Goal: Task Accomplishment & Management: Use online tool/utility

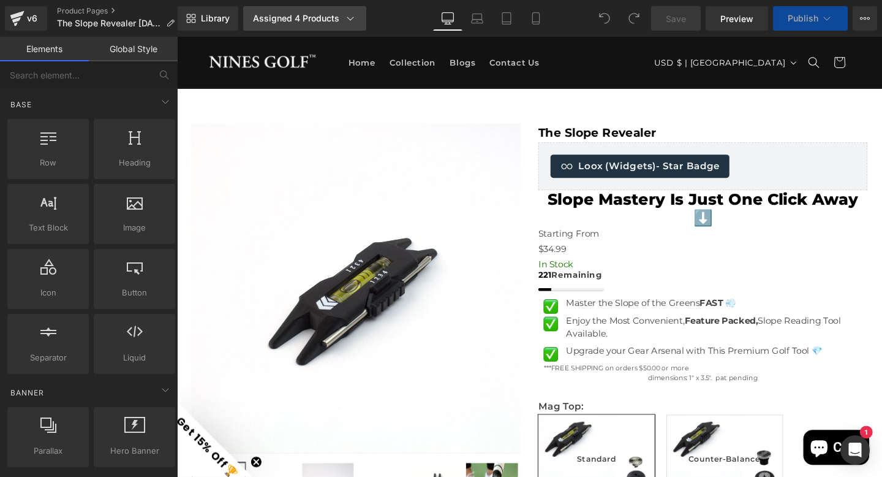
click at [299, 20] on div "Assigned 4 Products" at bounding box center [305, 18] width 104 height 12
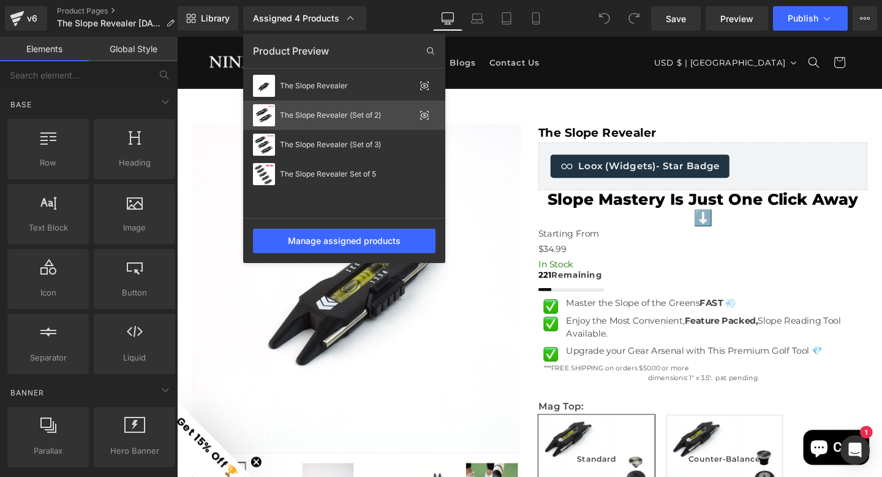
drag, startPoint x: 320, startPoint y: 113, endPoint x: 149, endPoint y: 76, distance: 174.9
click at [320, 113] on div "The Slope Revealer (Set of 2)" at bounding box center [347, 115] width 135 height 9
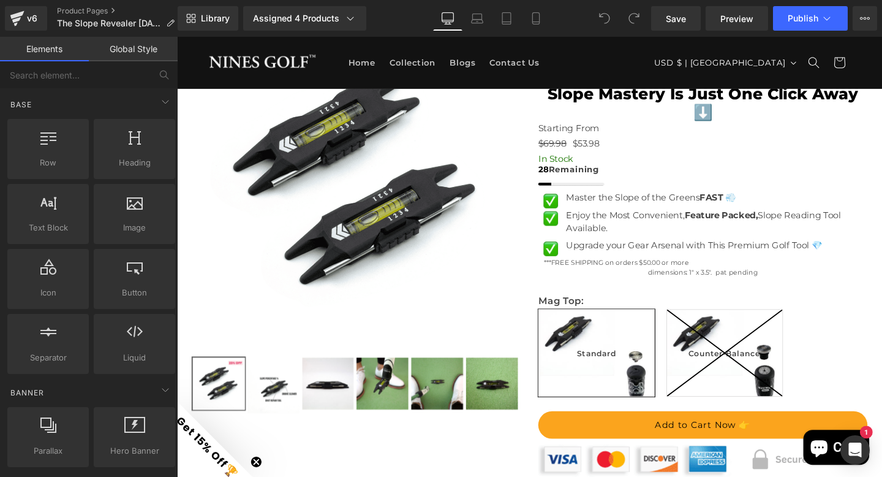
scroll to position [116, 0]
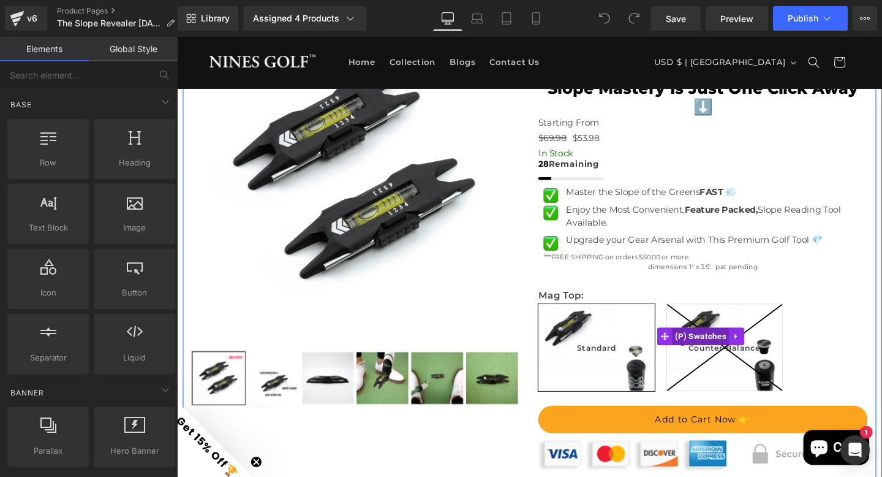
click at [731, 374] on icon at bounding box center [753, 363] width 121 height 91
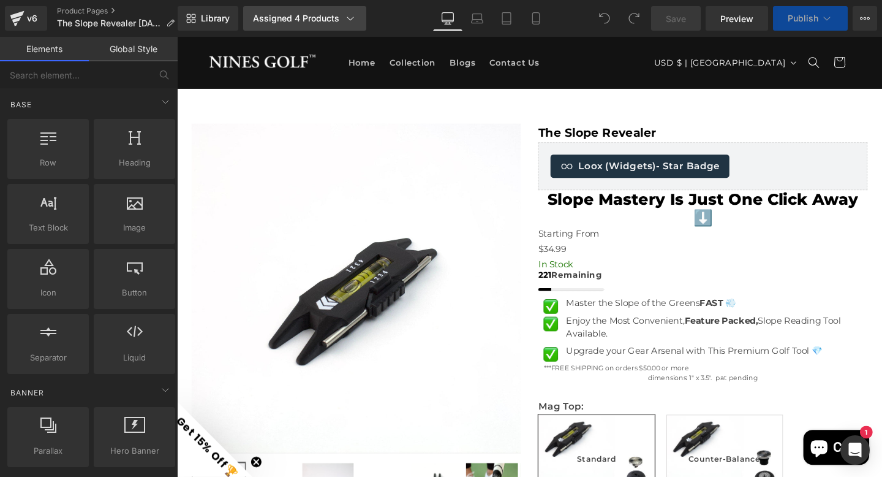
click at [296, 18] on div "Assigned 4 Products" at bounding box center [305, 18] width 104 height 12
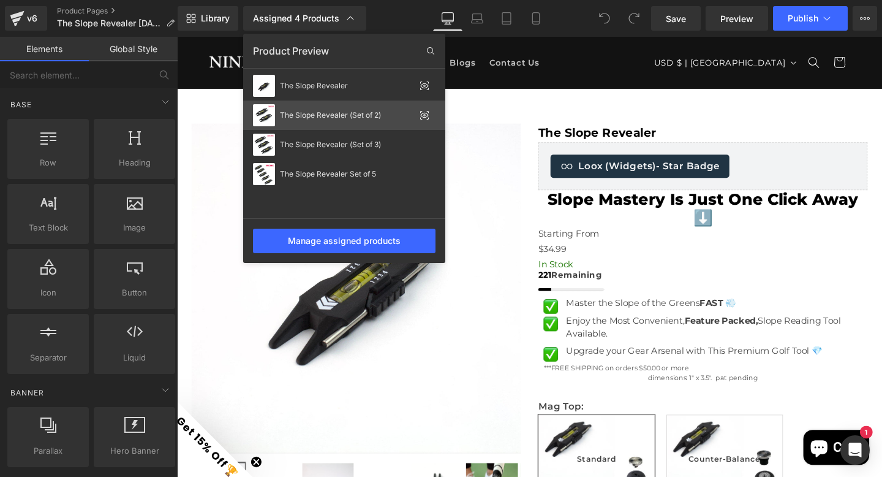
click at [311, 120] on div "The Slope Revealer (Set of 2)" at bounding box center [344, 115] width 202 height 29
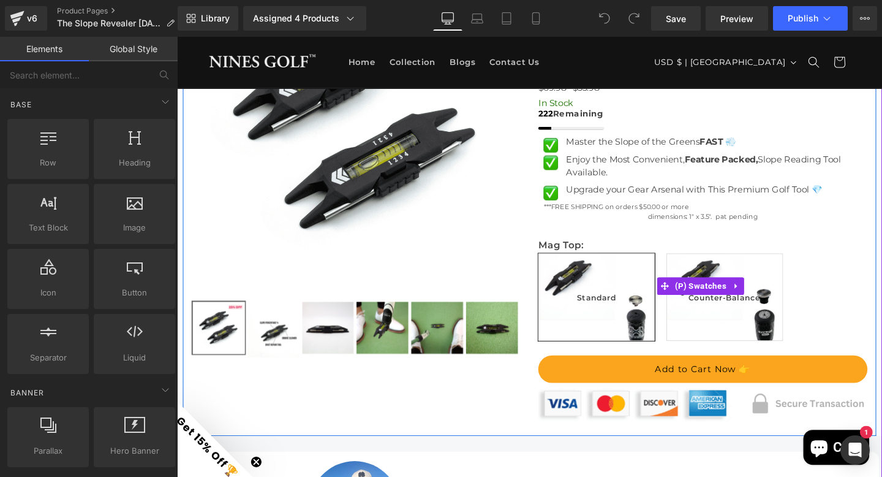
scroll to position [120, 0]
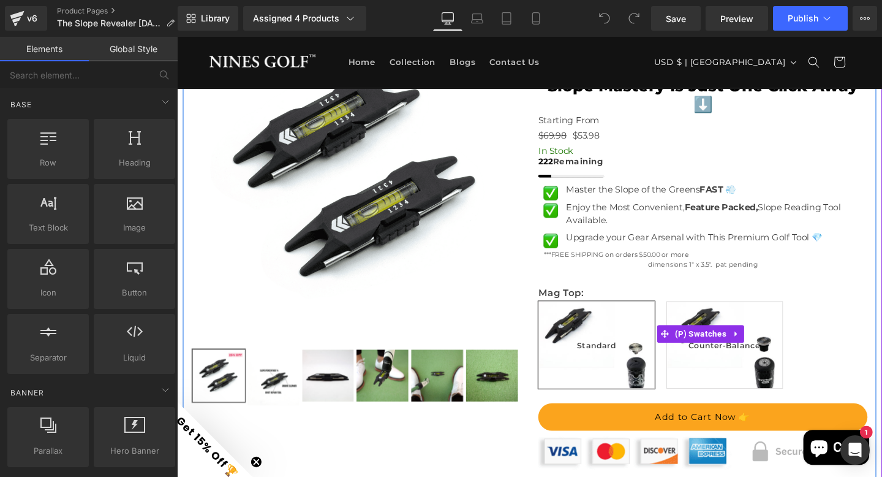
click at [605, 366] on span "Standard" at bounding box center [618, 360] width 41 height 91
click at [708, 358] on span "(P) Swatches" at bounding box center [728, 349] width 60 height 18
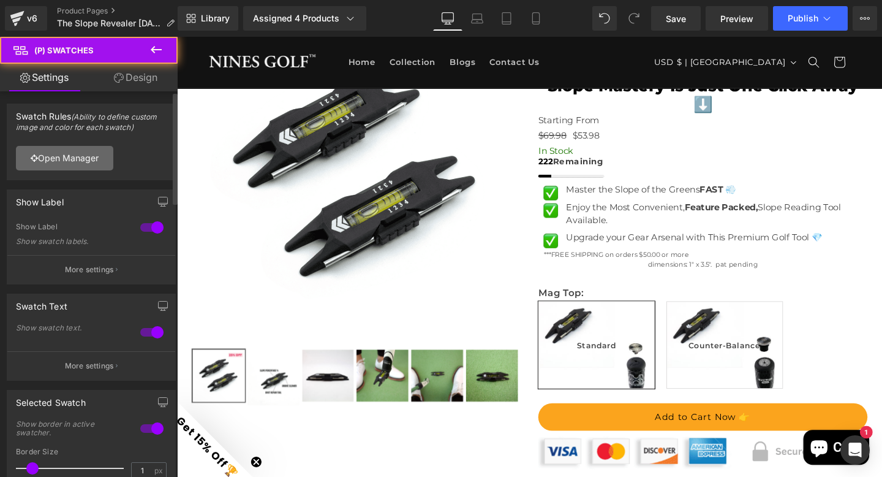
click at [81, 158] on link "Open Manager" at bounding box center [64, 158] width 97 height 25
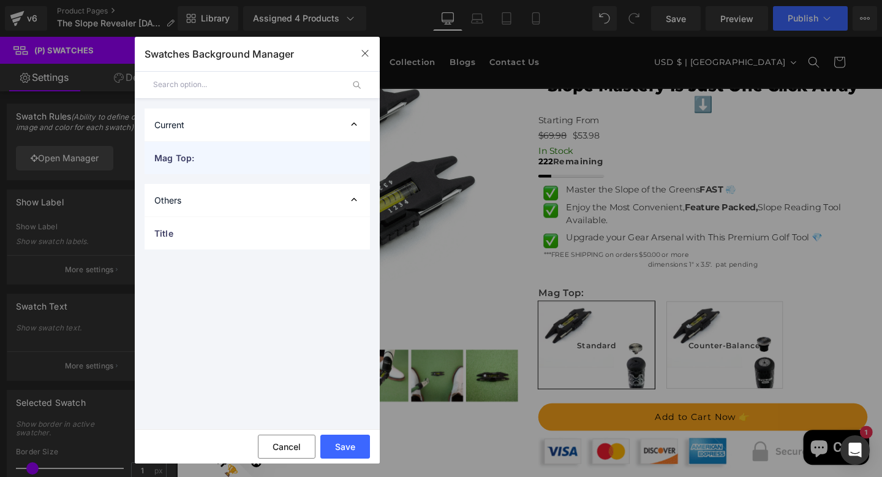
click at [226, 156] on span "Mag Top:" at bounding box center [244, 157] width 181 height 13
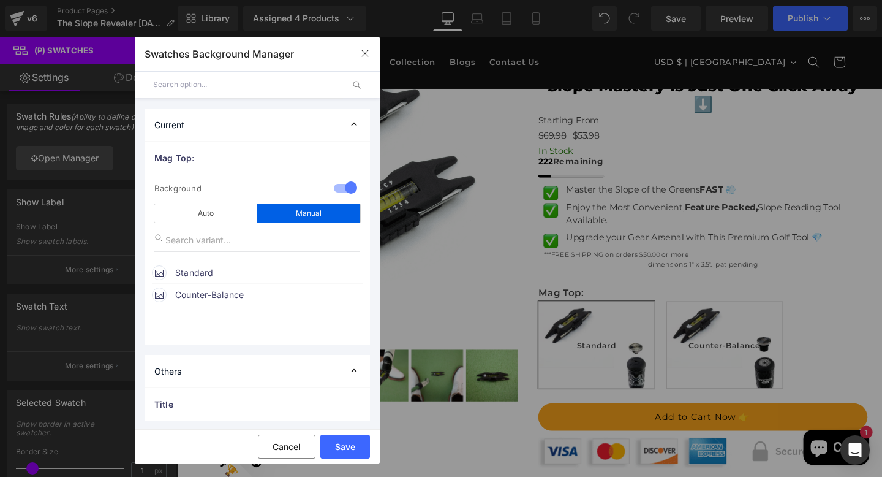
click at [202, 270] on span "Standard" at bounding box center [268, 272] width 186 height 15
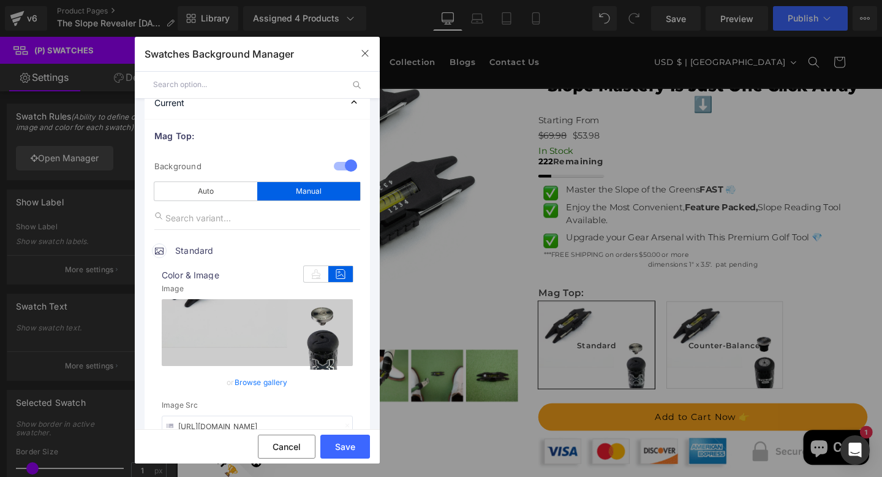
scroll to position [61, 0]
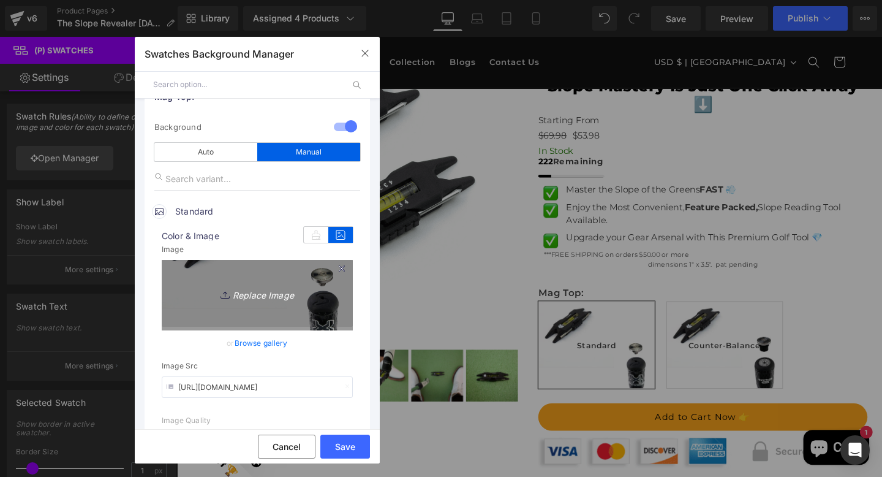
click at [250, 293] on icon "Replace Image" at bounding box center [257, 293] width 98 height 15
type input "C:\fakepath\Untitled design (95).png"
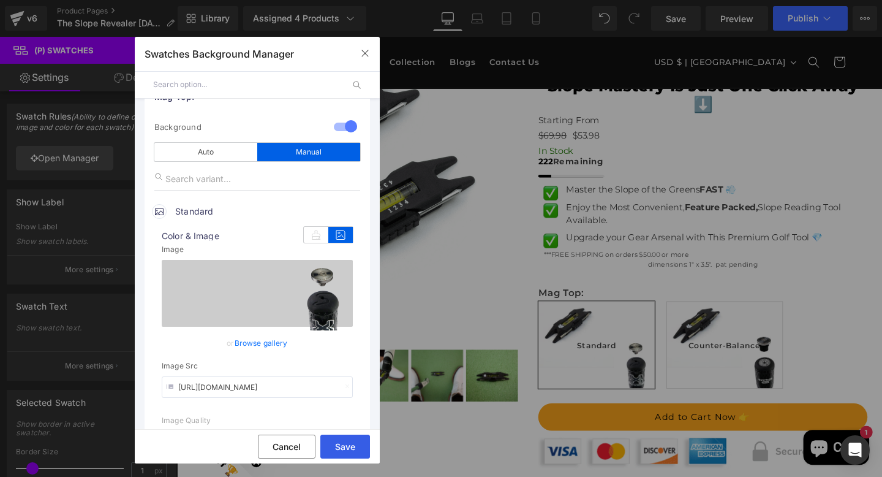
drag, startPoint x: 340, startPoint y: 444, endPoint x: 170, endPoint y: 429, distance: 169.8
click at [340, 444] on button "Save" at bounding box center [346, 447] width 50 height 24
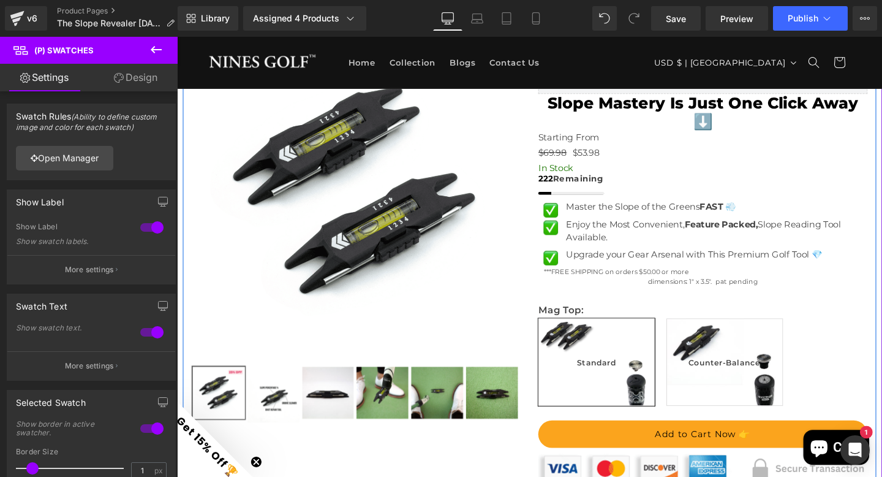
scroll to position [102, 0]
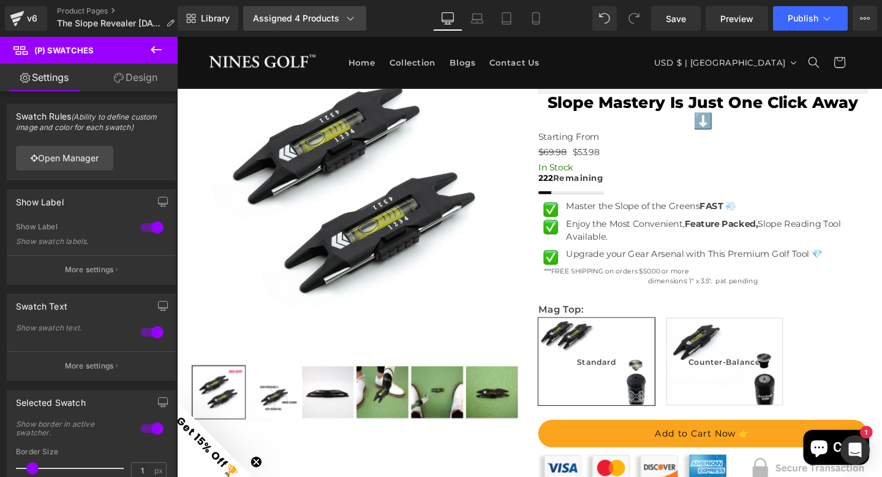
click at [265, 17] on div "Assigned 4 Products" at bounding box center [305, 18] width 104 height 12
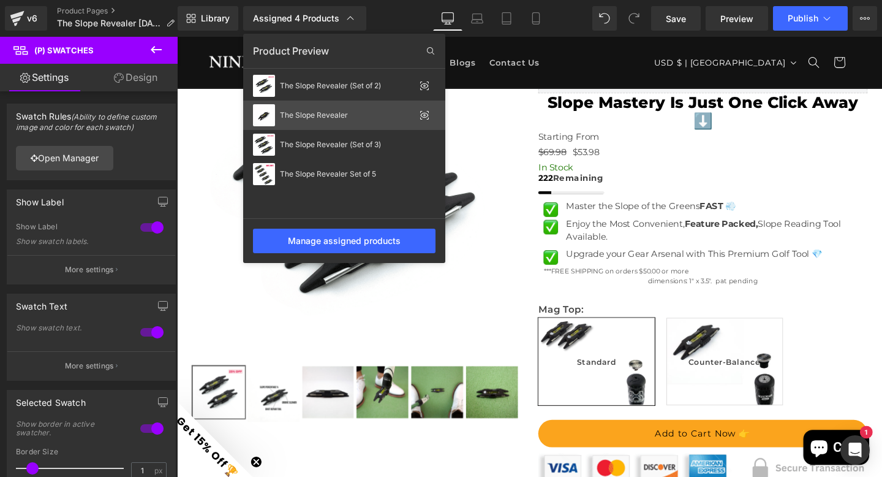
click at [303, 113] on div "The Slope Revealer" at bounding box center [347, 115] width 135 height 9
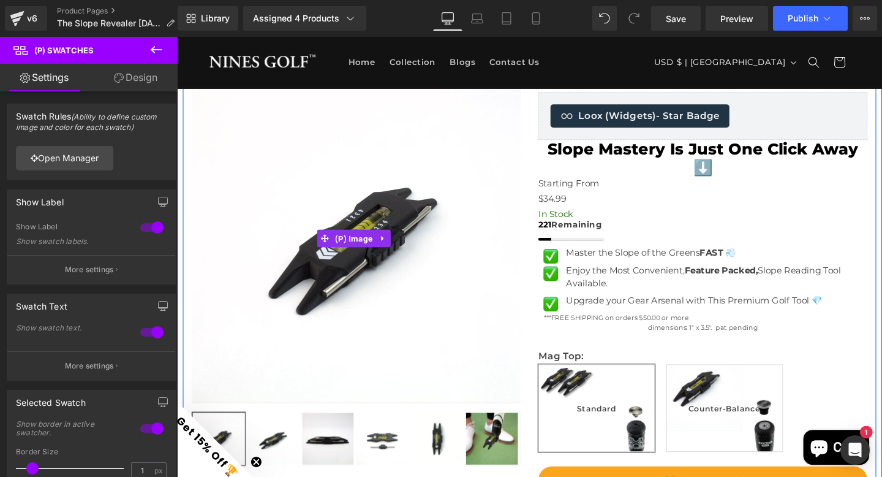
scroll to position [191, 0]
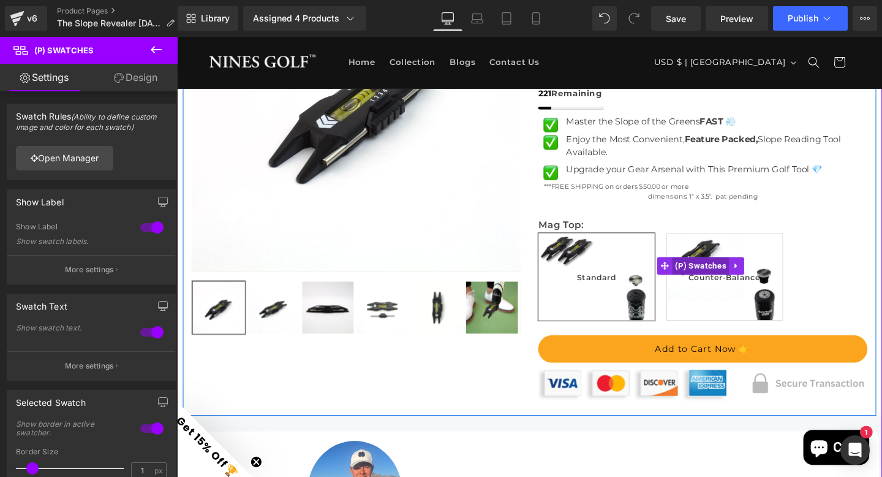
click at [710, 287] on span "(P) Swatches" at bounding box center [728, 277] width 60 height 18
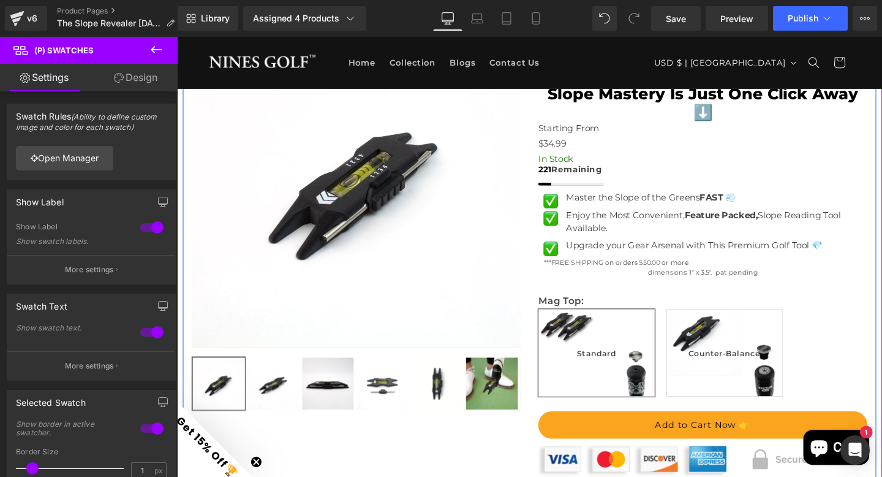
scroll to position [124, 0]
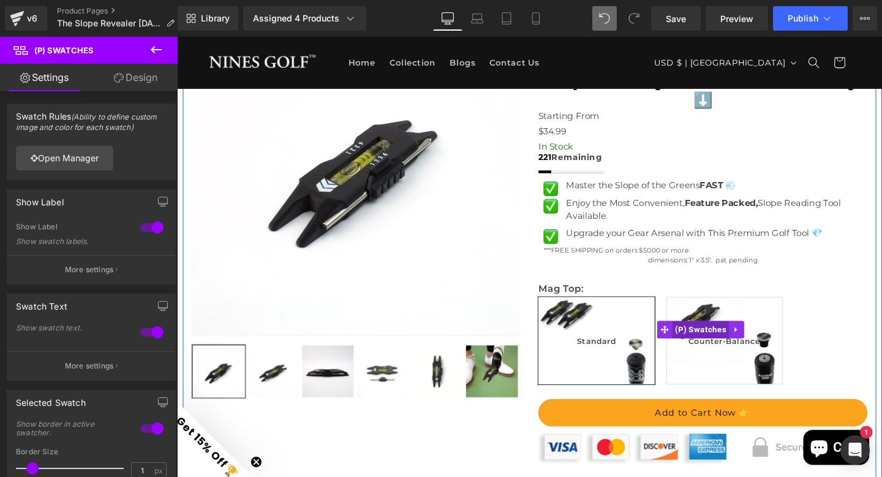
click at [711, 354] on span "(P) Swatches" at bounding box center [728, 344] width 60 height 18
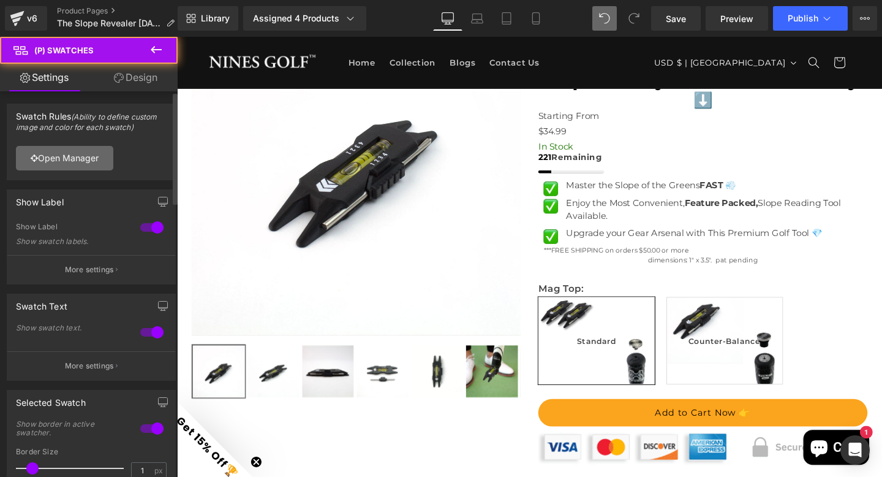
click at [102, 169] on link "Open Manager" at bounding box center [64, 158] width 97 height 25
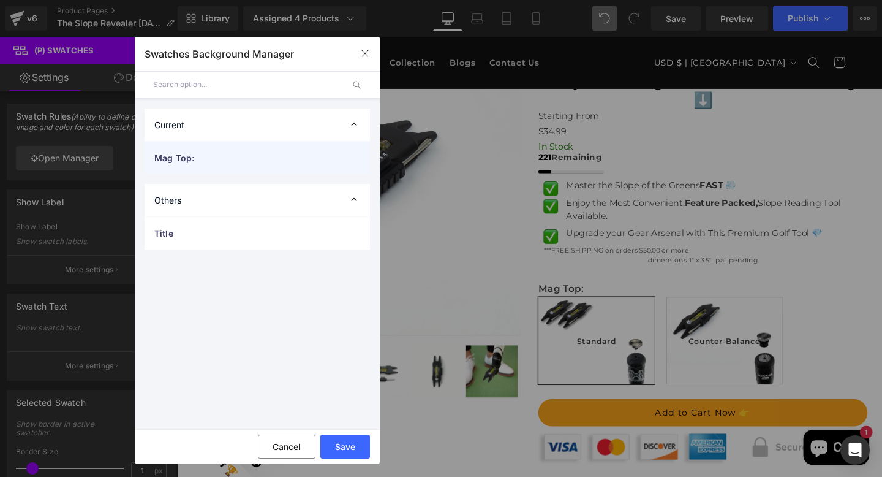
click at [210, 150] on div "Mag Top:" at bounding box center [258, 158] width 226 height 32
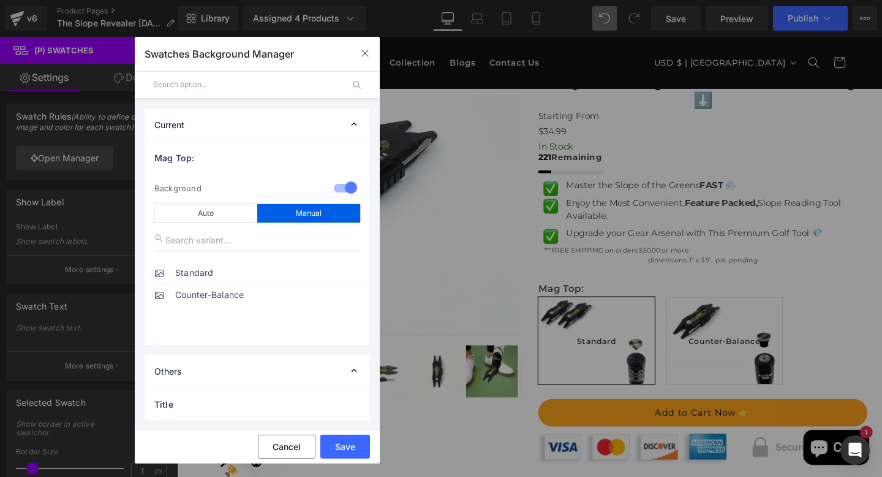
click at [218, 275] on span "Standard" at bounding box center [268, 272] width 186 height 15
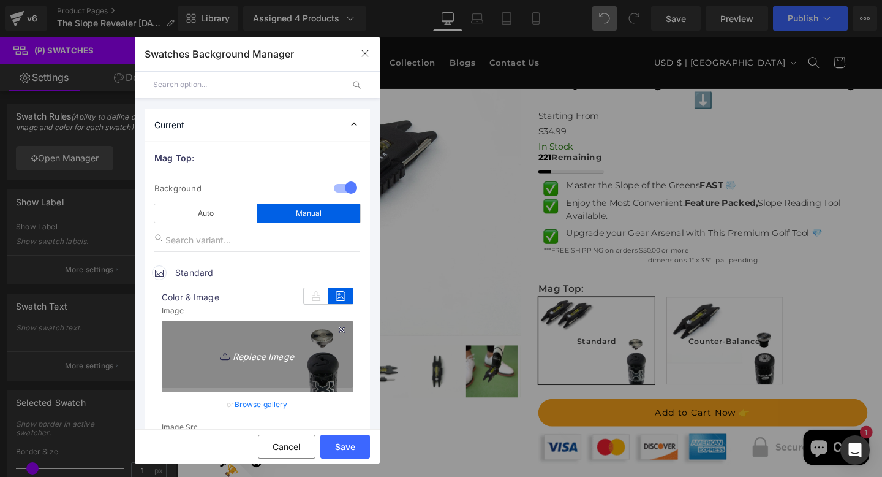
click at [273, 362] on icon "Replace Image" at bounding box center [257, 354] width 98 height 15
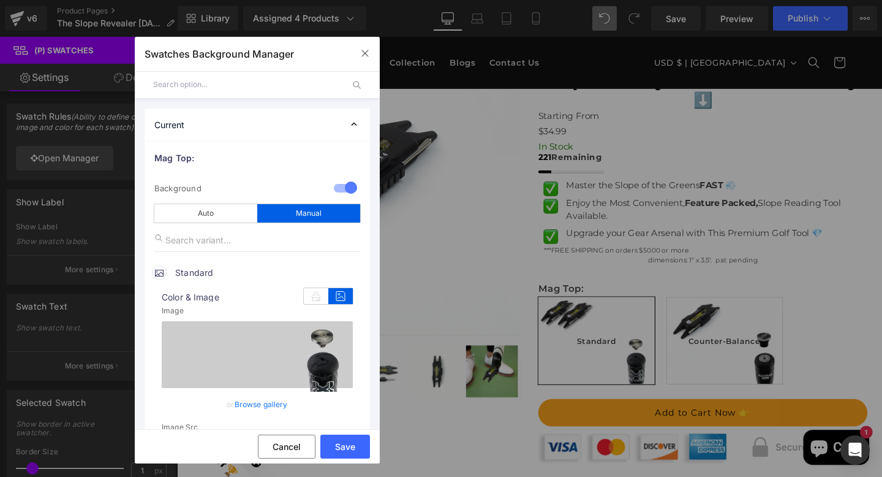
type input "C:\fakepath\Untitled design (93).png"
click at [333, 445] on button "Save" at bounding box center [346, 447] width 50 height 24
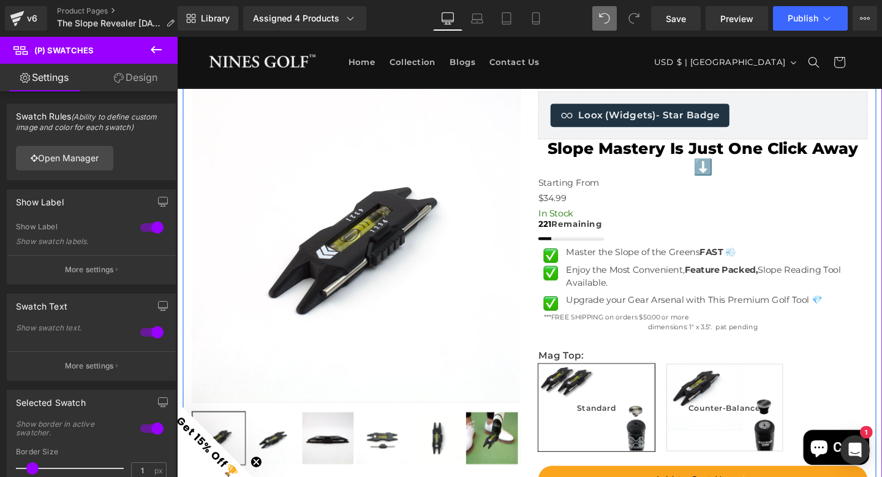
scroll to position [86, 0]
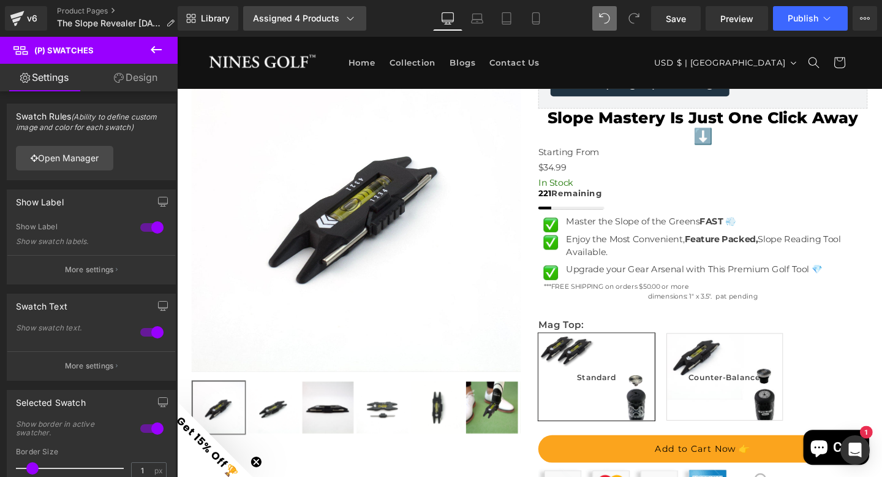
click at [305, 20] on div "Assigned 4 Products" at bounding box center [305, 18] width 104 height 12
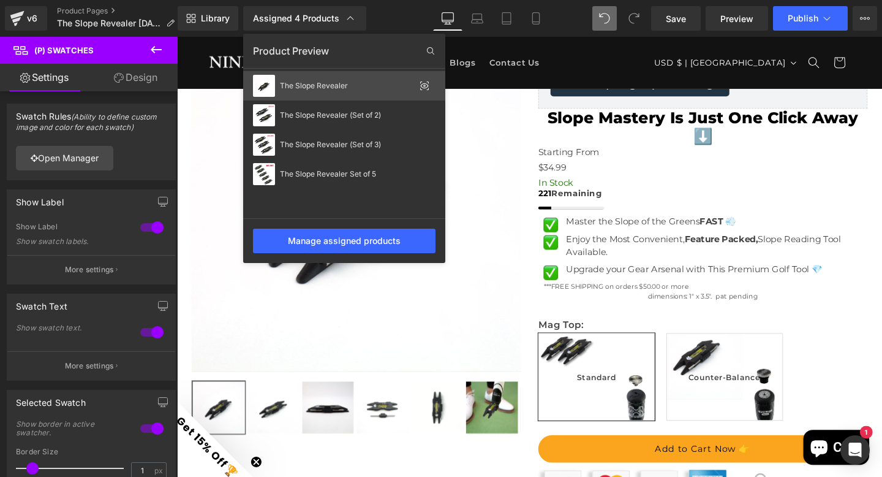
click at [306, 89] on div "The Slope Revealer" at bounding box center [347, 86] width 135 height 9
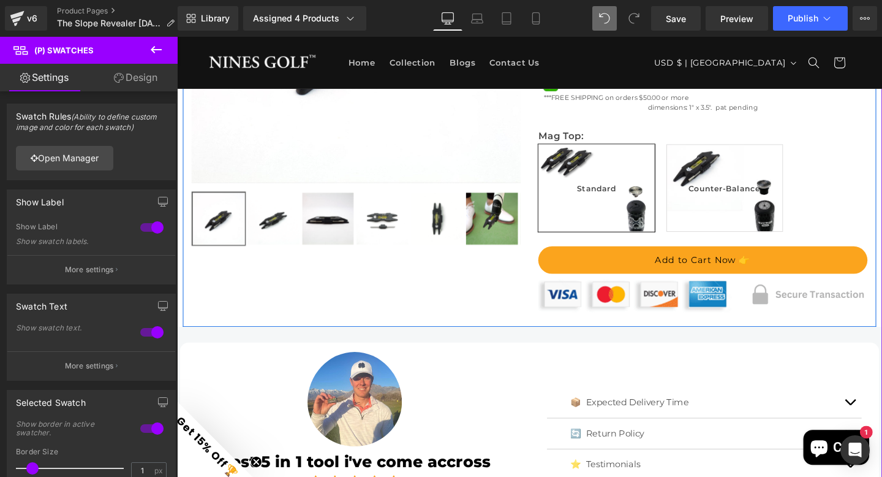
scroll to position [274, 0]
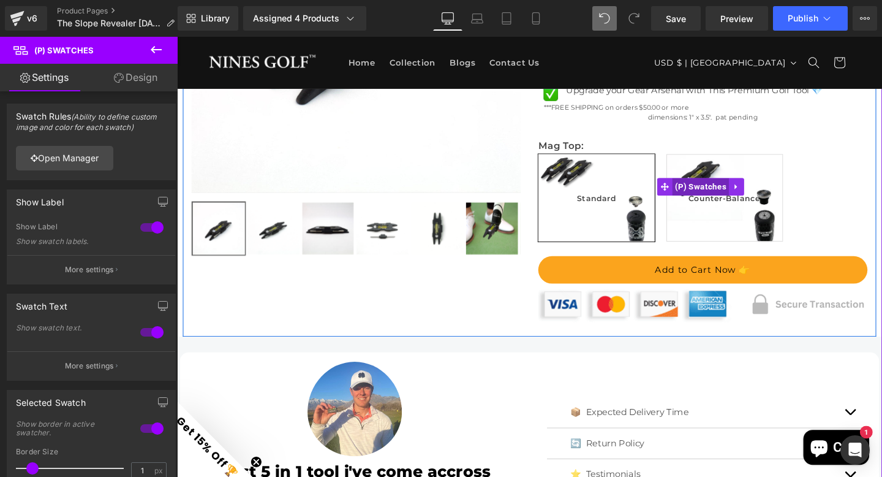
click at [710, 203] on span "(P) Swatches" at bounding box center [728, 194] width 60 height 18
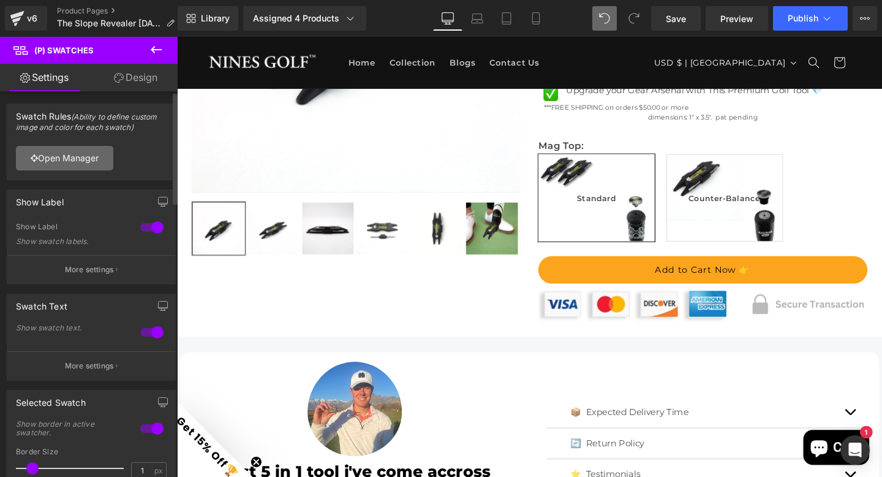
click at [79, 160] on link "Open Manager" at bounding box center [64, 158] width 97 height 25
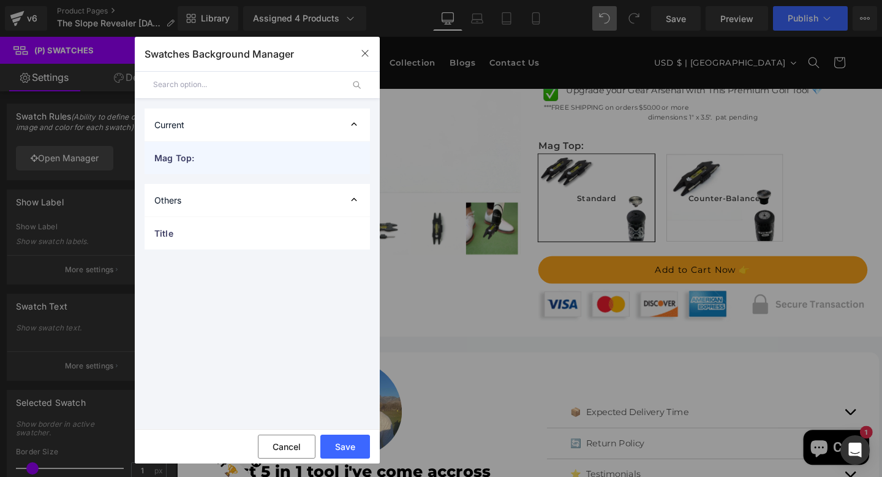
click at [222, 152] on span "Mag Top:" at bounding box center [244, 157] width 181 height 13
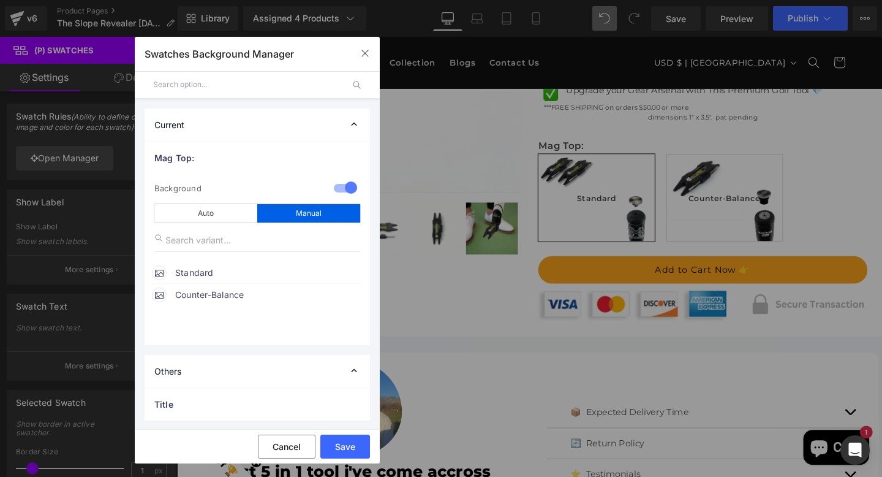
click at [193, 273] on span "Standard" at bounding box center [268, 272] width 186 height 15
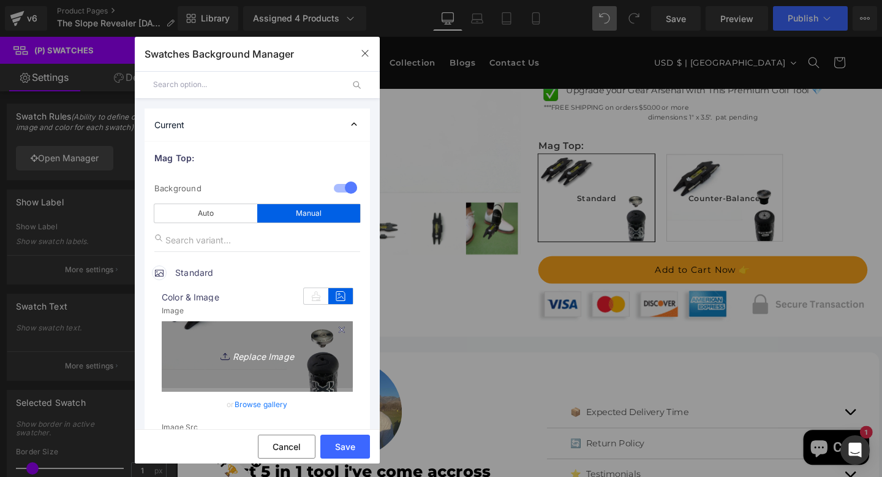
click at [267, 352] on icon "Replace Image" at bounding box center [257, 354] width 98 height 15
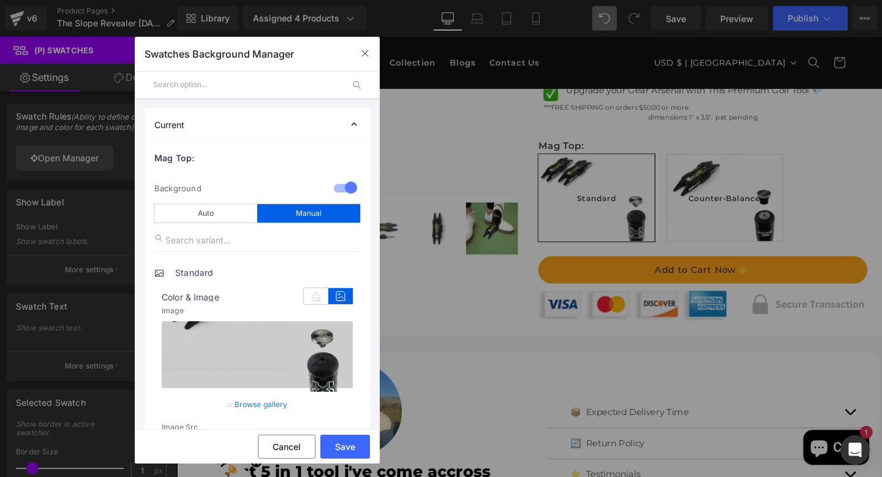
type input "C:\fakepath\Untitled design (93).png"
click at [349, 446] on button "Save" at bounding box center [346, 447] width 50 height 24
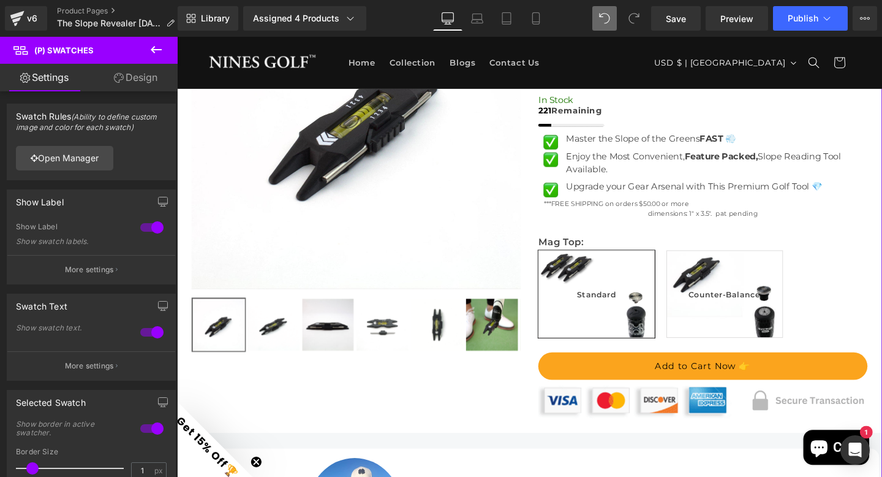
scroll to position [92, 0]
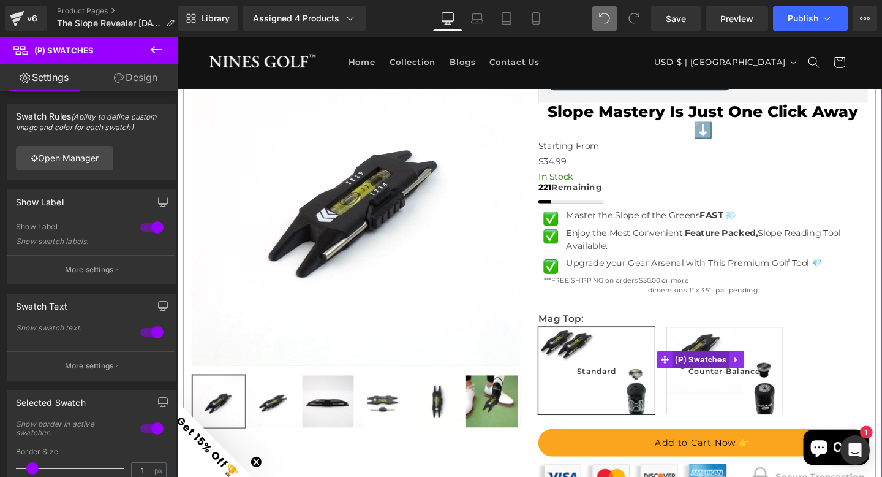
click at [738, 382] on span "(P) Swatches" at bounding box center [728, 376] width 60 height 18
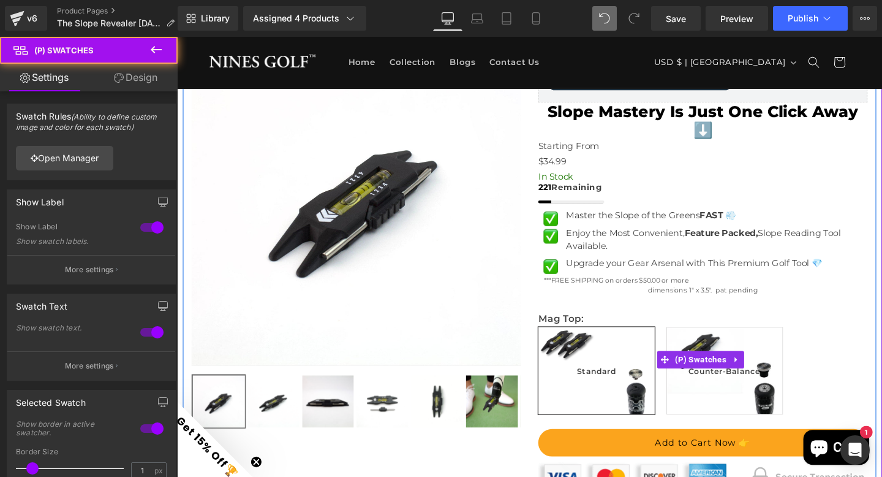
click at [718, 365] on span "Counter-Balance" at bounding box center [752, 388] width 75 height 91
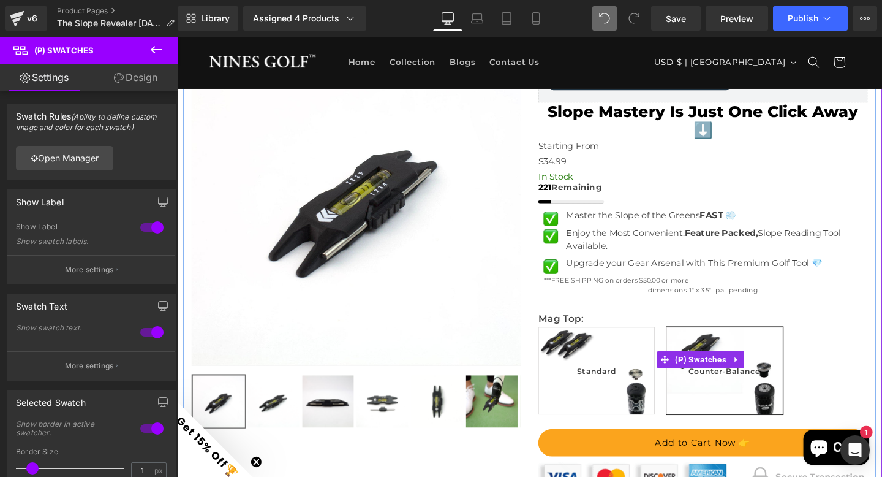
click at [585, 369] on span "Standard" at bounding box center [618, 388] width 123 height 92
click at [723, 370] on span "Counter-Balance" at bounding box center [752, 388] width 75 height 91
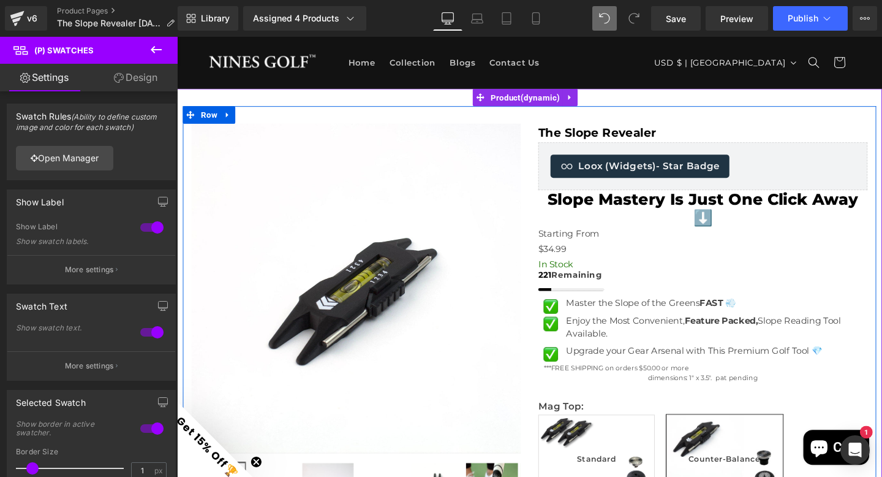
scroll to position [155, 0]
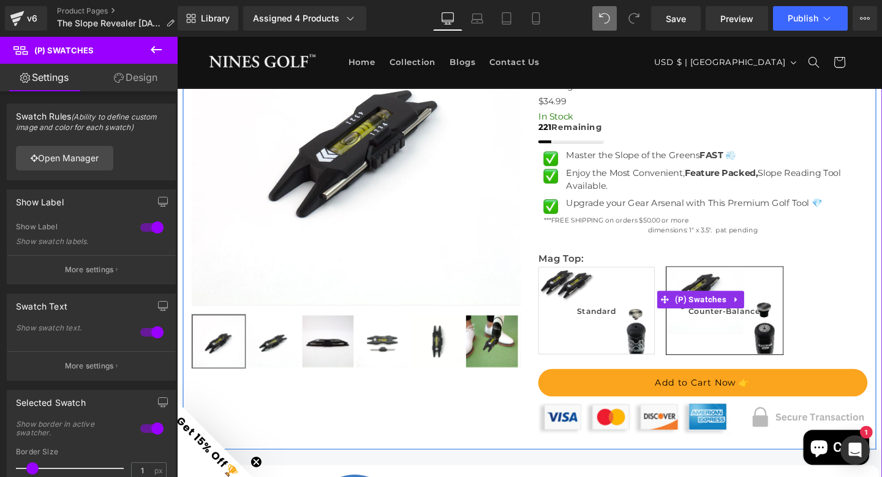
click at [621, 315] on span "Standard" at bounding box center [618, 324] width 41 height 91
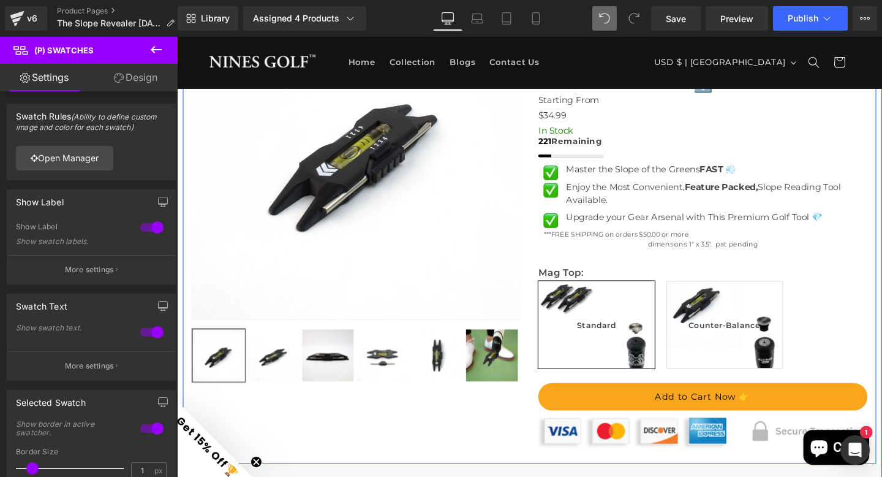
scroll to position [132, 0]
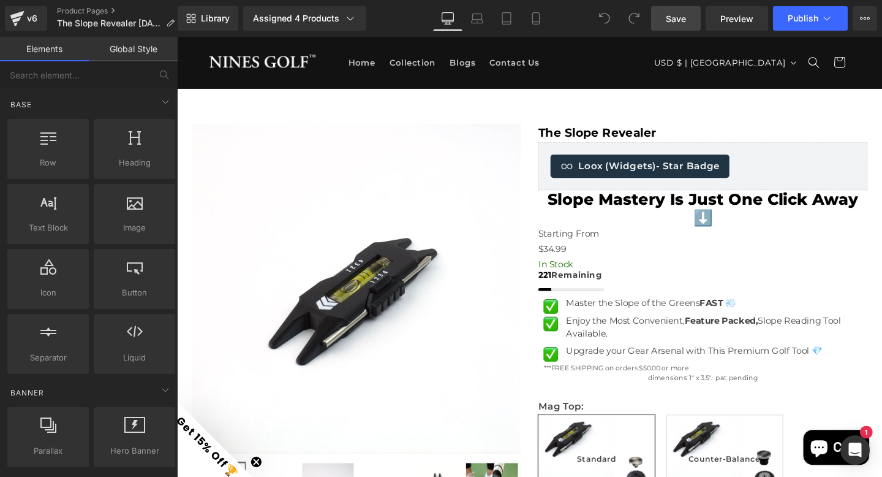
click at [675, 18] on span "Save" at bounding box center [676, 18] width 20 height 13
click at [804, 18] on span "Publish" at bounding box center [803, 18] width 31 height 10
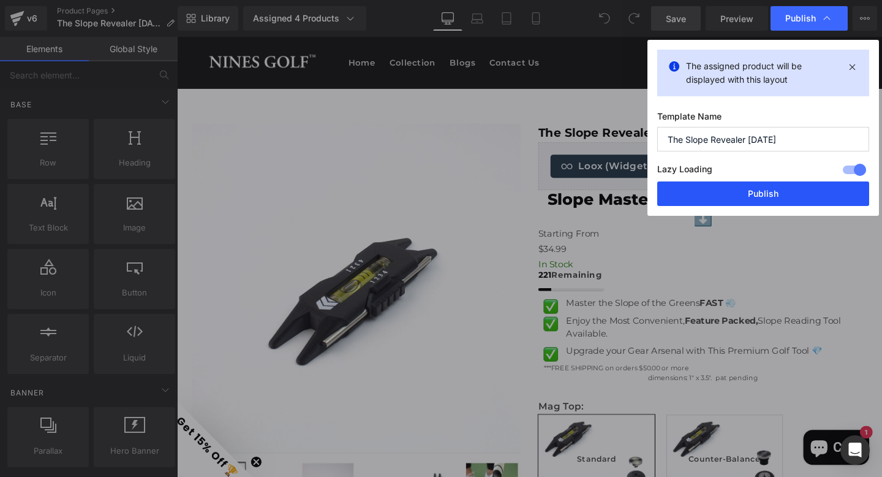
click at [758, 193] on button "Publish" at bounding box center [764, 193] width 212 height 25
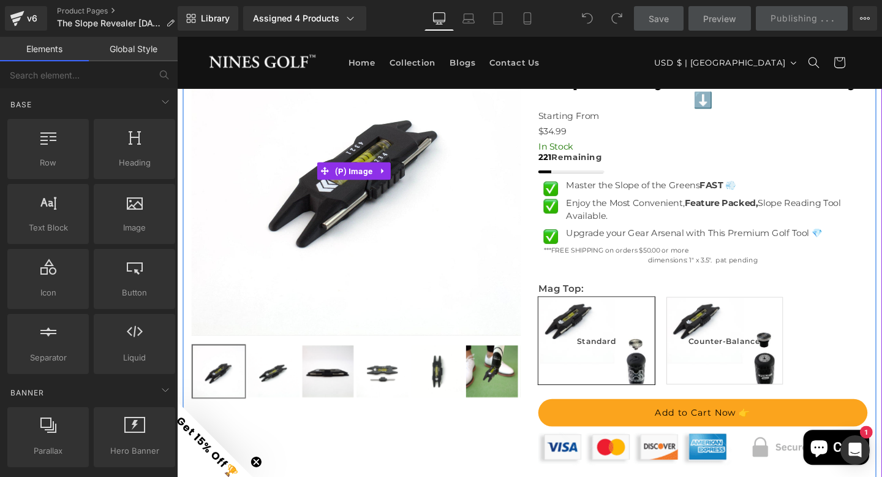
scroll to position [137, 0]
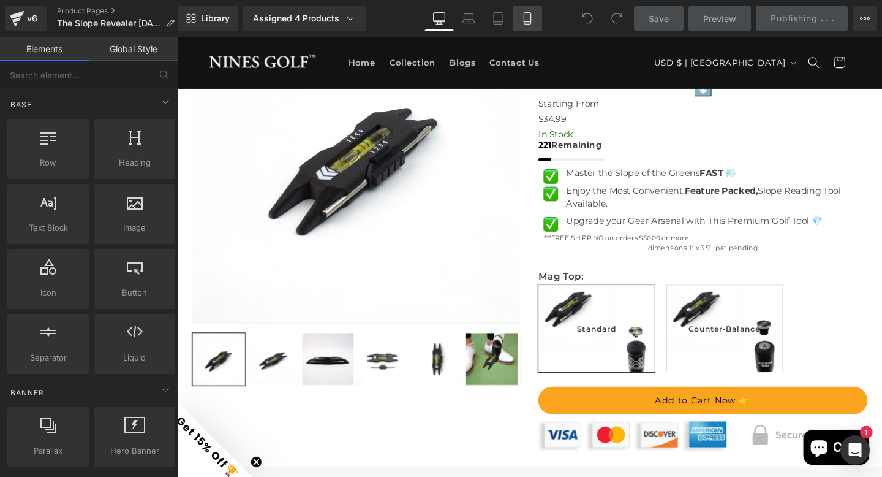
click at [527, 18] on icon at bounding box center [528, 18] width 12 height 12
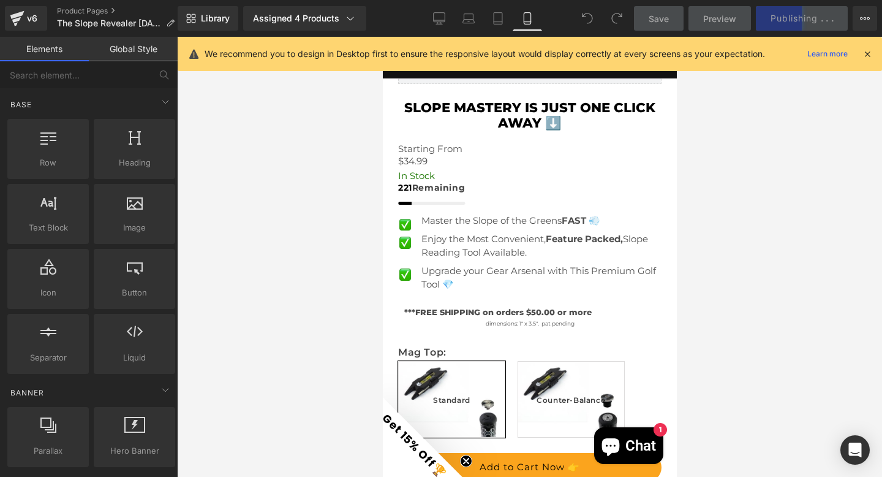
scroll to position [498, 0]
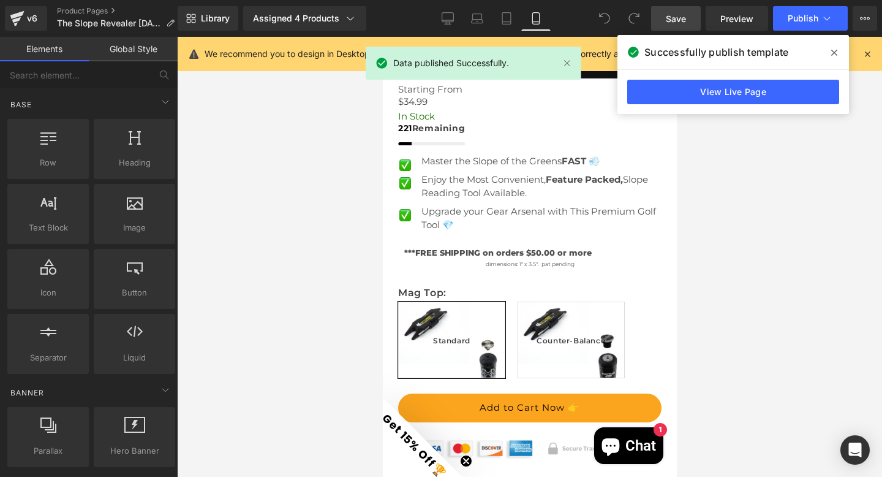
click at [830, 48] on span at bounding box center [835, 53] width 20 height 20
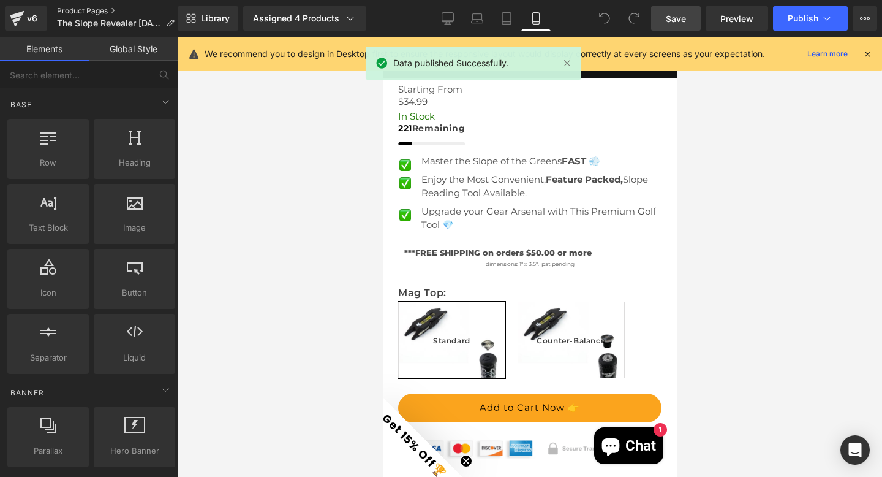
click at [85, 12] on link "Product Pages" at bounding box center [120, 11] width 127 height 10
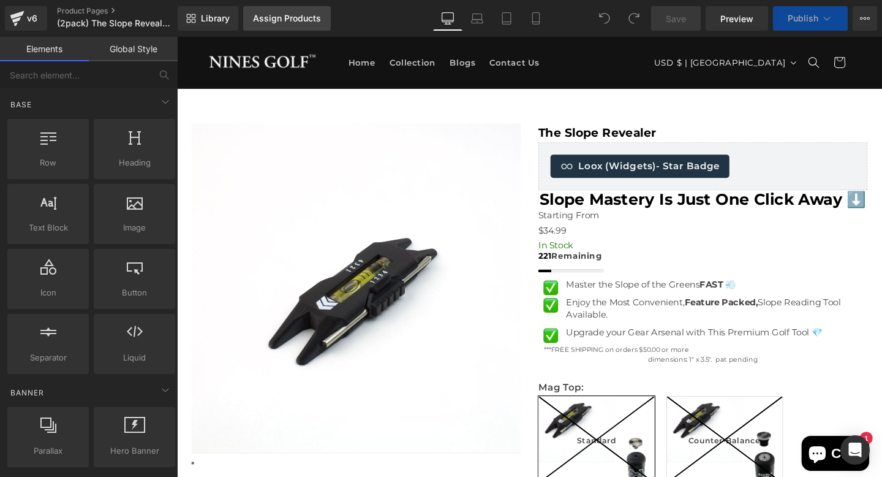
click at [284, 20] on div "Assign Products" at bounding box center [287, 18] width 68 height 10
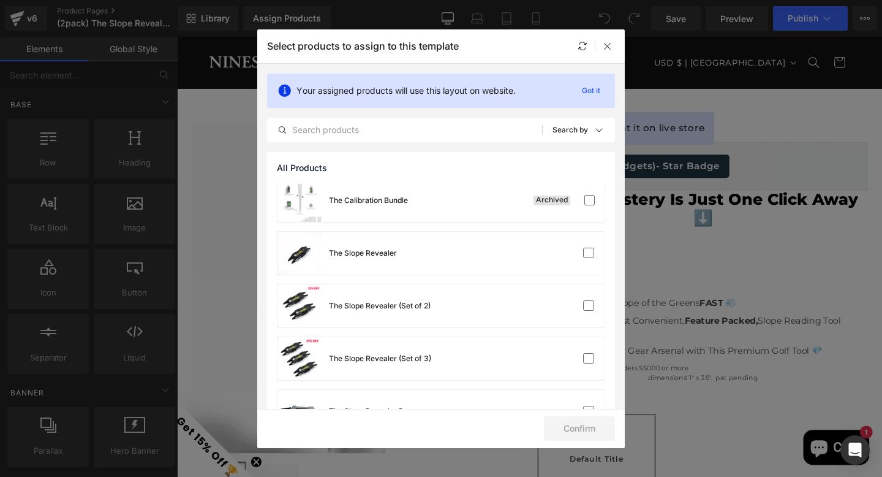
scroll to position [1207, 0]
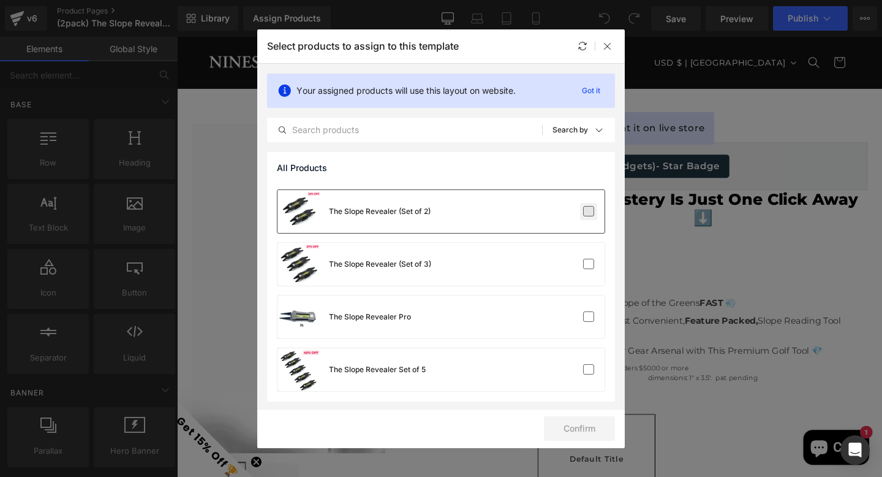
click at [583, 209] on label at bounding box center [588, 211] width 11 height 11
click at [589, 211] on input "checkbox" at bounding box center [589, 211] width 0 height 0
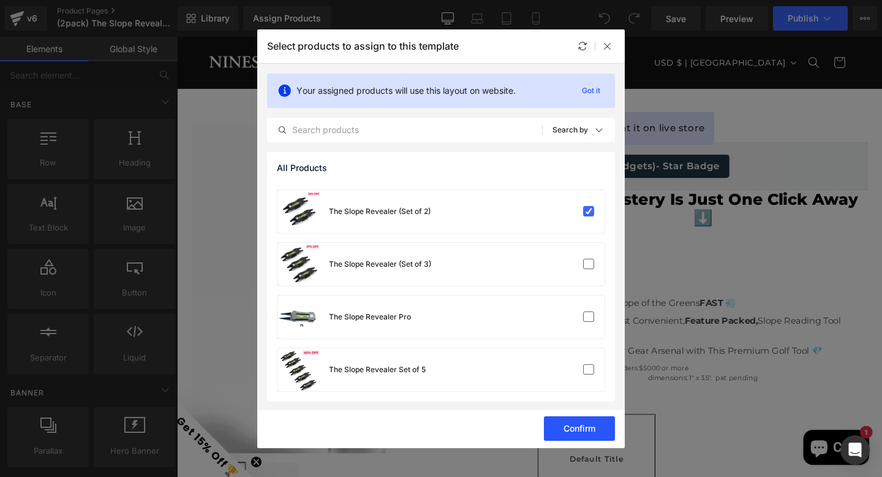
click at [592, 421] on button "Confirm" at bounding box center [579, 428] width 71 height 25
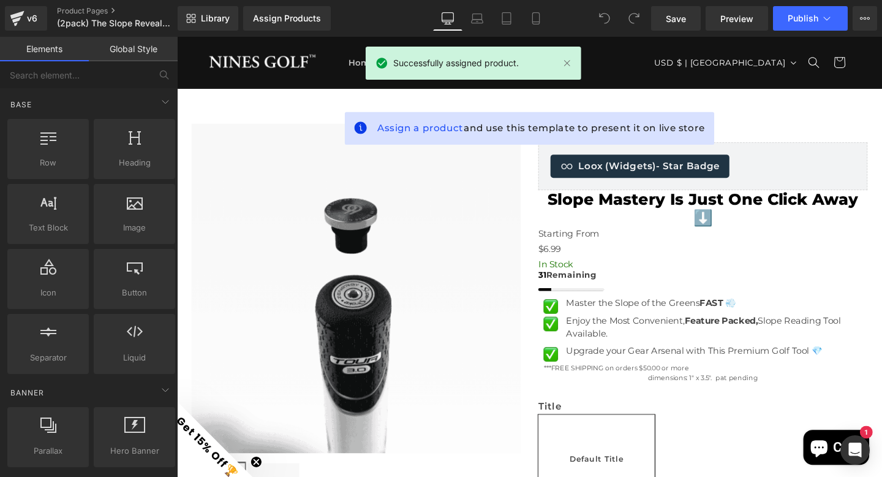
click at [602, 451] on span "Default Title" at bounding box center [618, 480] width 57 height 91
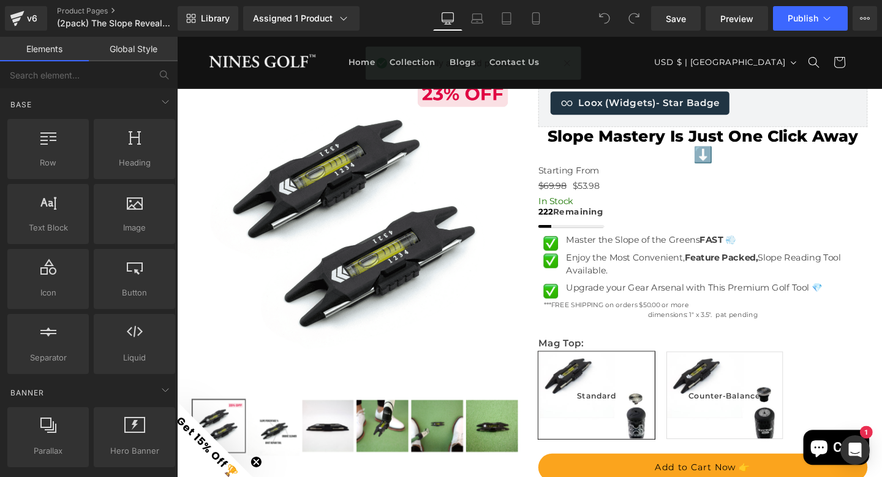
scroll to position [118, 0]
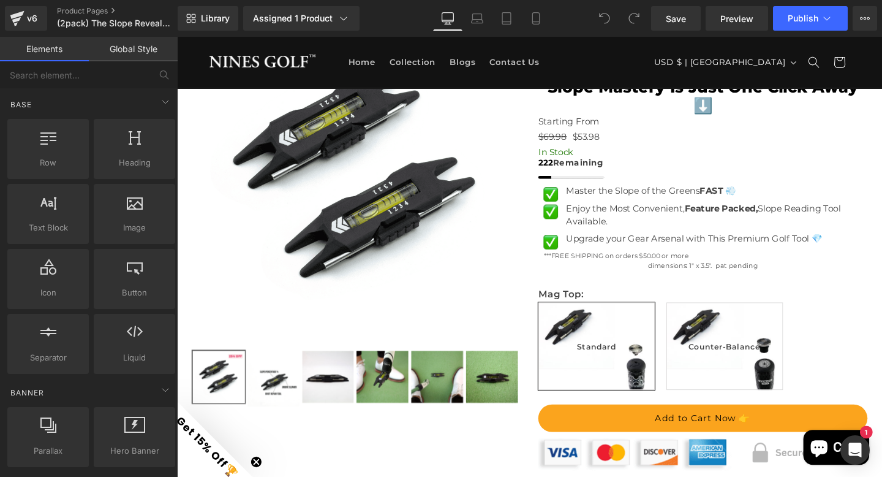
click at [607, 366] on span "Standard" at bounding box center [618, 362] width 41 height 91
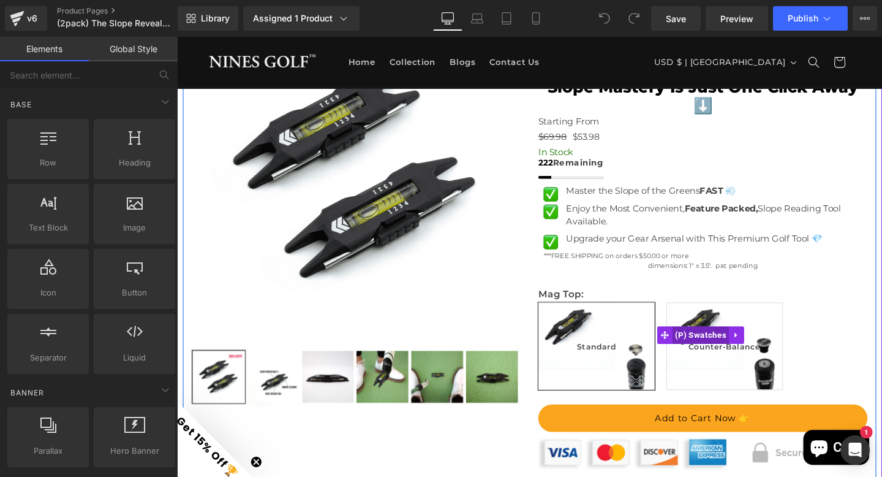
click at [716, 360] on span "(P) Swatches" at bounding box center [728, 350] width 60 height 18
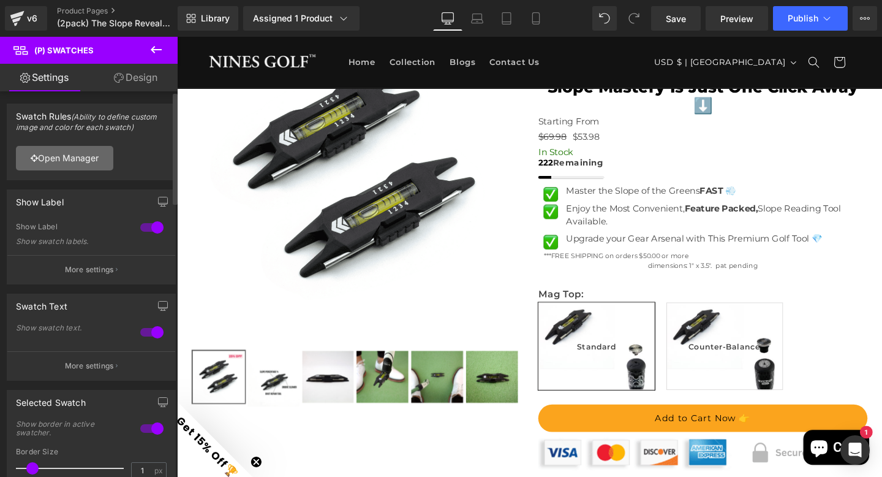
click at [67, 156] on link "Open Manager" at bounding box center [64, 158] width 97 height 25
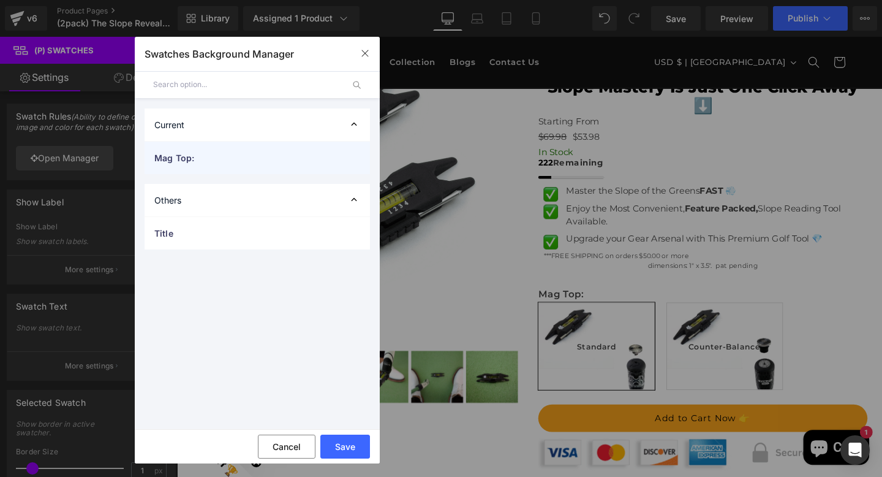
click at [210, 158] on span "Mag Top:" at bounding box center [244, 157] width 181 height 13
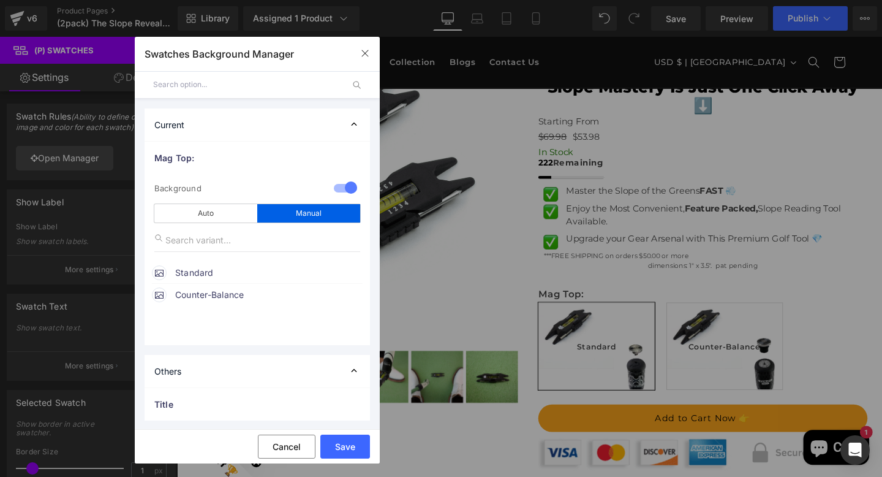
click at [191, 273] on span "Standard" at bounding box center [268, 272] width 186 height 15
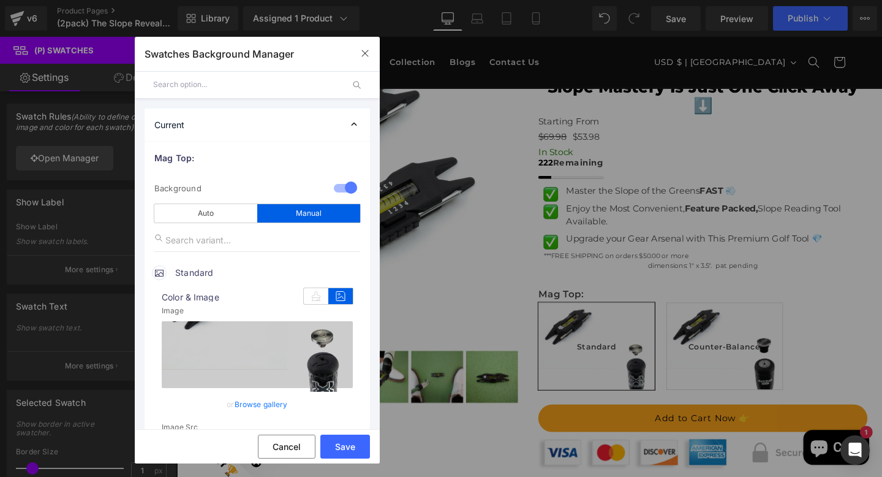
click at [305, 96] on input "text" at bounding box center [248, 85] width 190 height 28
click at [332, 295] on icon at bounding box center [340, 296] width 25 height 16
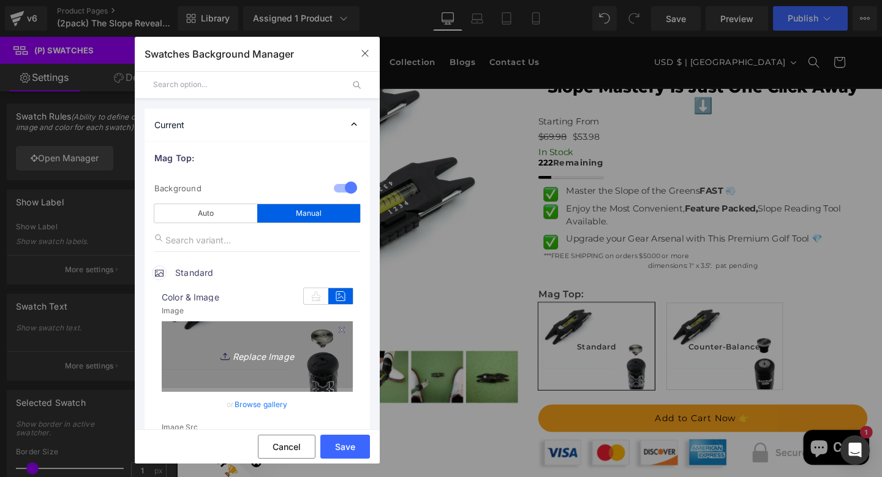
click at [262, 363] on link "Replace Image" at bounding box center [257, 354] width 191 height 67
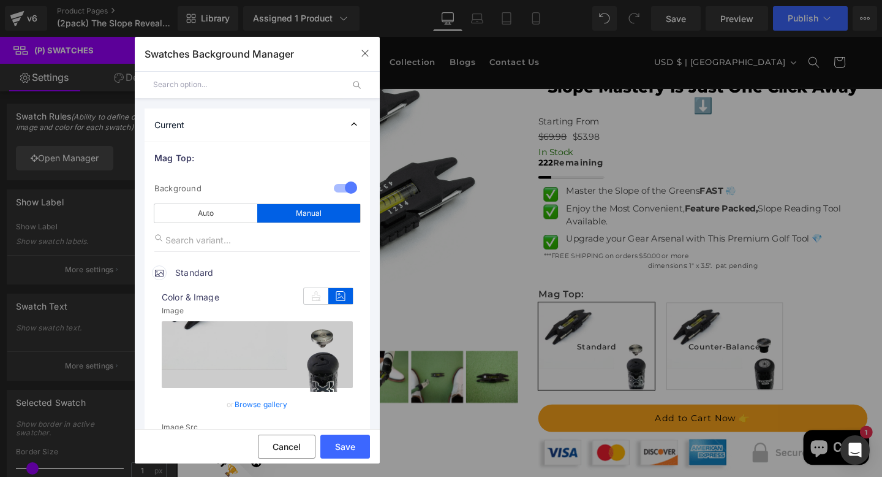
type input "C:\fakepath\Untitled design (95).png"
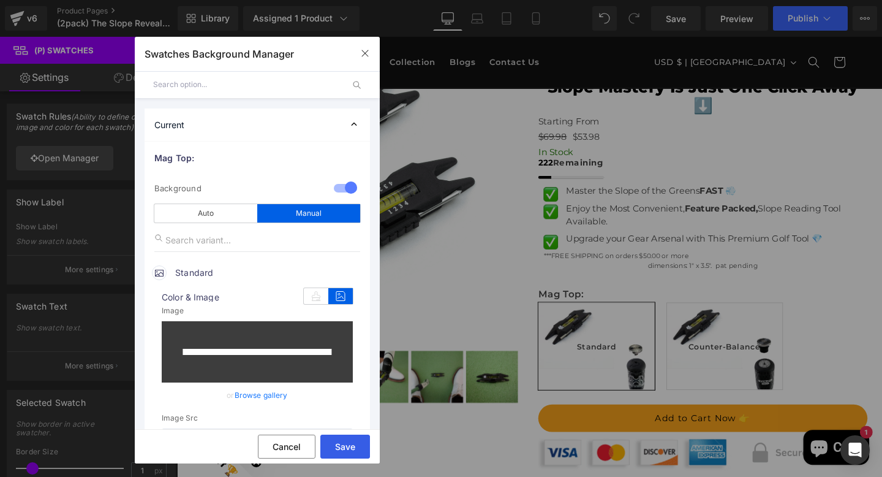
type input "[URL][DOMAIN_NAME]"
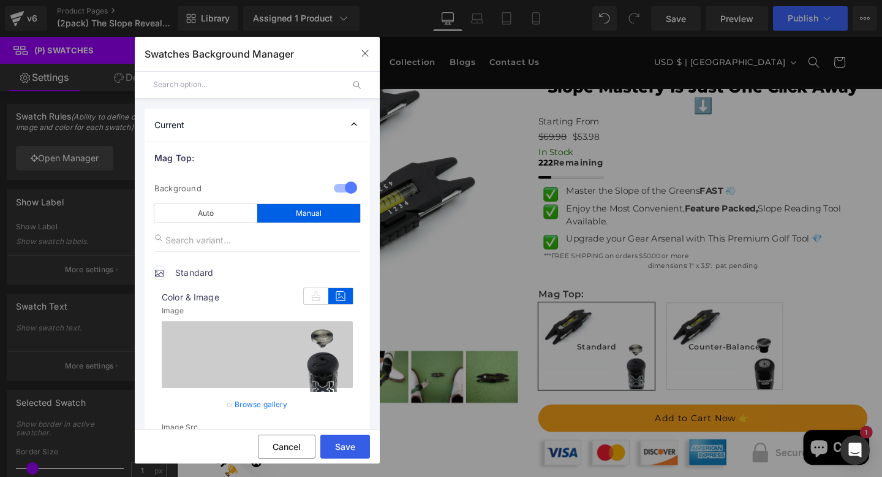
click at [341, 449] on button "Save" at bounding box center [346, 447] width 50 height 24
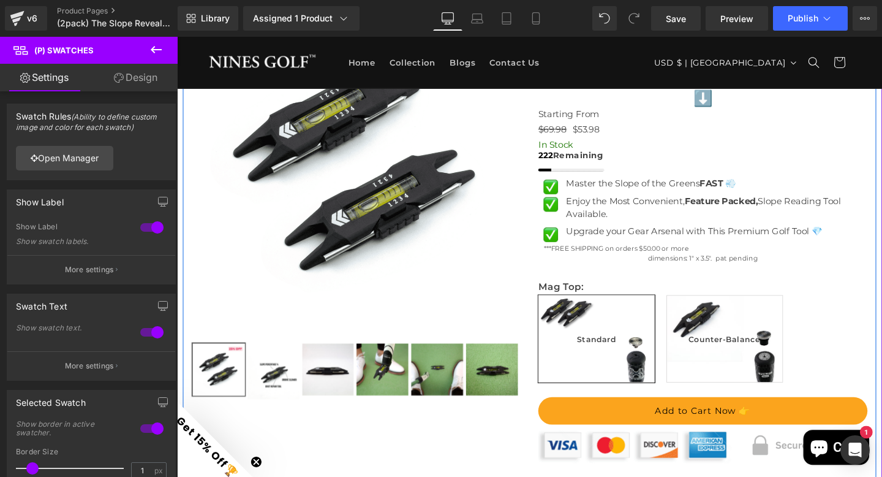
scroll to position [175, 0]
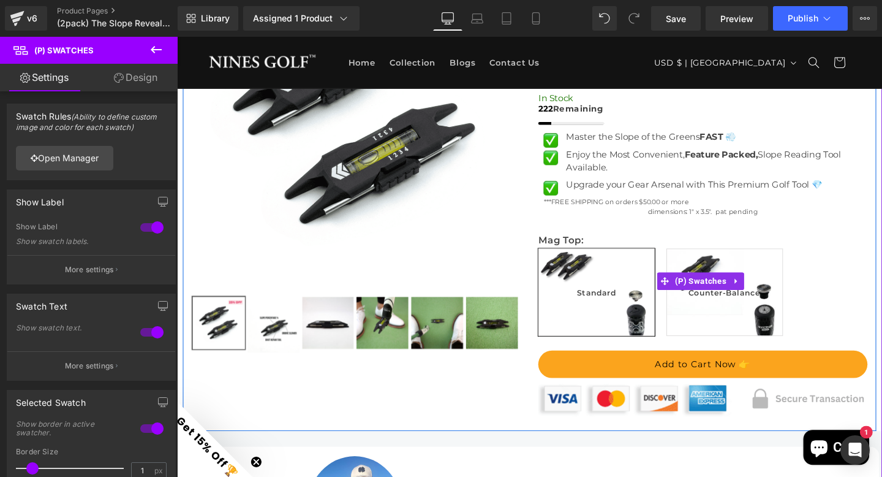
click at [745, 293] on span "Counter-Balance" at bounding box center [752, 305] width 75 height 91
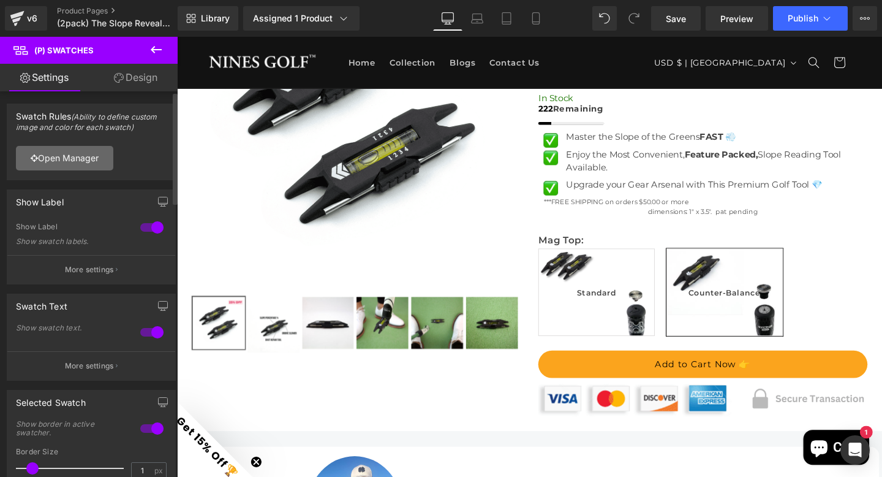
click at [77, 154] on link "Open Manager" at bounding box center [64, 158] width 97 height 25
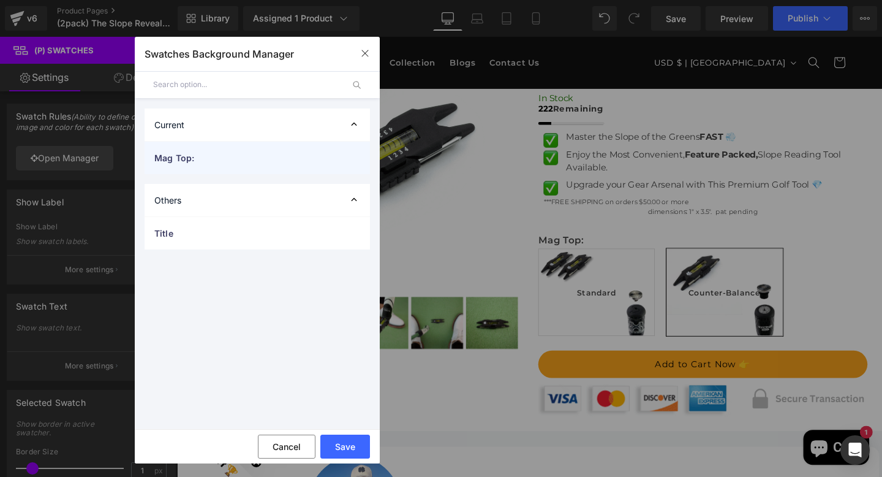
click at [204, 158] on span "Mag Top:" at bounding box center [244, 157] width 181 height 13
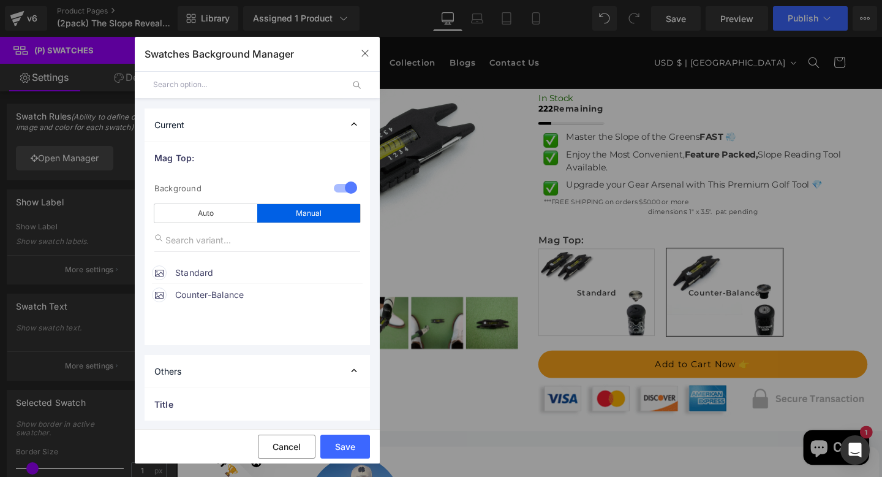
click at [207, 297] on span "Counter-Balance" at bounding box center [268, 294] width 186 height 15
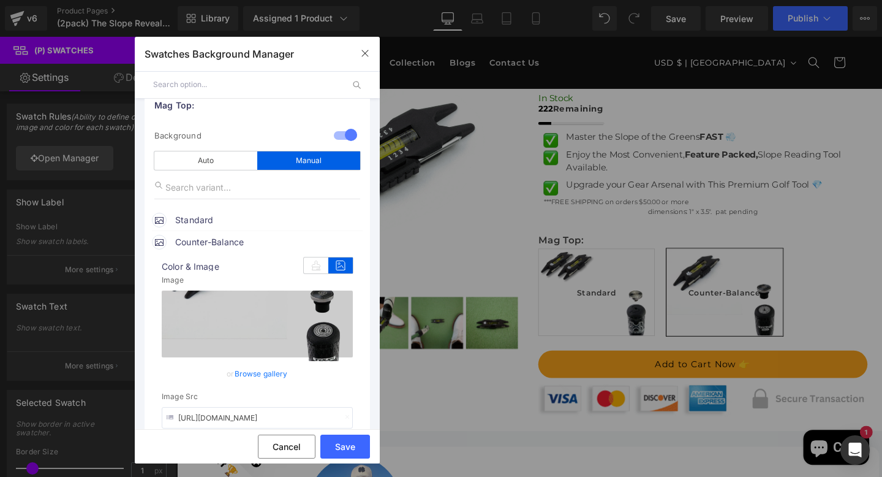
click at [202, 243] on span "Counter-Balance" at bounding box center [268, 242] width 186 height 15
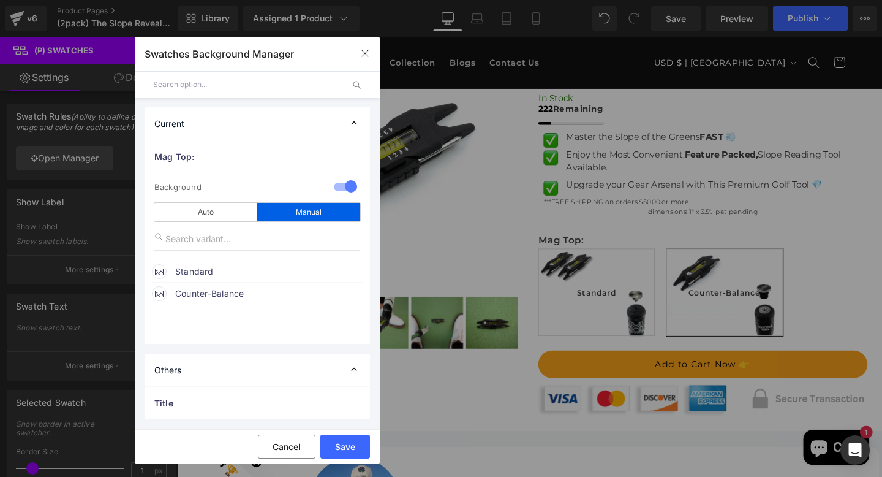
click at [197, 290] on span "Counter-Balance" at bounding box center [268, 293] width 186 height 15
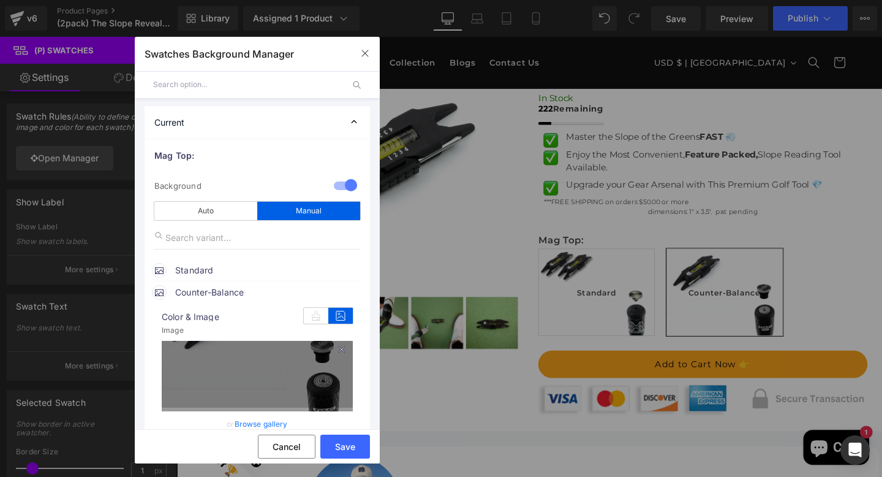
scroll to position [53, 0]
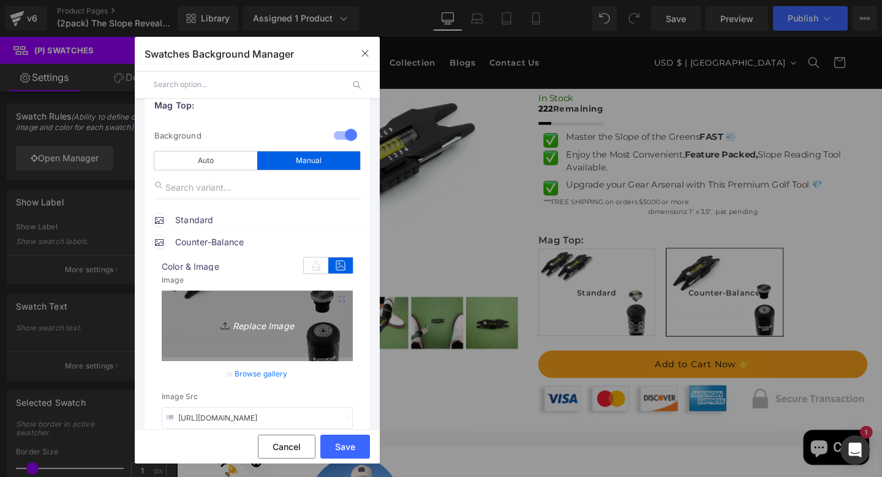
click at [241, 331] on icon "Replace Image" at bounding box center [257, 323] width 98 height 15
type input "C:\fakepath\Untitled design (98).png"
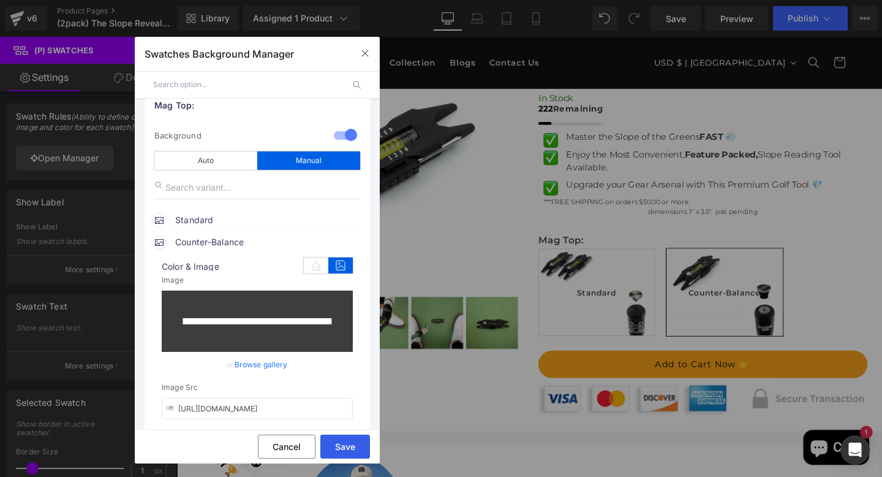
type input "[URL][DOMAIN_NAME]"
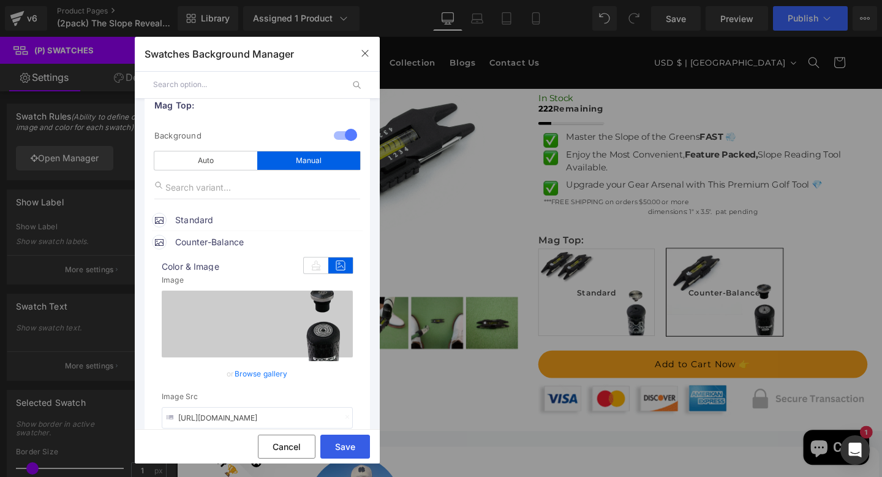
click at [341, 446] on button "Save" at bounding box center [346, 447] width 50 height 24
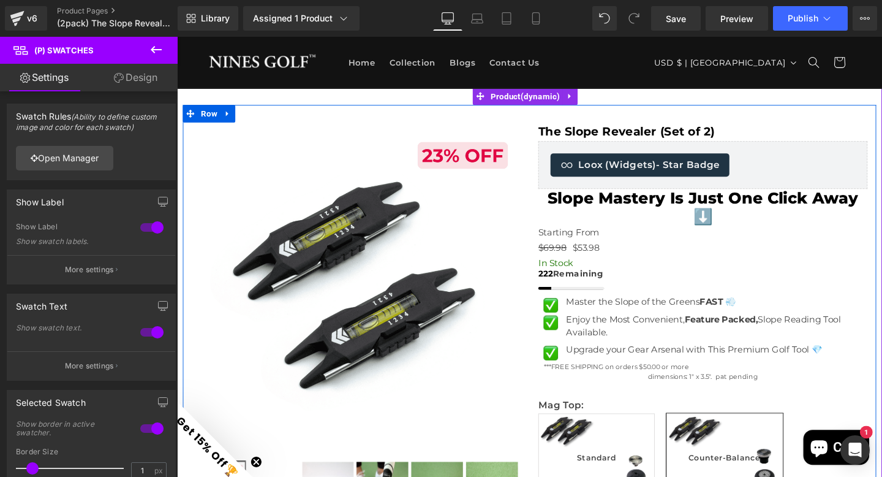
scroll to position [111, 0]
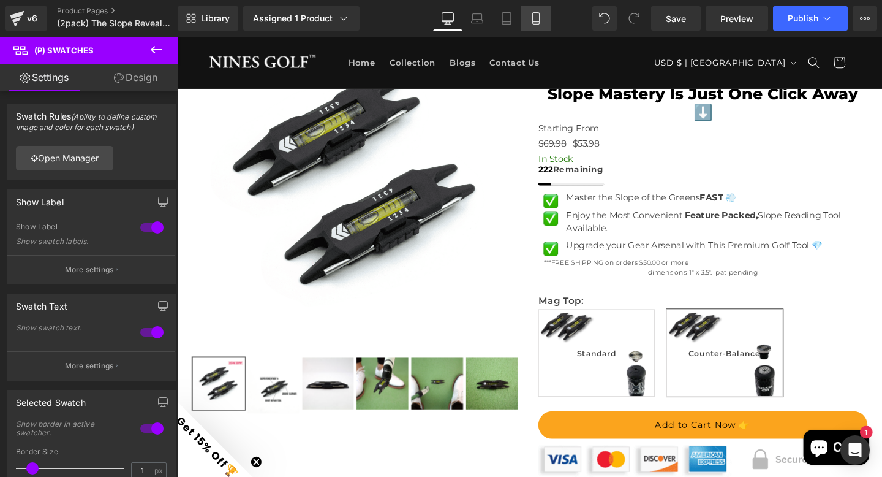
click at [537, 13] on icon at bounding box center [536, 18] width 12 height 12
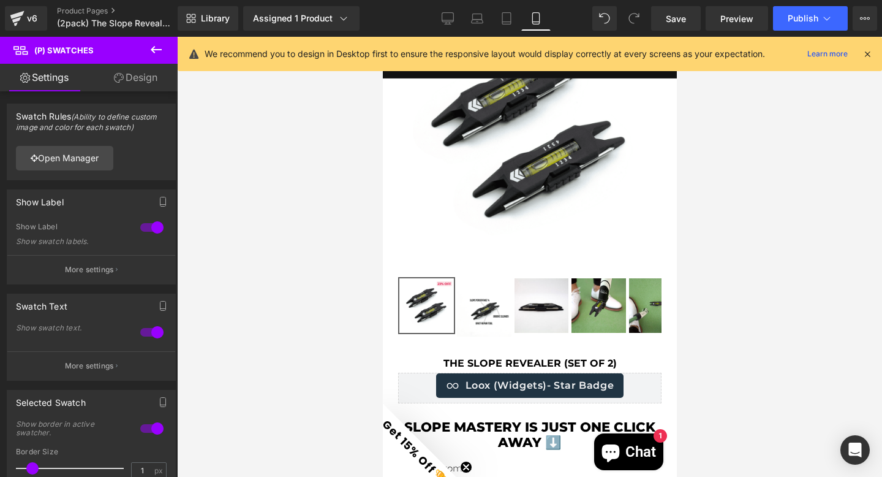
type input "100"
type input "175"
type input "125"
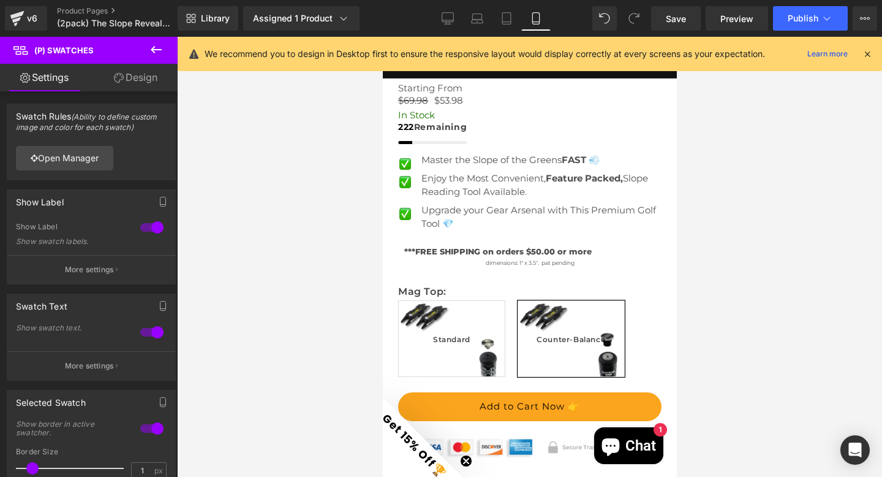
scroll to position [507, 0]
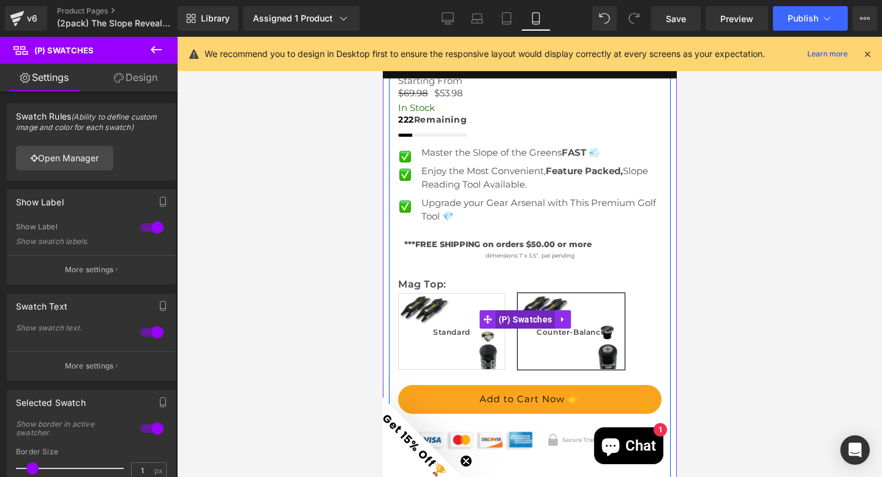
click at [518, 310] on span "(P) Swatches" at bounding box center [525, 319] width 60 height 18
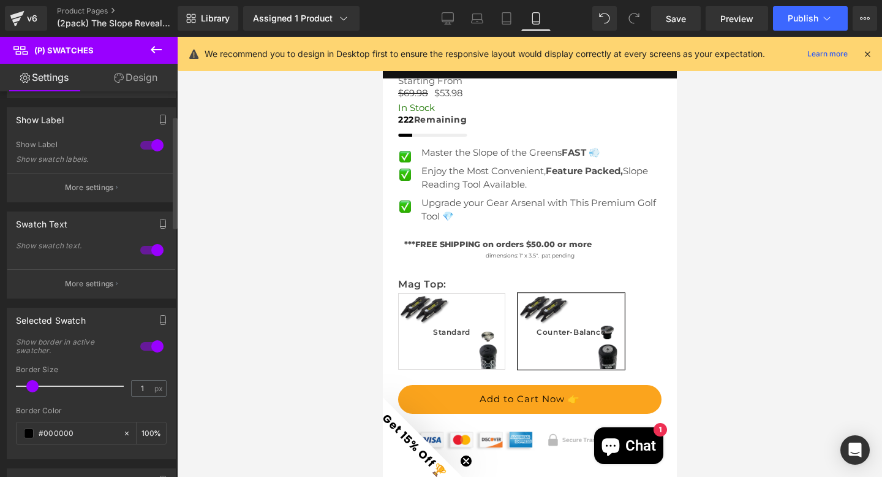
scroll to position [83, 0]
click at [87, 284] on p "More settings" at bounding box center [89, 282] width 49 height 11
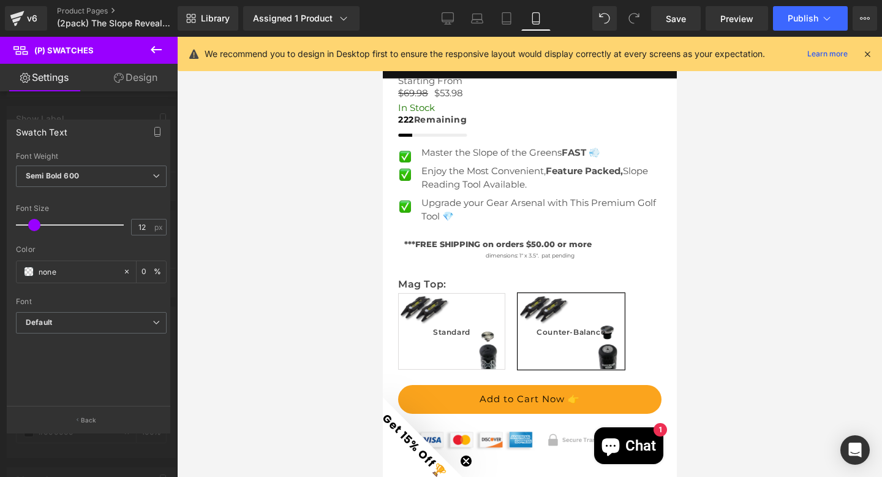
type input "11"
click at [29, 226] on span at bounding box center [33, 225] width 12 height 12
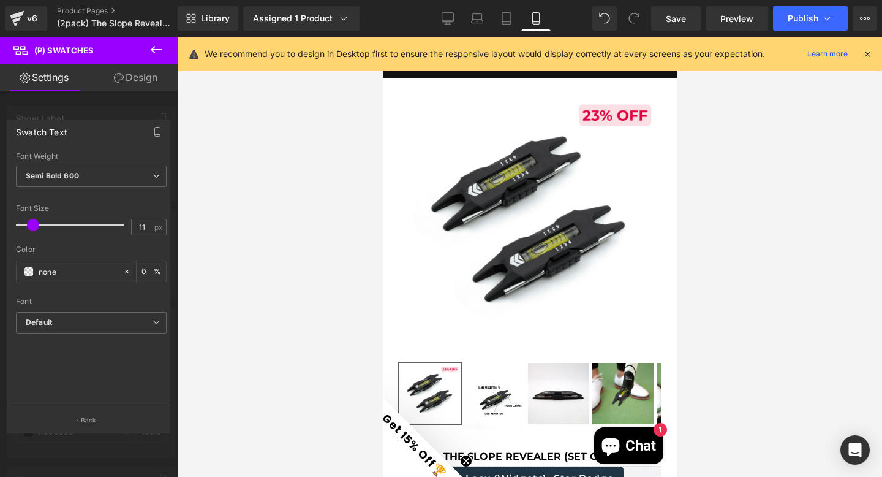
scroll to position [0, 0]
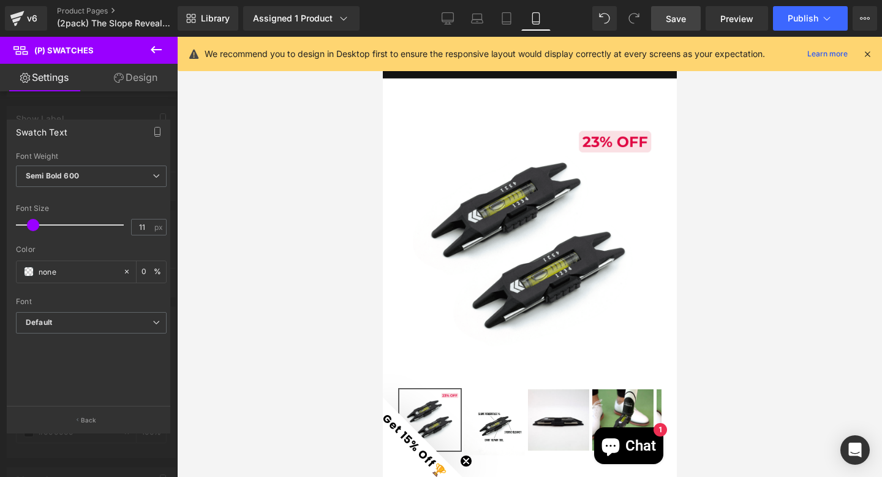
drag, startPoint x: 669, startPoint y: 23, endPoint x: 230, endPoint y: 230, distance: 486.0
click at [669, 23] on span "Save" at bounding box center [676, 18] width 20 height 13
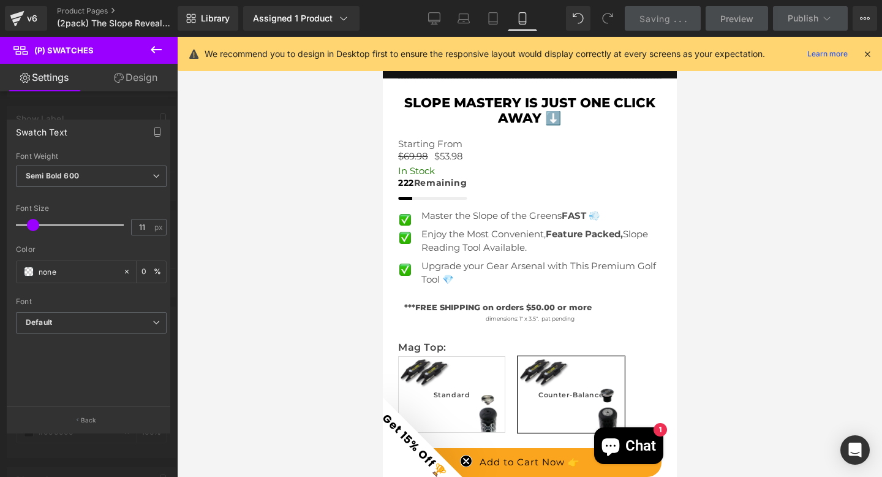
scroll to position [591, 0]
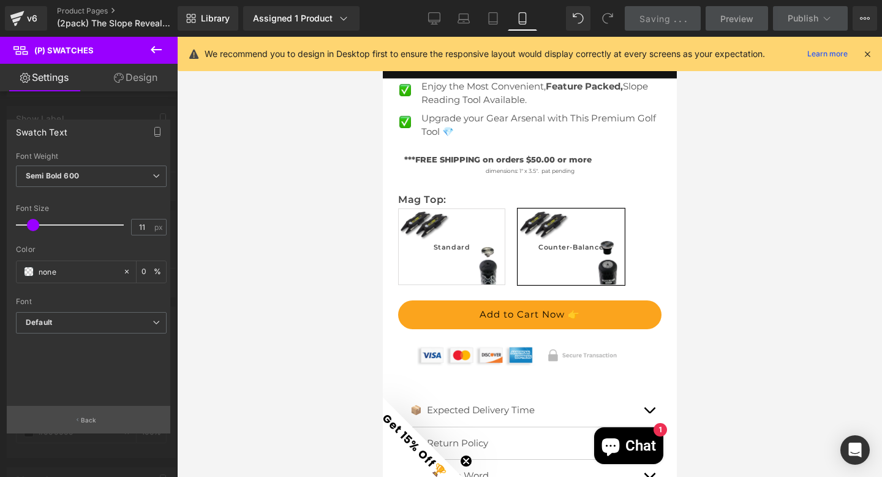
drag, startPoint x: 85, startPoint y: 419, endPoint x: 96, endPoint y: 420, distance: 11.0
click at [85, 419] on p "Back" at bounding box center [89, 420] width 16 height 9
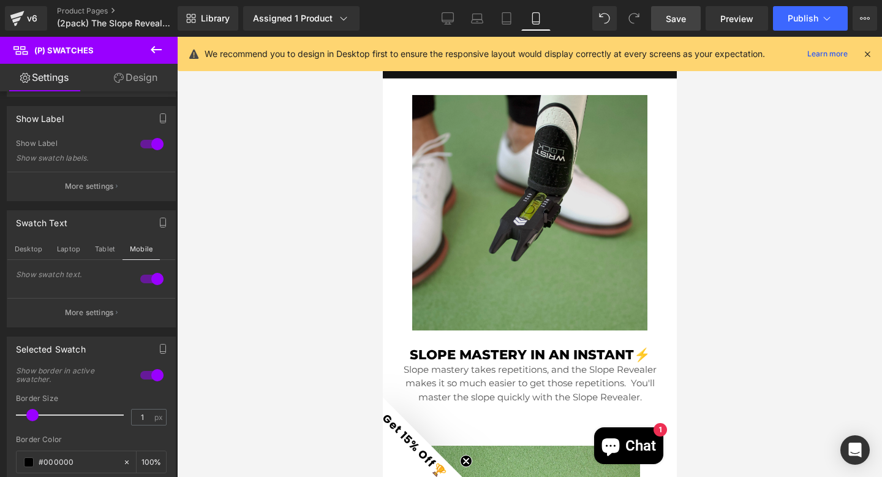
scroll to position [1377, 0]
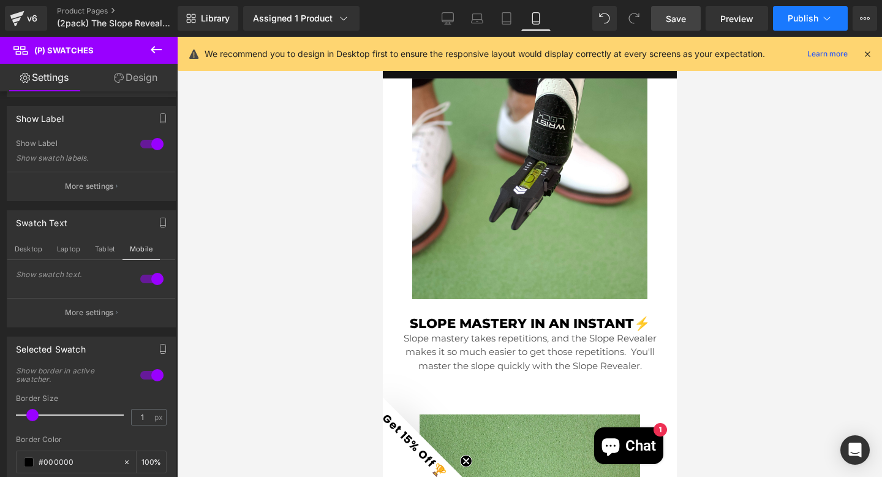
click at [795, 20] on span "Publish" at bounding box center [803, 18] width 31 height 10
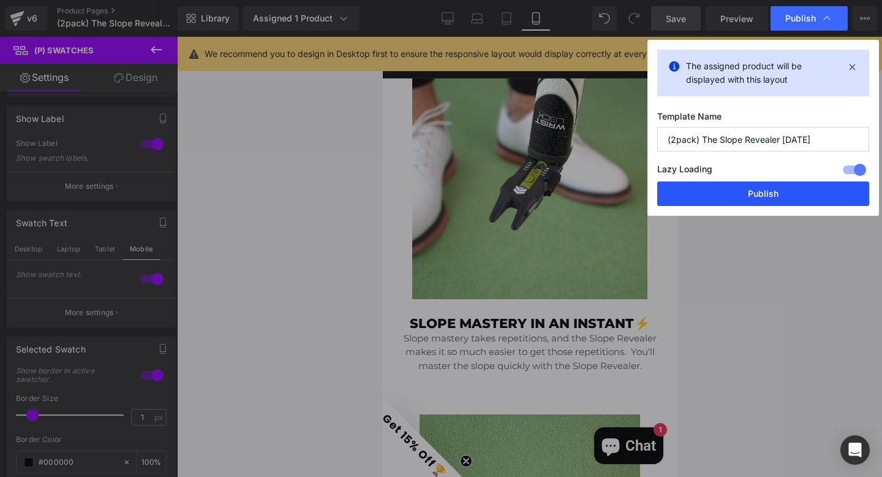
click at [764, 192] on button "Publish" at bounding box center [764, 193] width 212 height 25
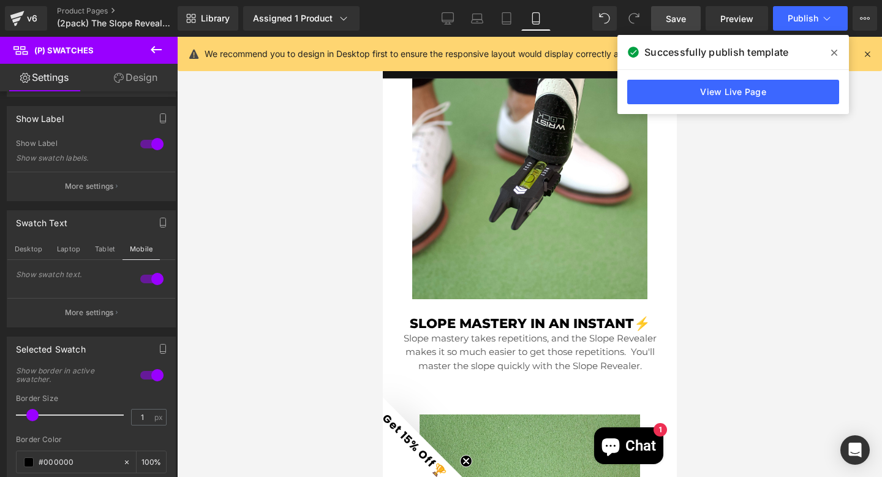
click at [834, 50] on icon at bounding box center [835, 53] width 6 height 10
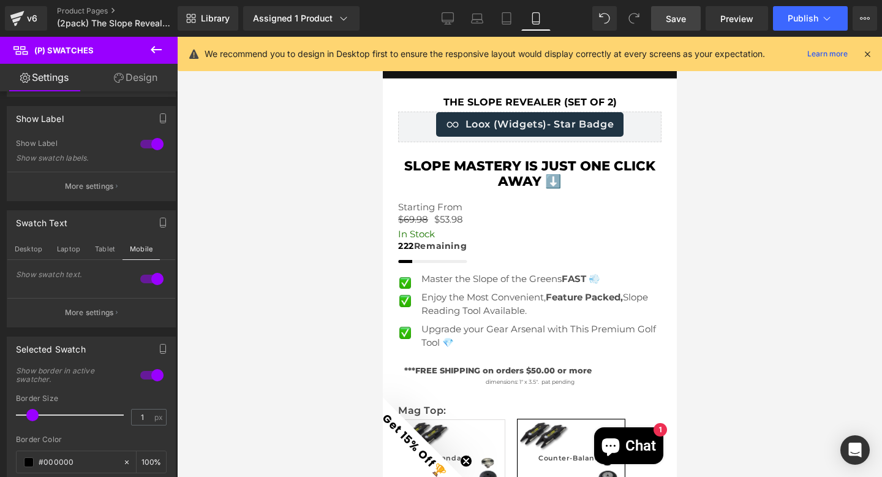
scroll to position [0, 0]
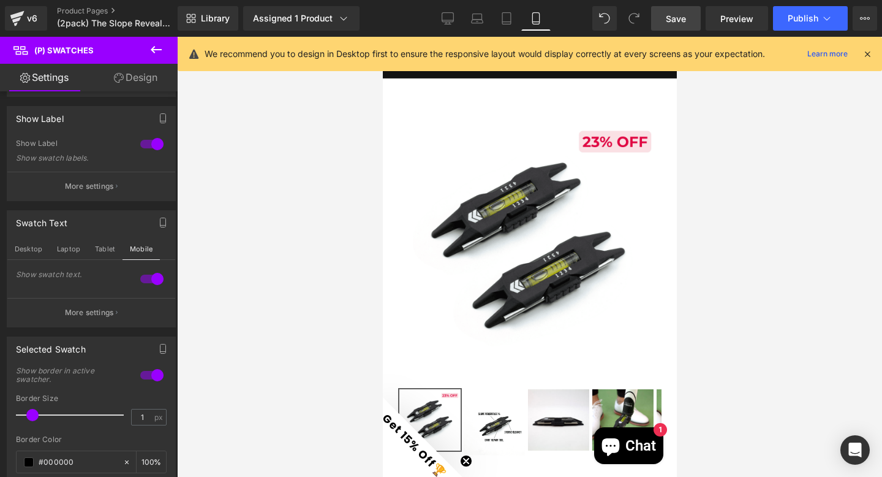
click at [678, 18] on span "Save" at bounding box center [676, 18] width 20 height 13
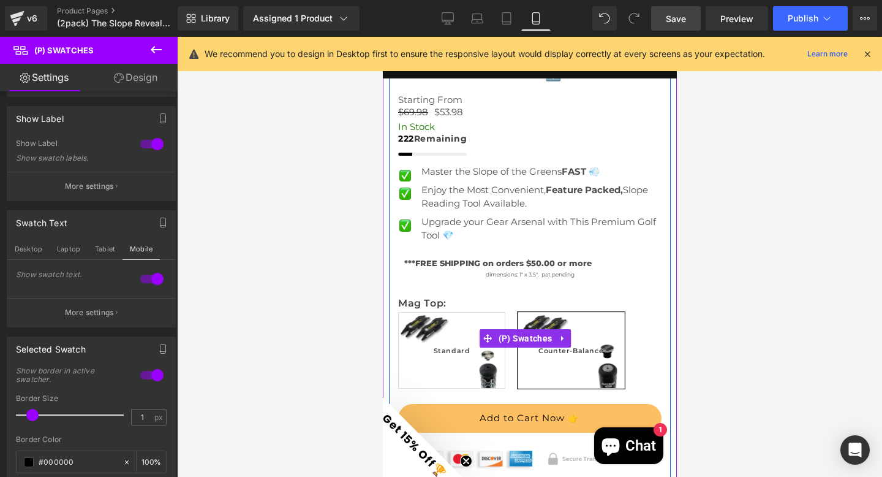
scroll to position [564, 0]
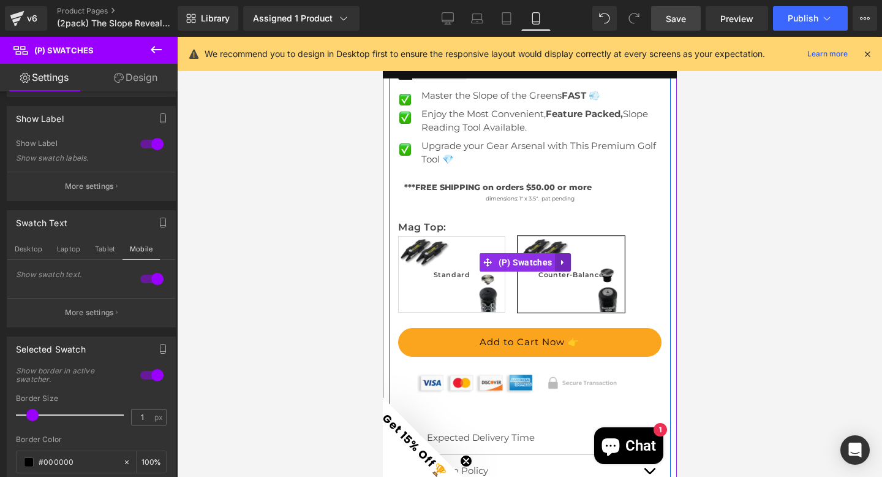
click at [564, 257] on icon at bounding box center [562, 261] width 9 height 9
click at [552, 258] on icon at bounding box center [554, 262] width 9 height 9
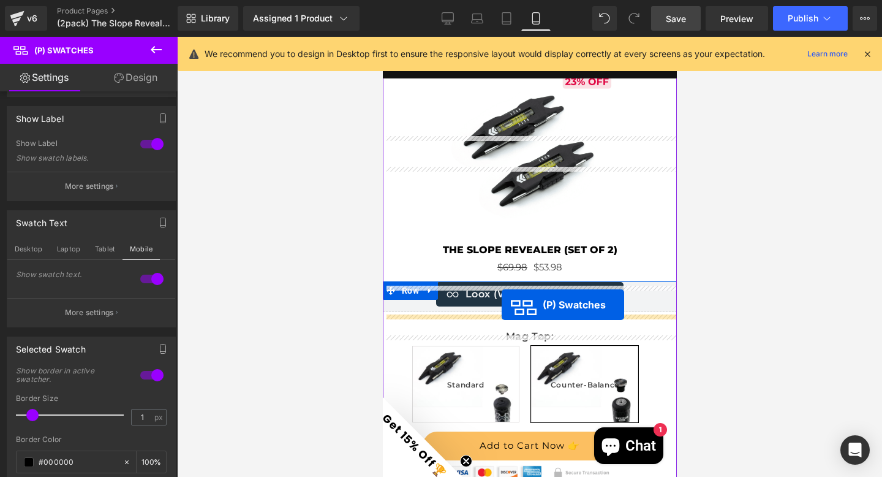
scroll to position [4021, 0]
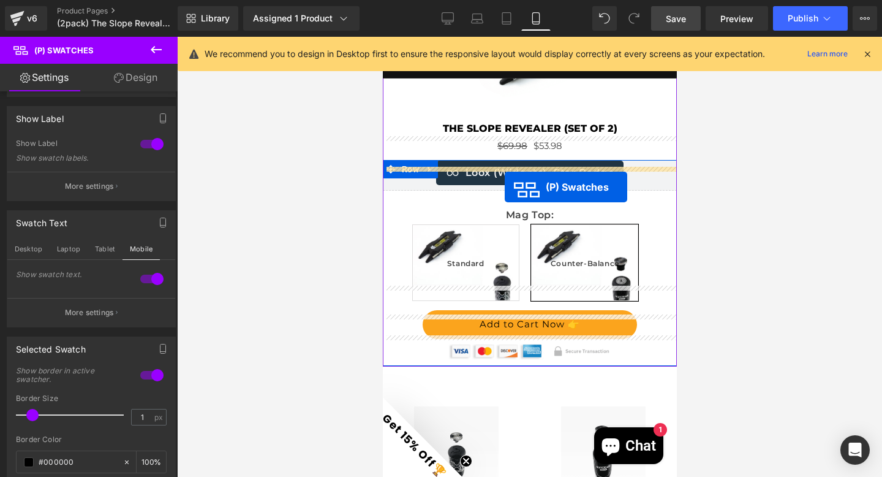
drag, startPoint x: 484, startPoint y: 294, endPoint x: 504, endPoint y: 187, distance: 108.7
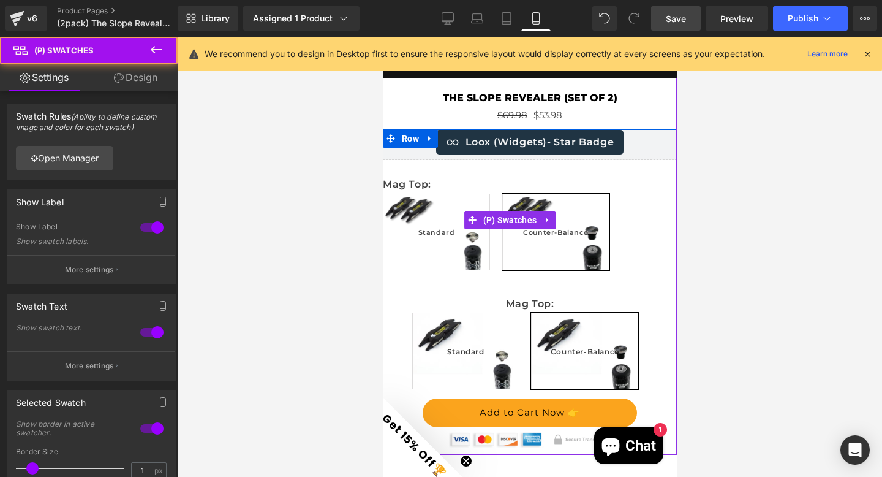
scroll to position [3991, 0]
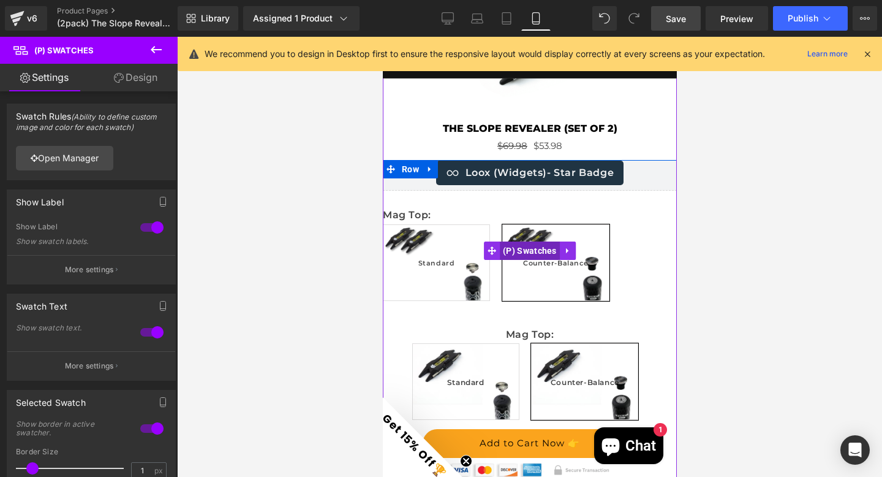
click at [517, 241] on span "(P) Swatches" at bounding box center [529, 250] width 60 height 18
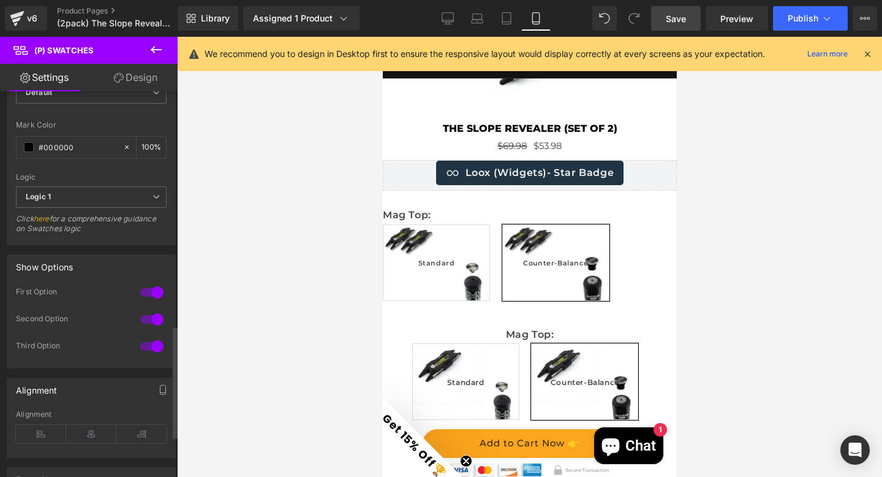
scroll to position [899, 0]
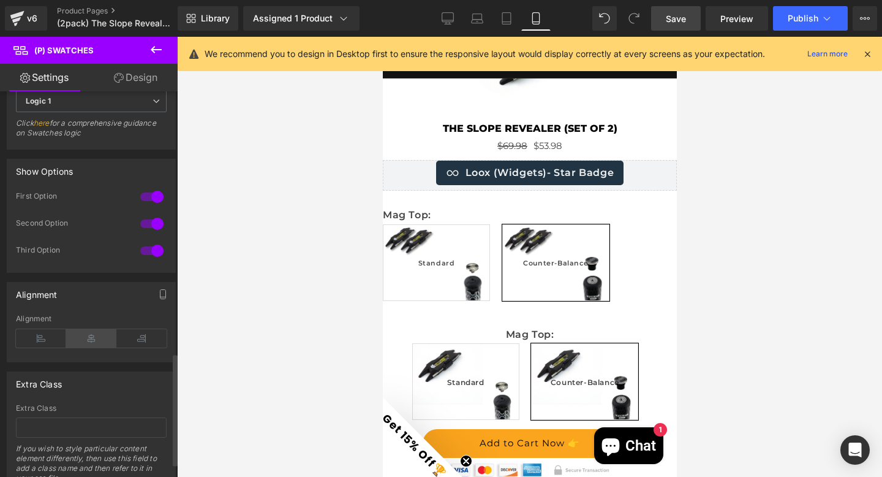
click at [84, 335] on icon at bounding box center [91, 338] width 50 height 18
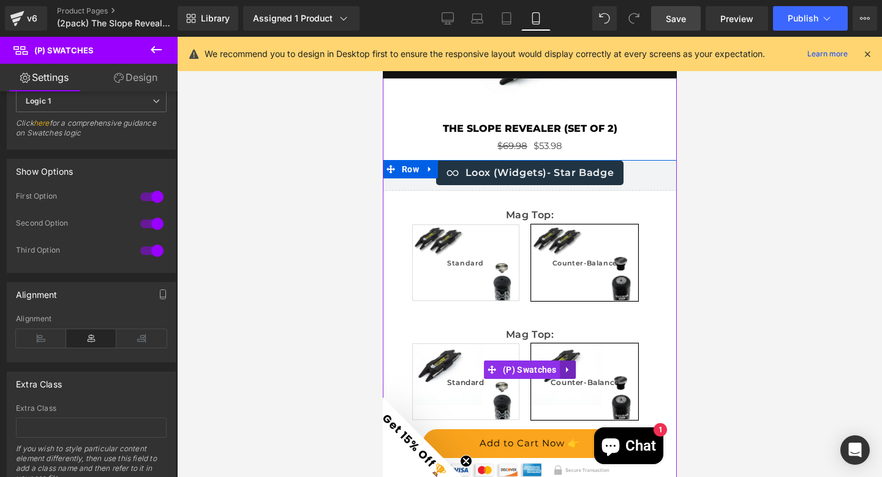
click at [563, 365] on icon at bounding box center [567, 369] width 9 height 9
click at [567, 360] on link at bounding box center [575, 369] width 16 height 18
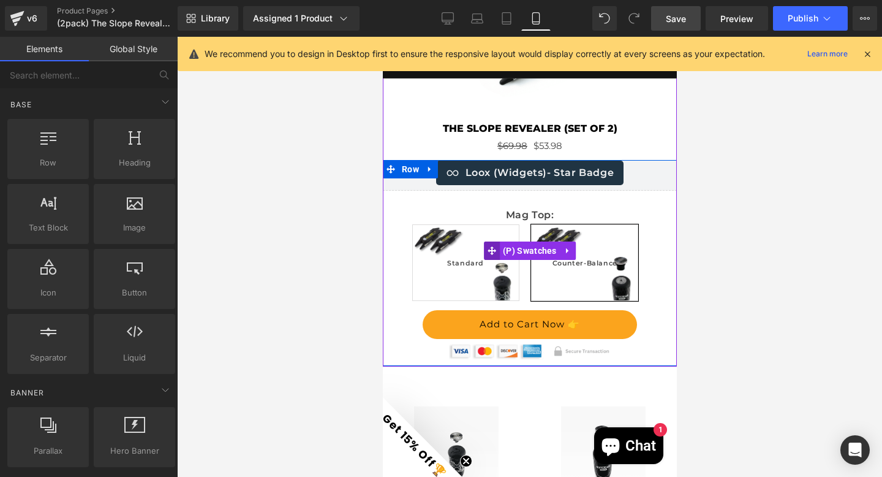
click at [488, 246] on icon at bounding box center [491, 250] width 9 height 9
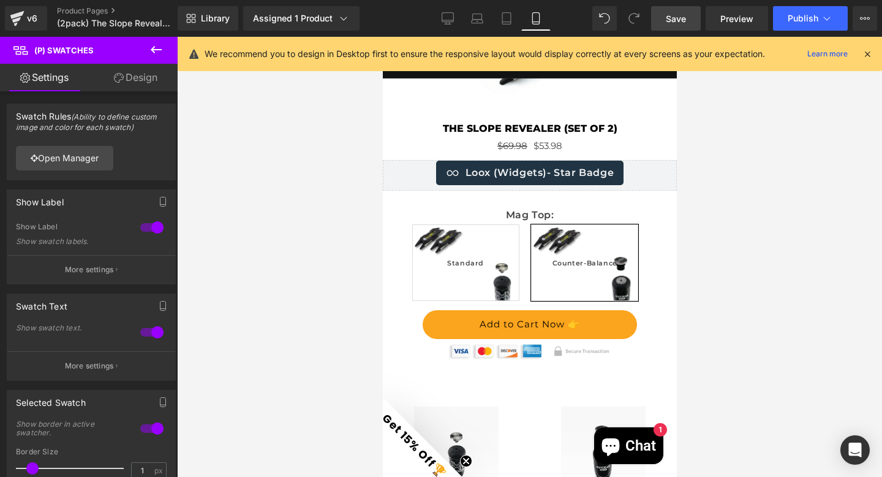
click at [686, 23] on span "Save" at bounding box center [676, 18] width 20 height 13
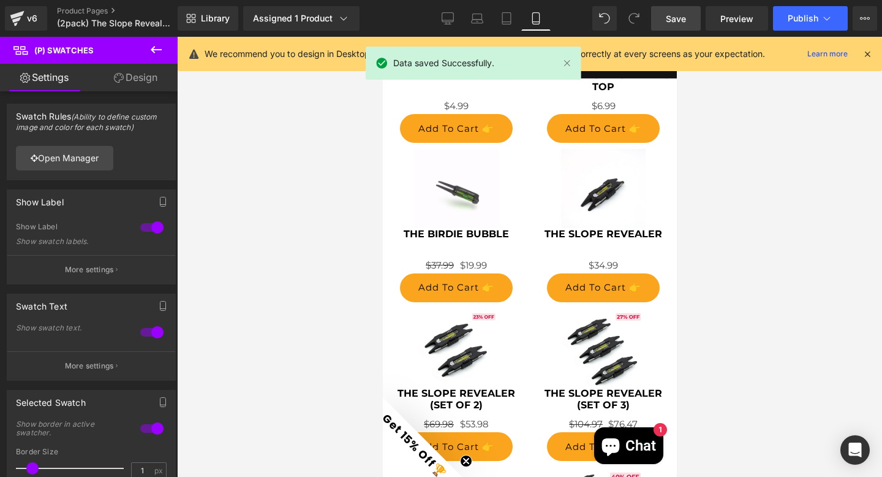
scroll to position [4562, 0]
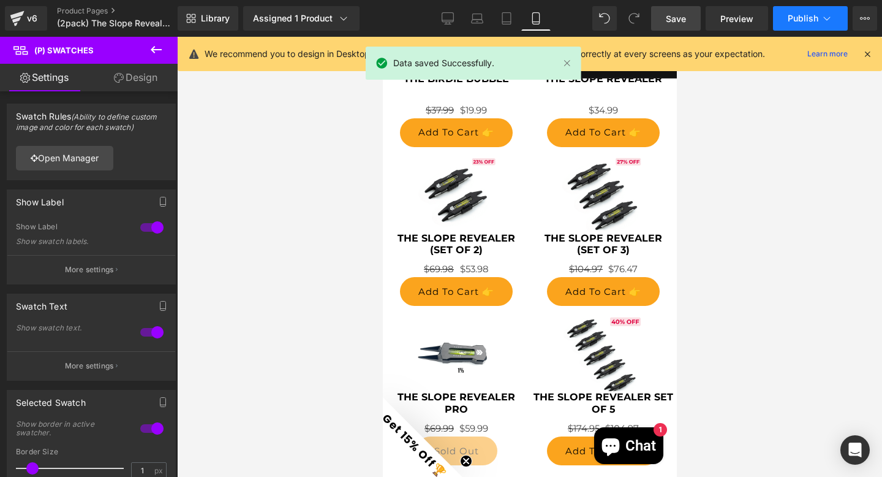
click at [795, 23] on button "Publish" at bounding box center [810, 18] width 75 height 25
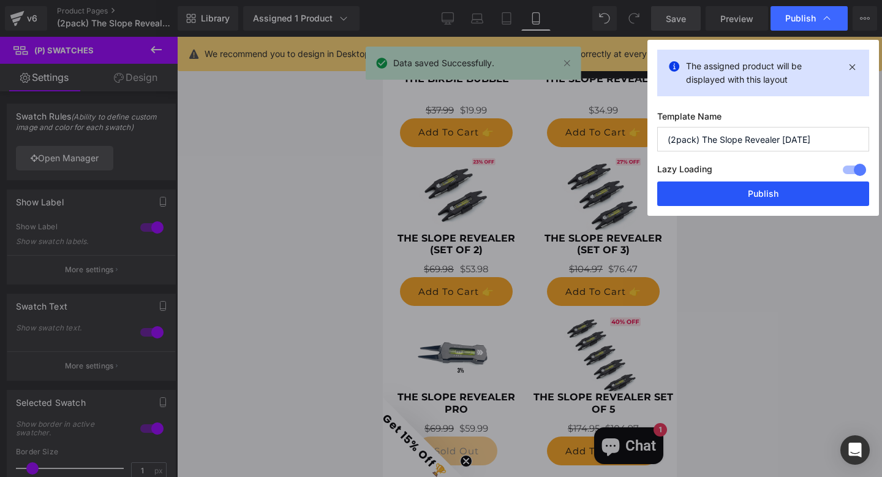
click at [753, 191] on button "Publish" at bounding box center [764, 193] width 212 height 25
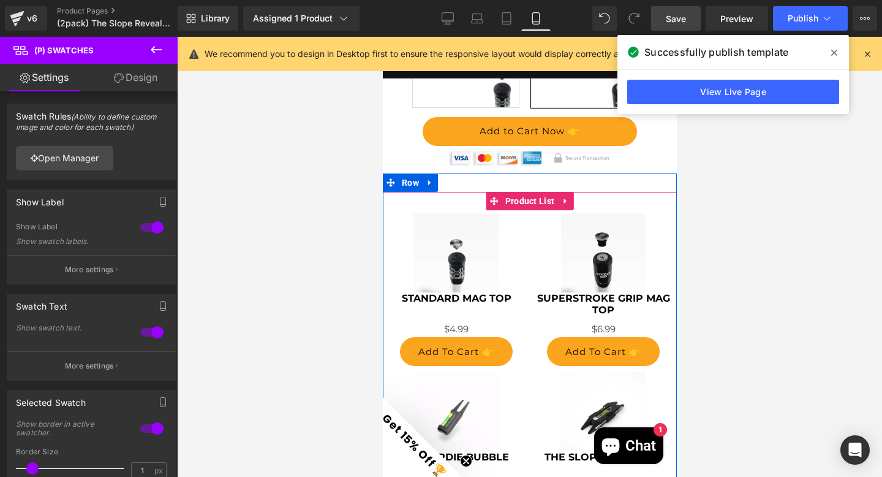
scroll to position [4183, 0]
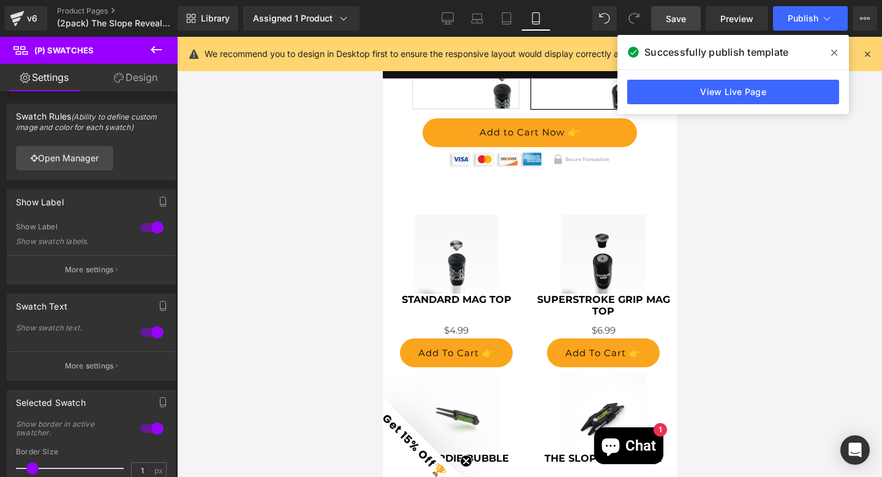
click at [835, 49] on icon at bounding box center [835, 53] width 6 height 10
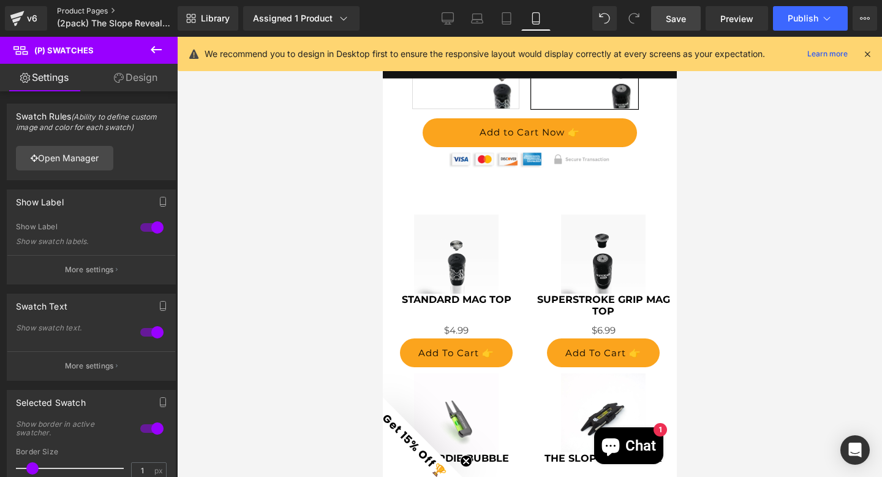
click at [101, 12] on link "Product Pages" at bounding box center [127, 11] width 141 height 10
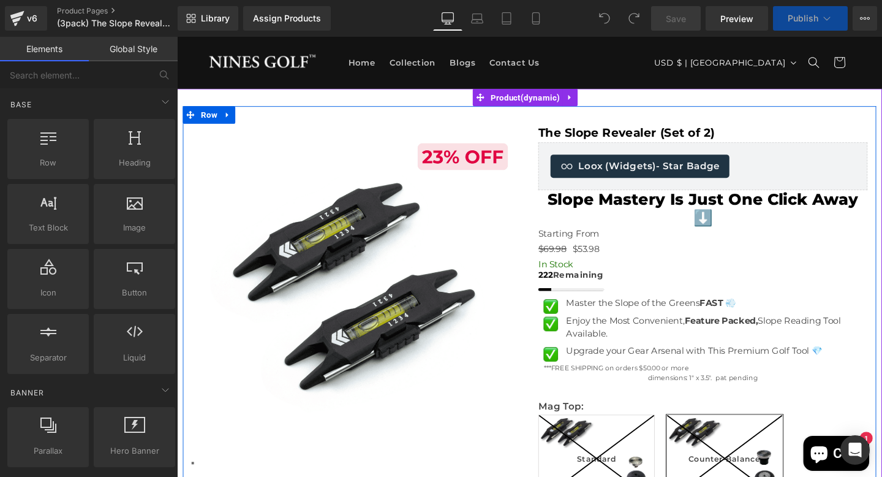
click at [290, 18] on div "Assign Products" at bounding box center [287, 18] width 68 height 10
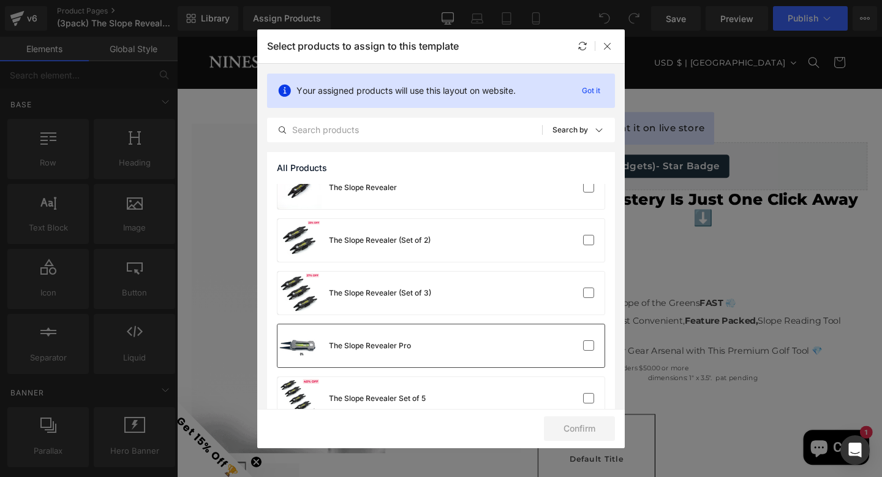
scroll to position [1207, 0]
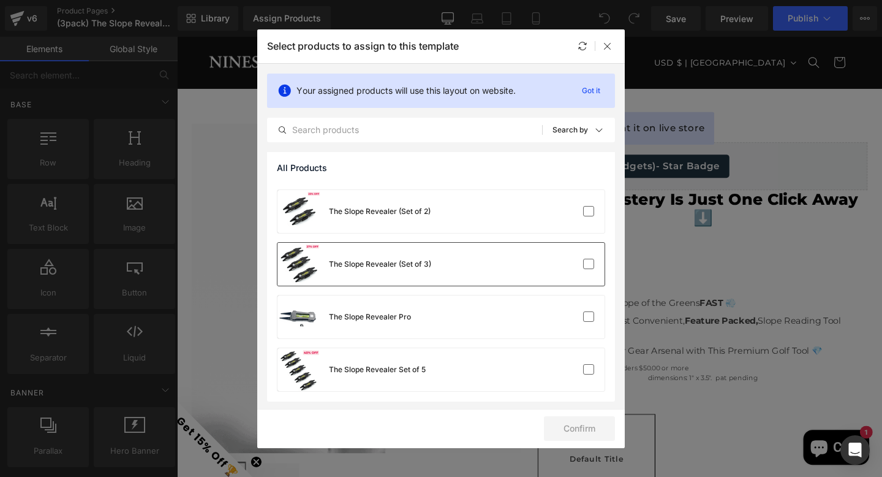
click at [376, 264] on div "The Slope Revealer (Set of 3)" at bounding box center [380, 264] width 102 height 11
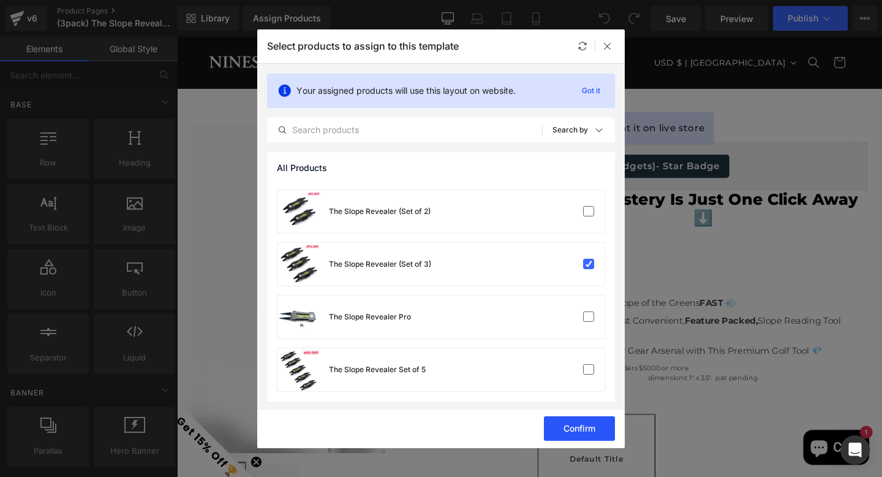
click at [572, 426] on button "Confirm" at bounding box center [579, 428] width 71 height 25
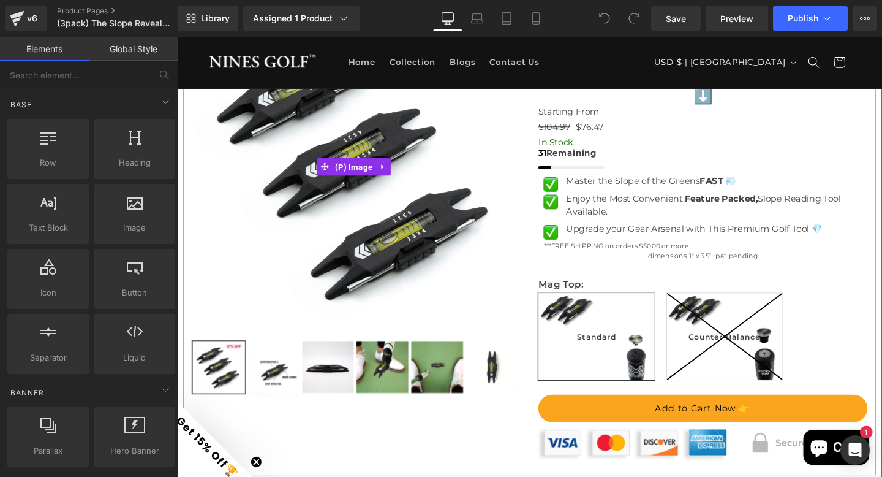
scroll to position [132, 0]
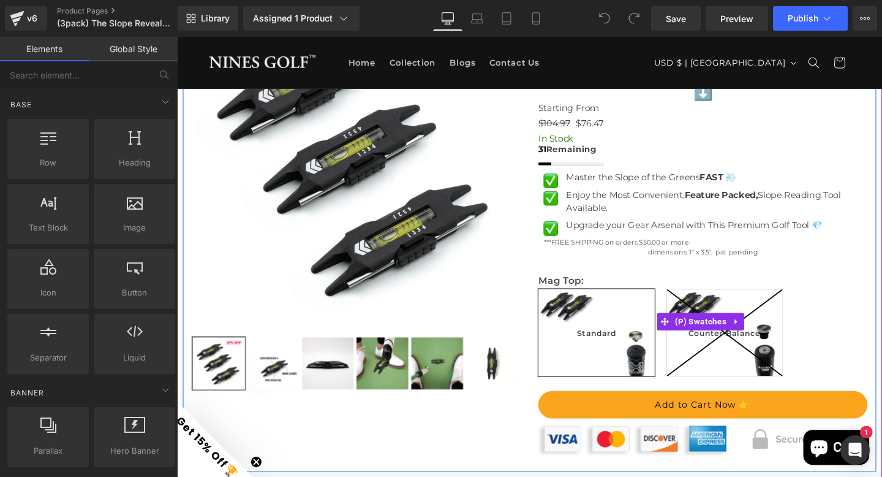
click at [608, 333] on span "Standard" at bounding box center [618, 348] width 41 height 91
click at [710, 335] on span "(P) Swatches" at bounding box center [728, 336] width 60 height 18
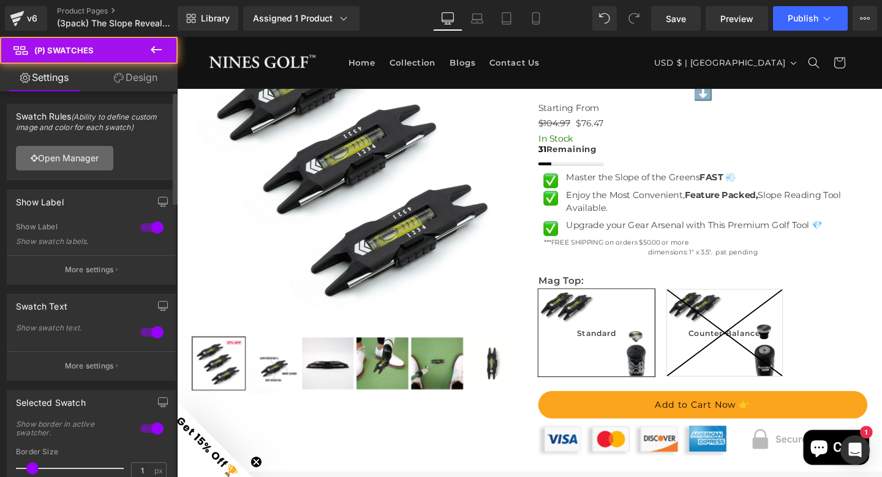
click at [82, 155] on link "Open Manager" at bounding box center [64, 158] width 97 height 25
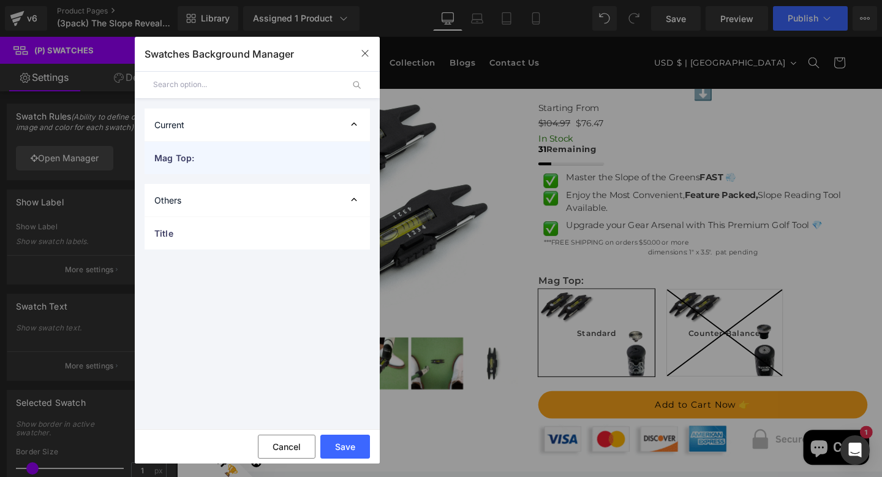
click at [150, 146] on div "Mag Top:" at bounding box center [258, 158] width 226 height 32
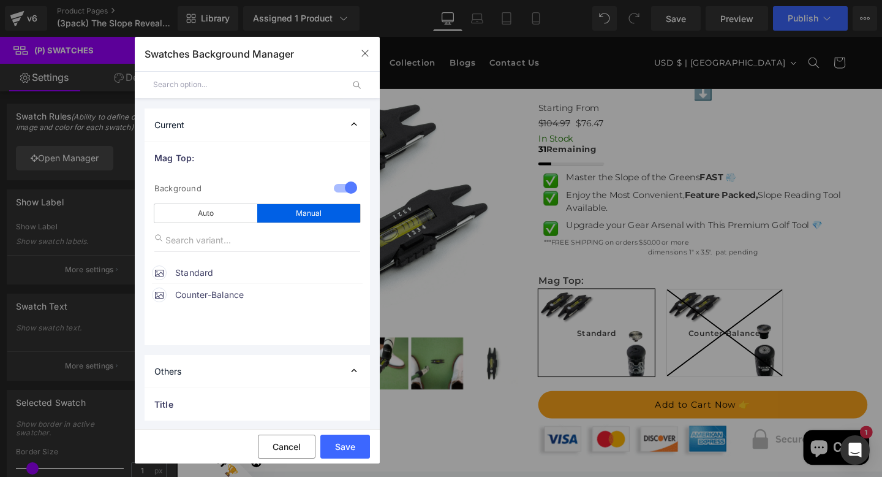
click at [191, 271] on span "Standard" at bounding box center [268, 272] width 186 height 15
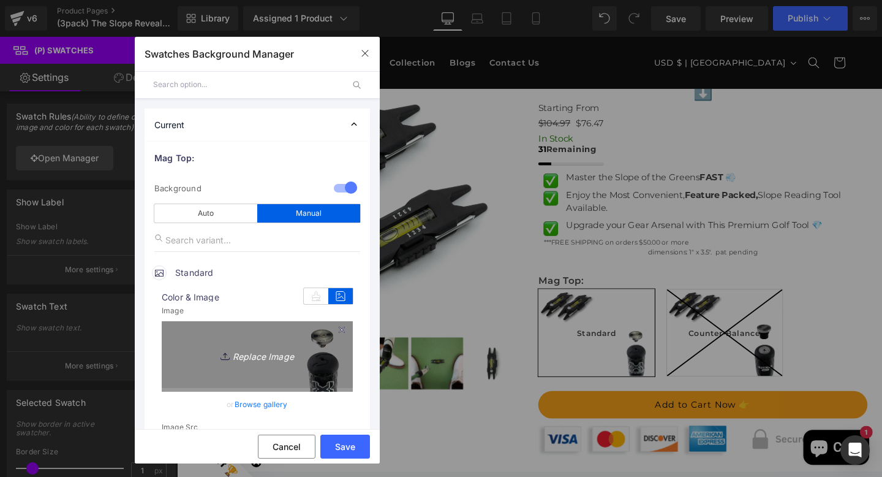
click at [251, 351] on icon "Replace Image" at bounding box center [257, 354] width 98 height 15
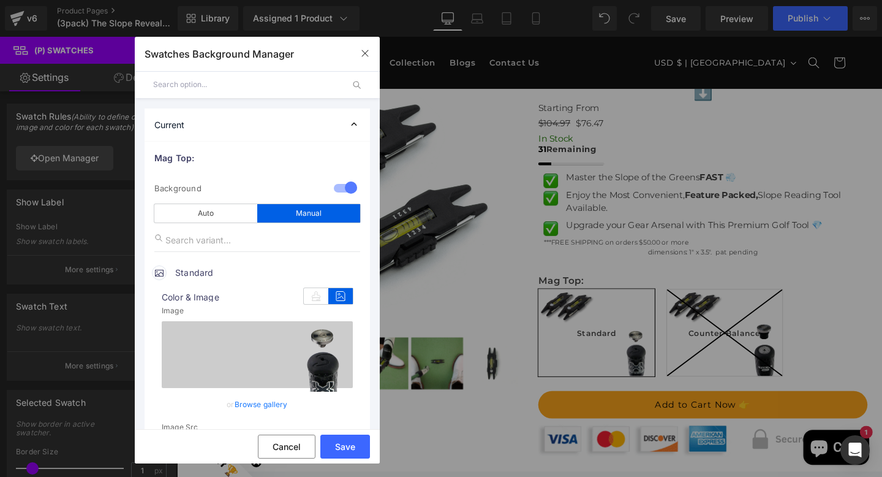
type input "C:\fakepath\Untitled design - 2025-09-29T190923.581.png"
click at [334, 446] on button "Save" at bounding box center [346, 447] width 50 height 24
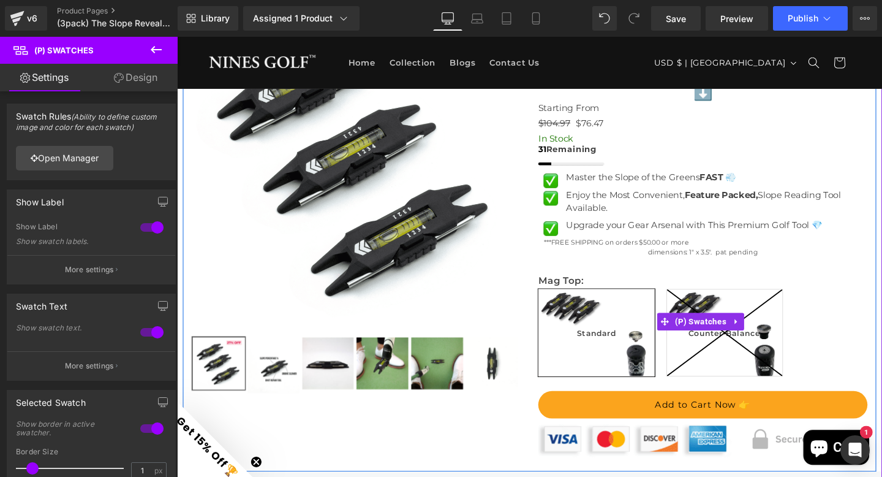
click at [612, 335] on span "Standard" at bounding box center [618, 348] width 41 height 91
click at [712, 333] on span "(P) Swatches" at bounding box center [728, 336] width 60 height 18
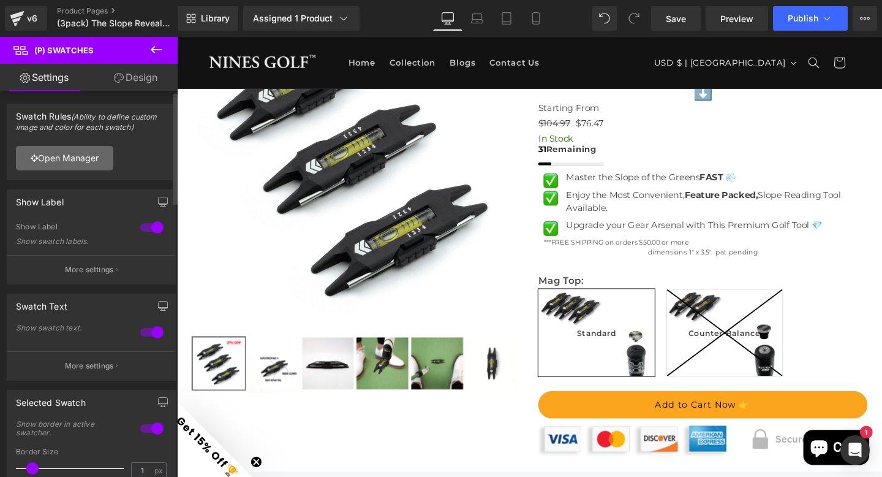
click at [63, 159] on link "Open Manager" at bounding box center [64, 158] width 97 height 25
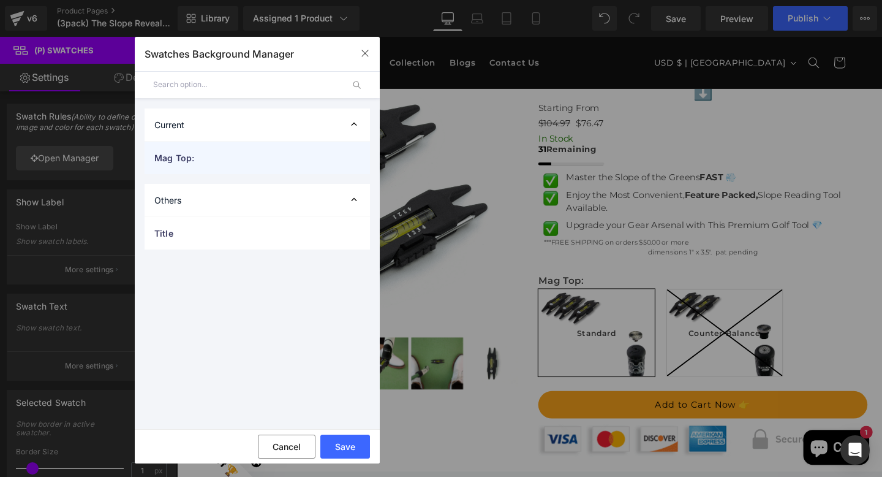
click at [199, 163] on span "Mag Top:" at bounding box center [244, 157] width 181 height 13
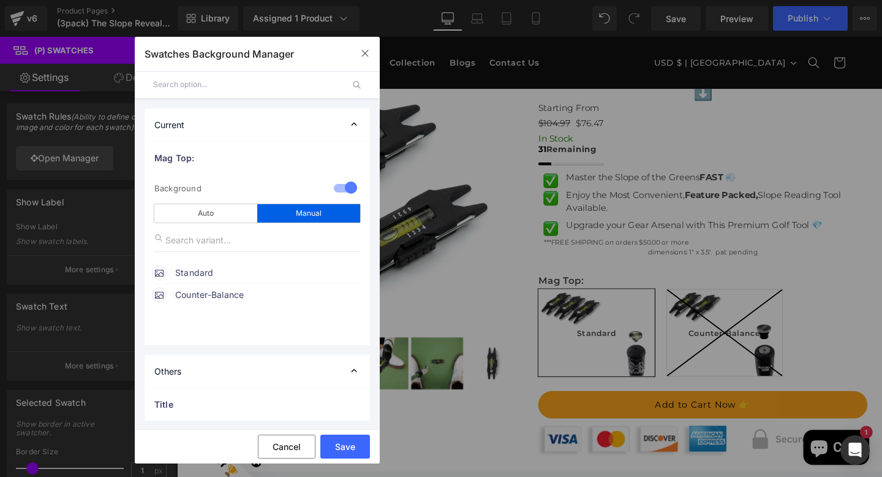
click at [197, 271] on span "Standard" at bounding box center [268, 272] width 186 height 15
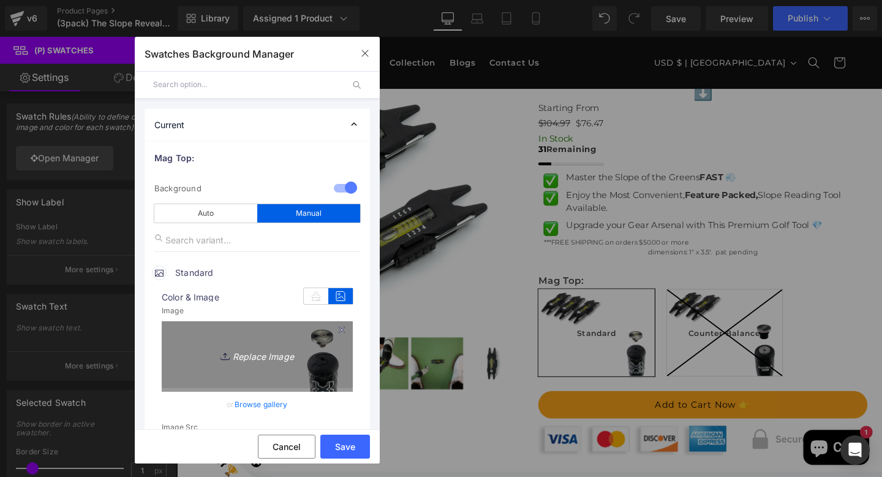
click at [262, 349] on icon "Replace Image" at bounding box center [257, 354] width 98 height 15
type input "C:\fakepath\Untitled design - 2025-09-29T191121.526.png"
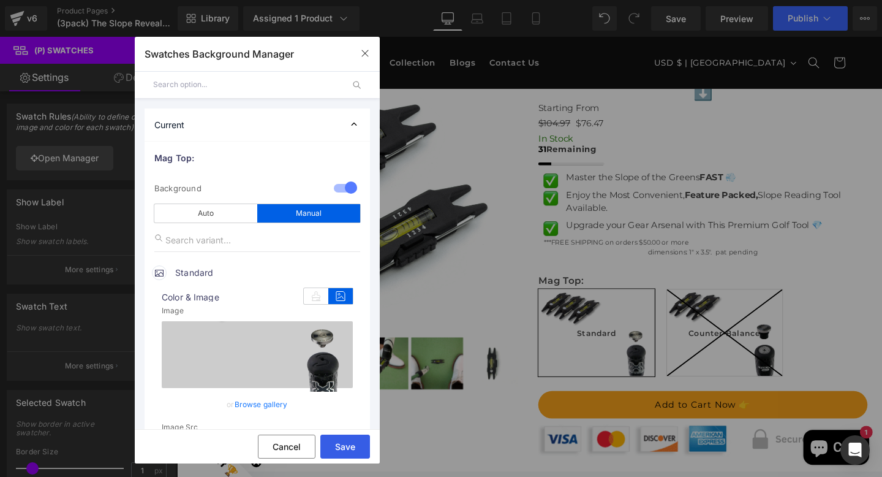
click at [344, 442] on button "Save" at bounding box center [346, 447] width 50 height 24
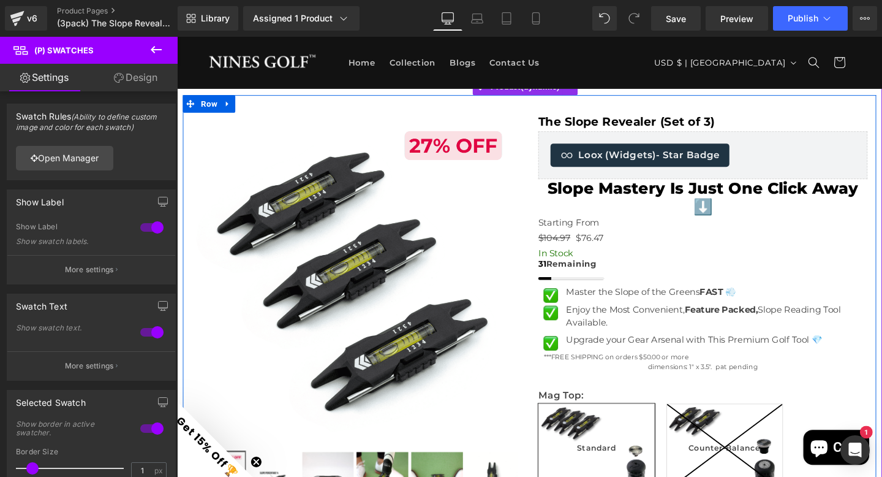
scroll to position [143, 0]
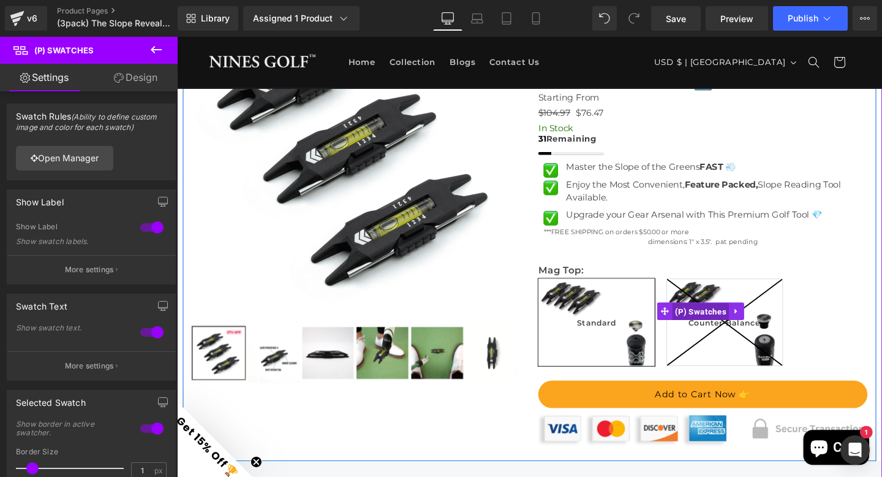
click at [702, 322] on span "(P) Swatches" at bounding box center [728, 326] width 60 height 18
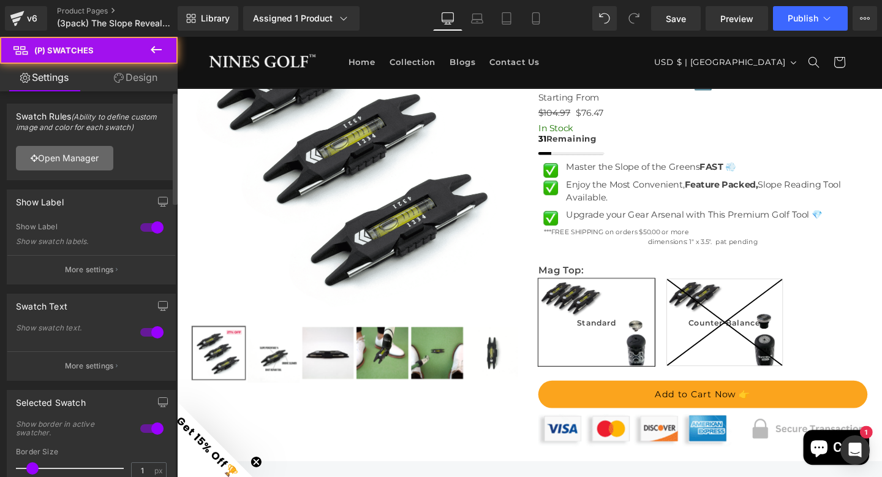
click at [68, 149] on link "Open Manager" at bounding box center [64, 158] width 97 height 25
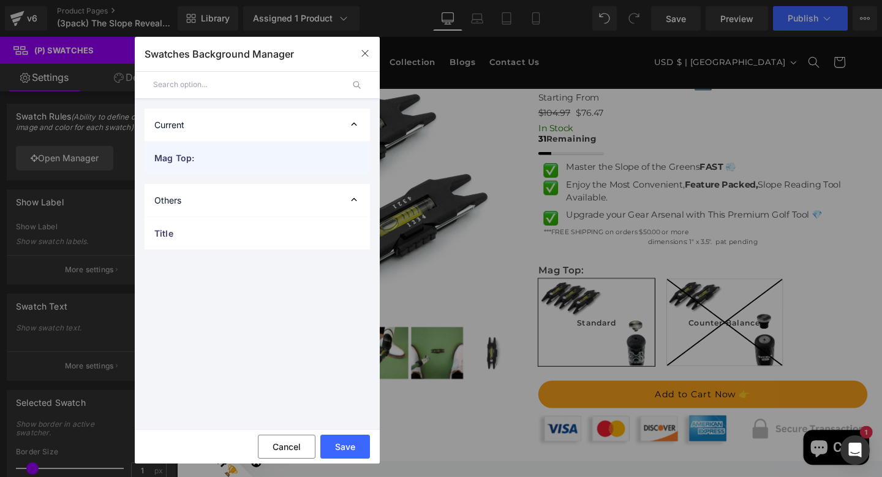
click at [204, 162] on span "Mag Top:" at bounding box center [244, 157] width 181 height 13
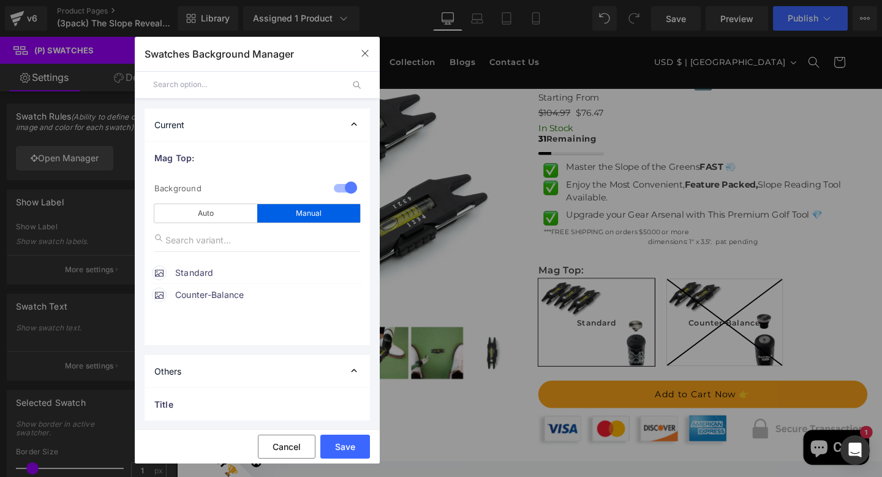
click at [205, 300] on span "Counter-Balance" at bounding box center [268, 294] width 186 height 15
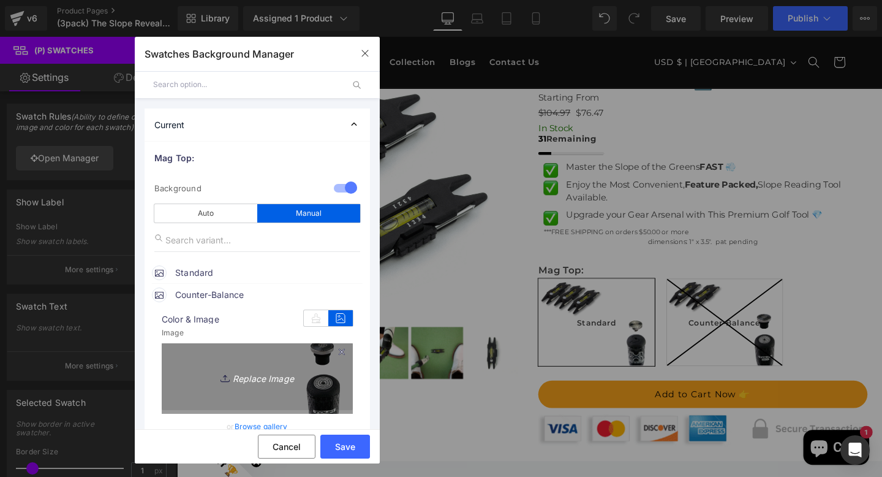
click at [271, 374] on icon "Replace Image" at bounding box center [257, 376] width 98 height 15
type input "C:\fakepath\Untitled design - 2025-09-29T191215.295.png"
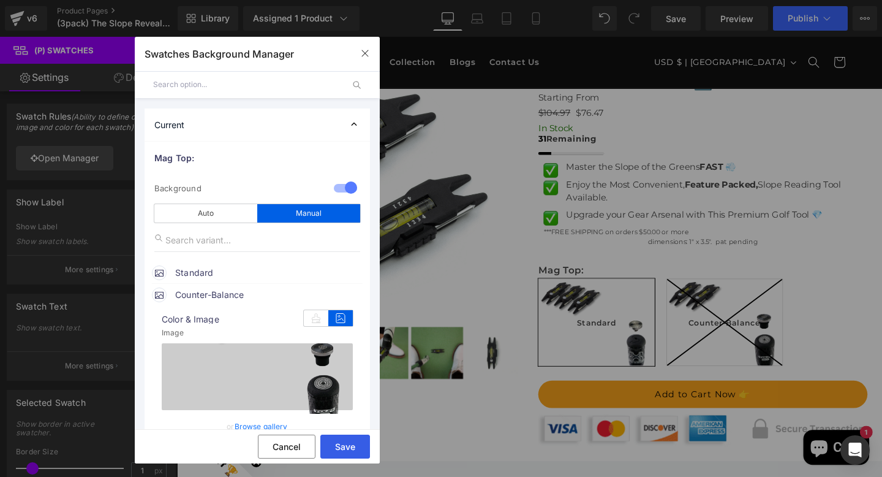
drag, startPoint x: 173, startPoint y: 429, endPoint x: 342, endPoint y: 445, distance: 169.3
click at [342, 445] on button "Save" at bounding box center [346, 447] width 50 height 24
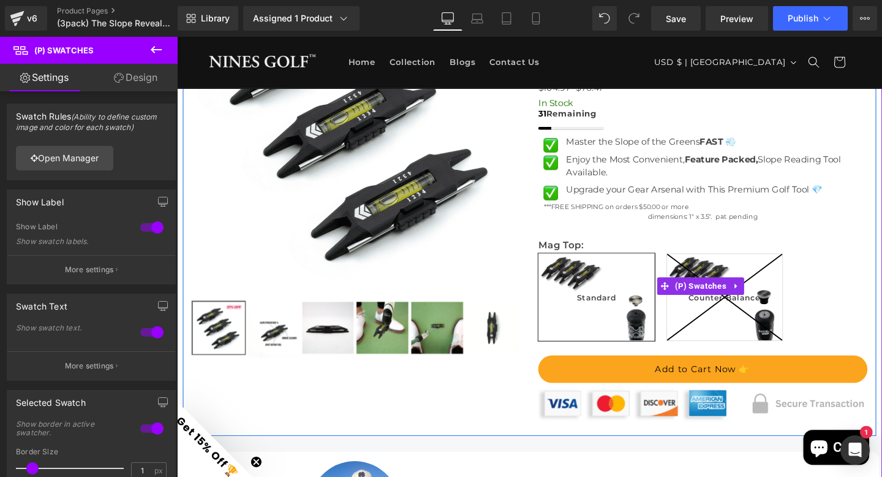
scroll to position [231, 0]
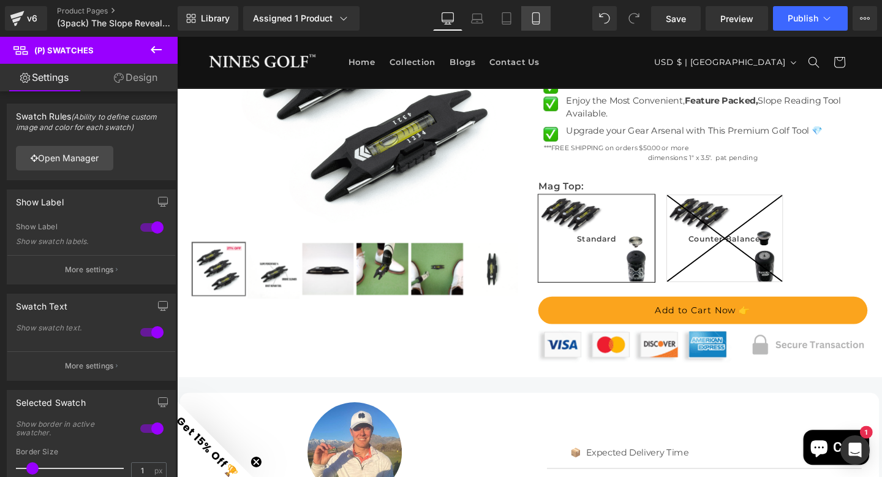
click at [534, 16] on icon at bounding box center [536, 18] width 12 height 12
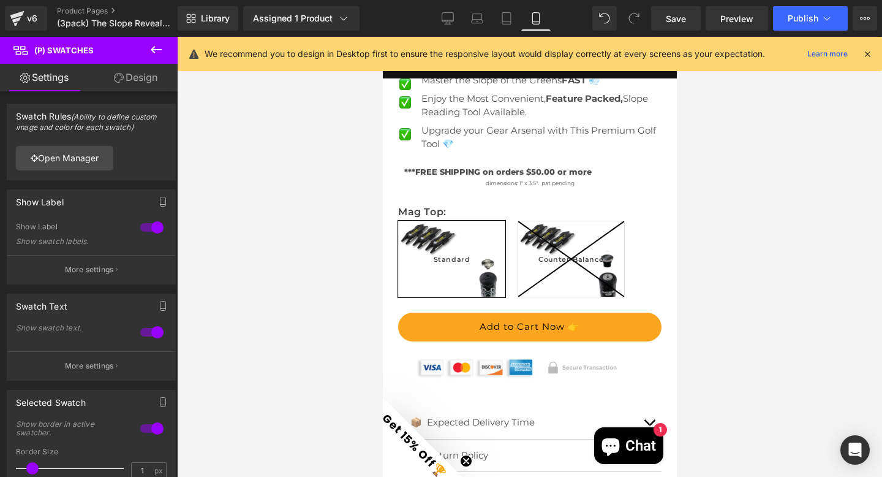
scroll to position [588, 0]
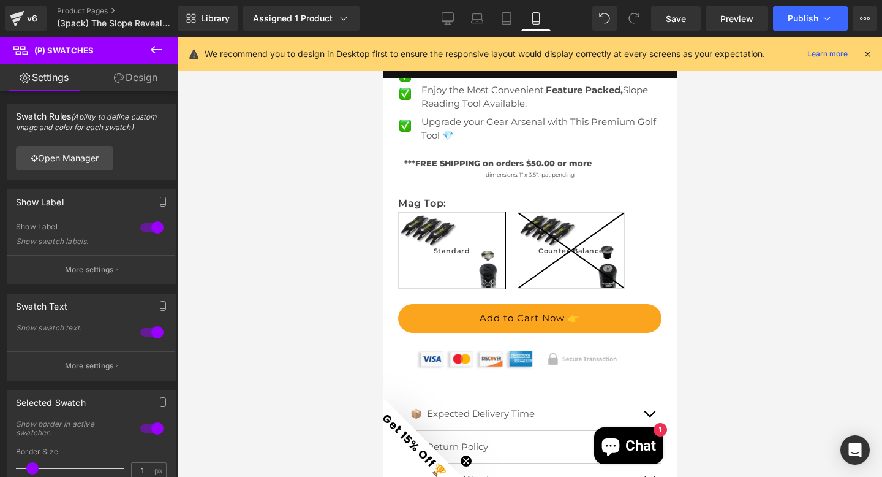
click at [868, 51] on icon at bounding box center [867, 53] width 11 height 11
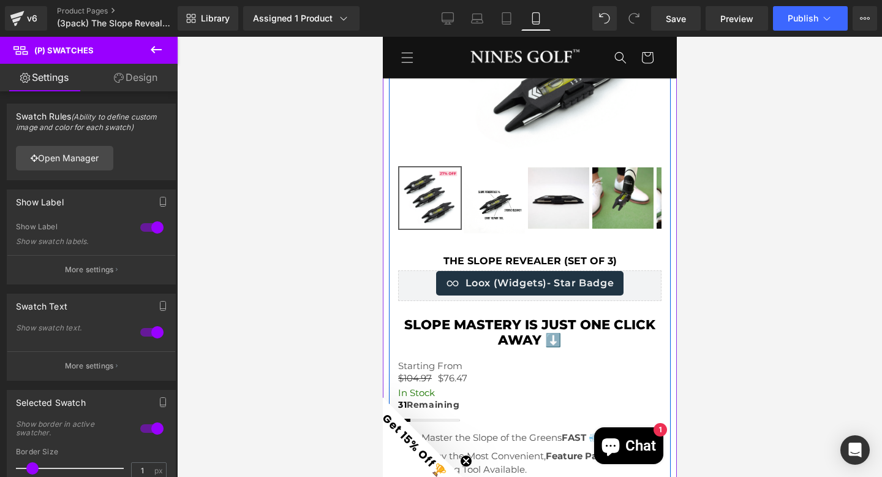
scroll to position [427, 0]
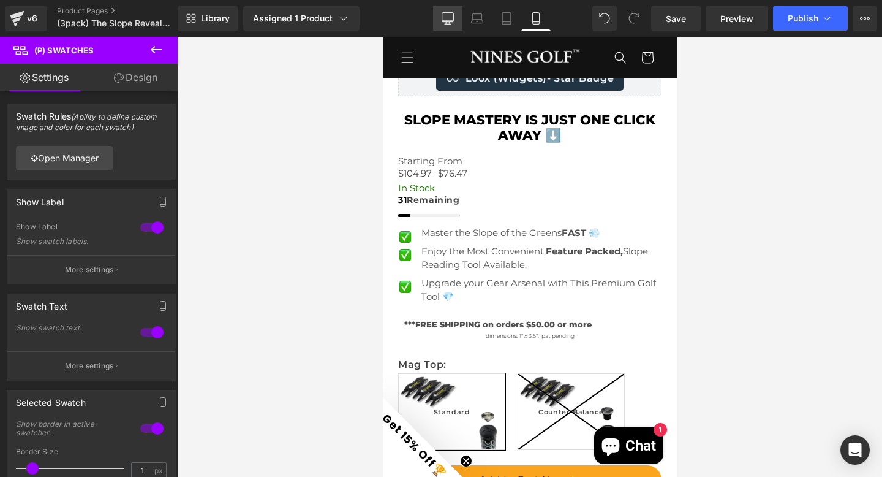
click at [449, 13] on icon at bounding box center [448, 18] width 12 height 12
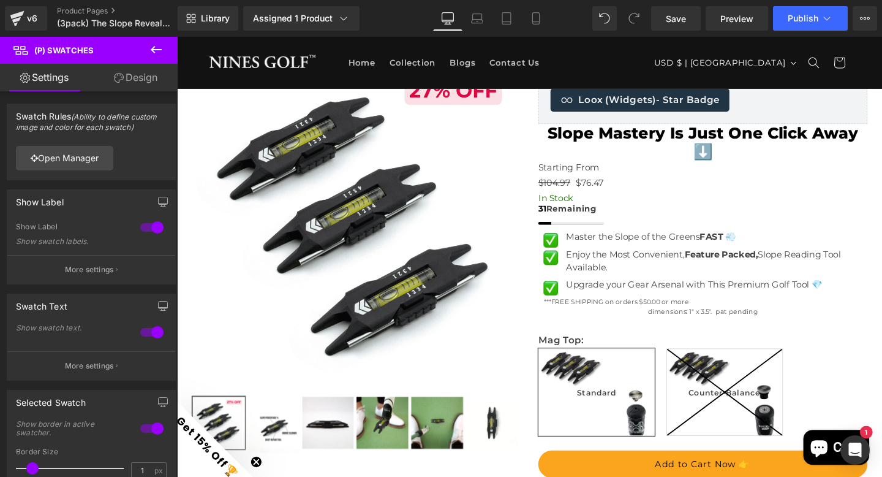
scroll to position [258, 0]
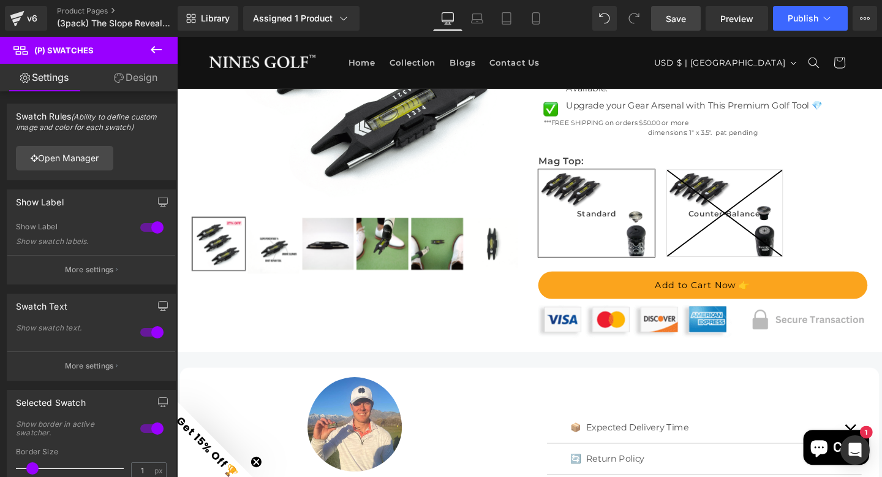
drag, startPoint x: 663, startPoint y: 20, endPoint x: 391, endPoint y: 140, distance: 297.7
click at [663, 20] on link "Save" at bounding box center [676, 18] width 50 height 25
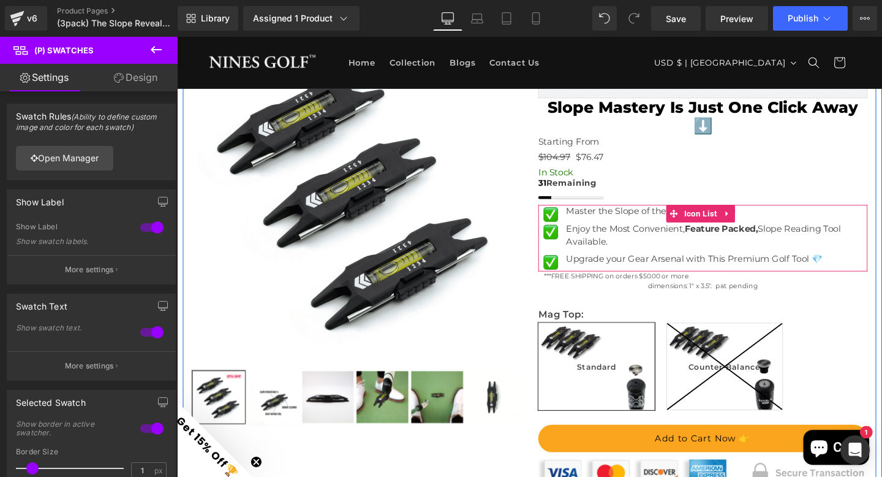
scroll to position [202, 0]
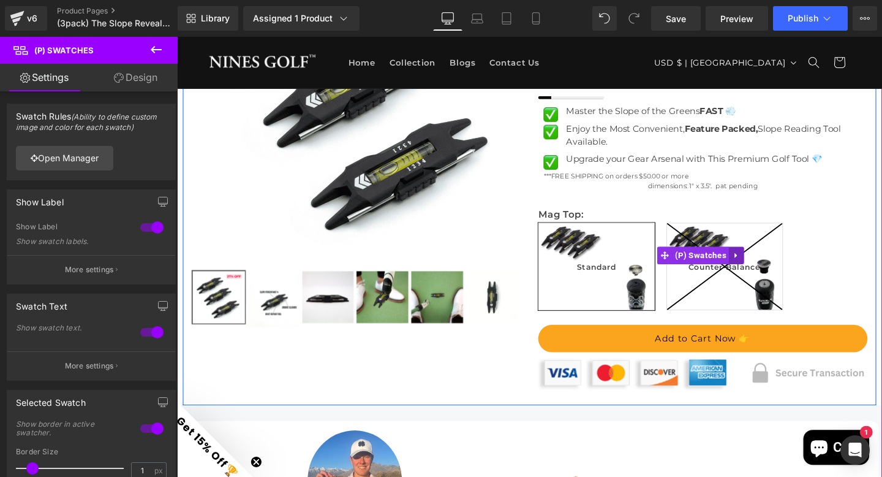
click at [762, 264] on icon at bounding box center [766, 266] width 9 height 9
click at [754, 266] on icon at bounding box center [758, 266] width 9 height 9
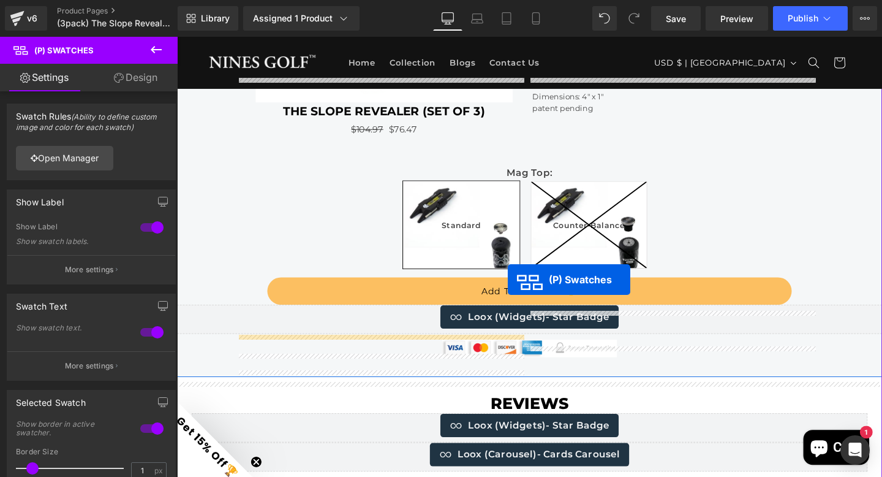
scroll to position [1594, 0]
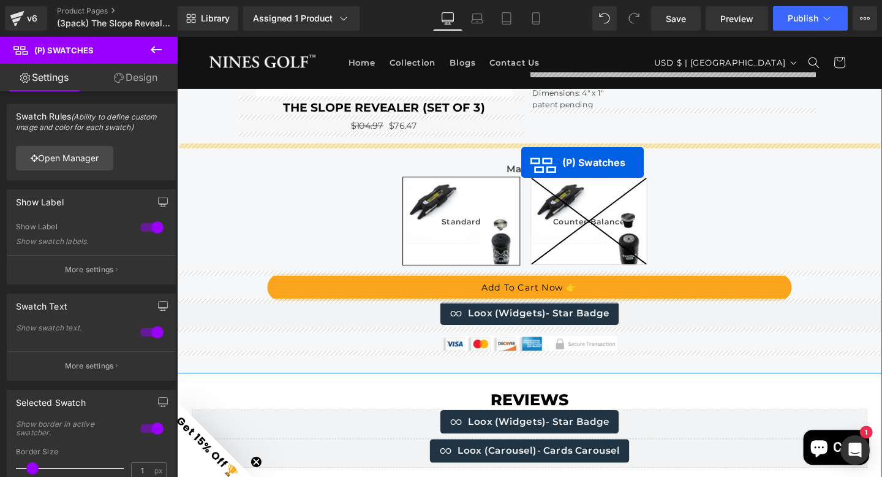
drag, startPoint x: 688, startPoint y: 151, endPoint x: 539, endPoint y: 169, distance: 149.4
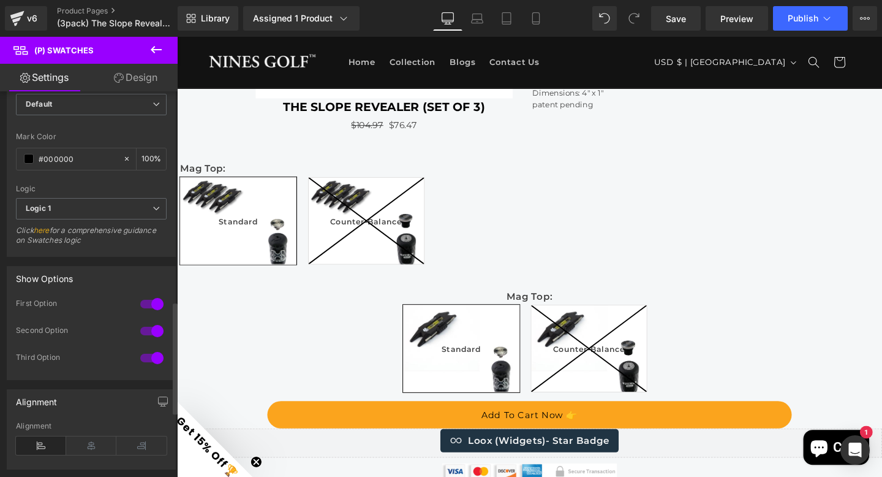
scroll to position [947, 0]
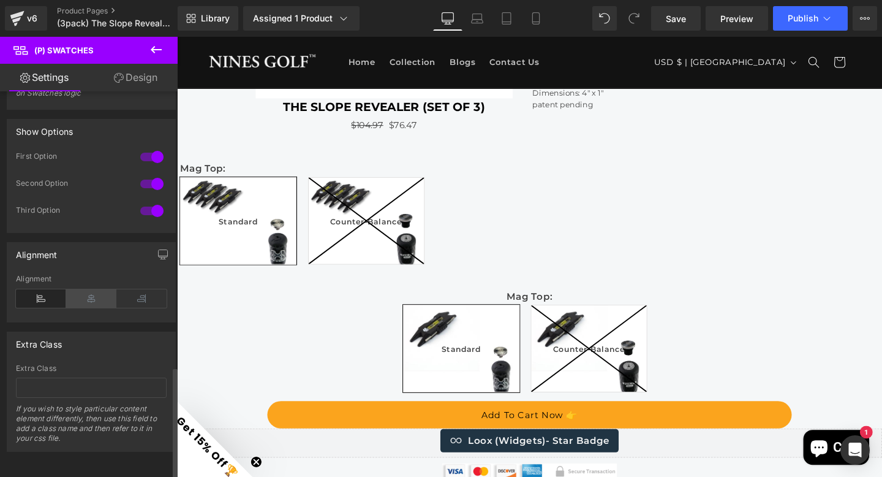
click at [83, 289] on icon at bounding box center [91, 298] width 50 height 18
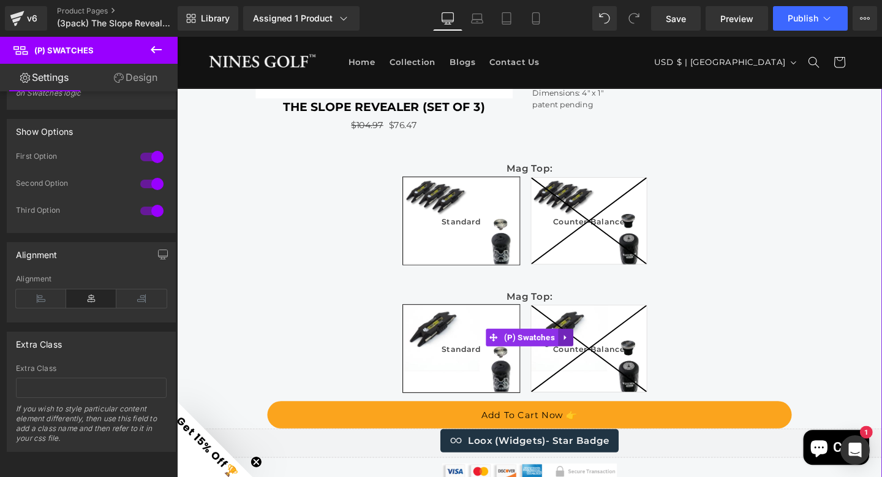
click at [583, 351] on icon at bounding box center [586, 352] width 9 height 9
click at [590, 351] on icon at bounding box center [594, 353] width 9 height 9
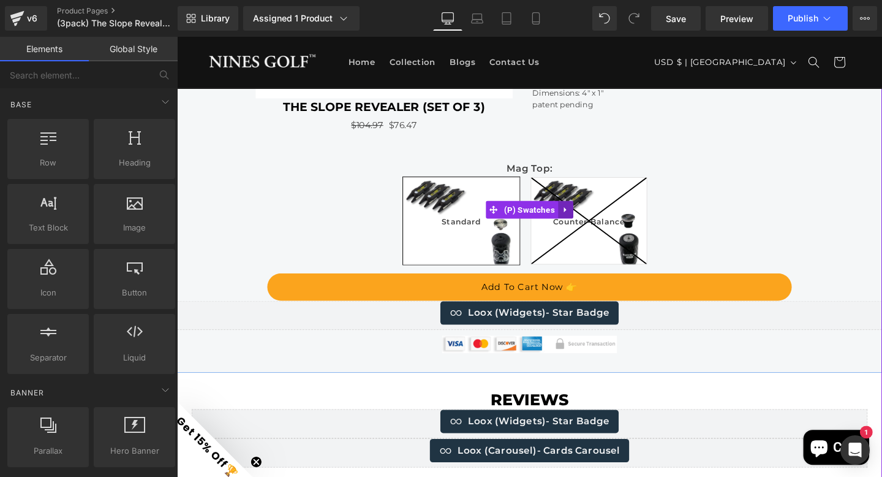
click at [582, 214] on icon at bounding box center [586, 218] width 9 height 9
click at [574, 218] on icon at bounding box center [578, 218] width 9 height 9
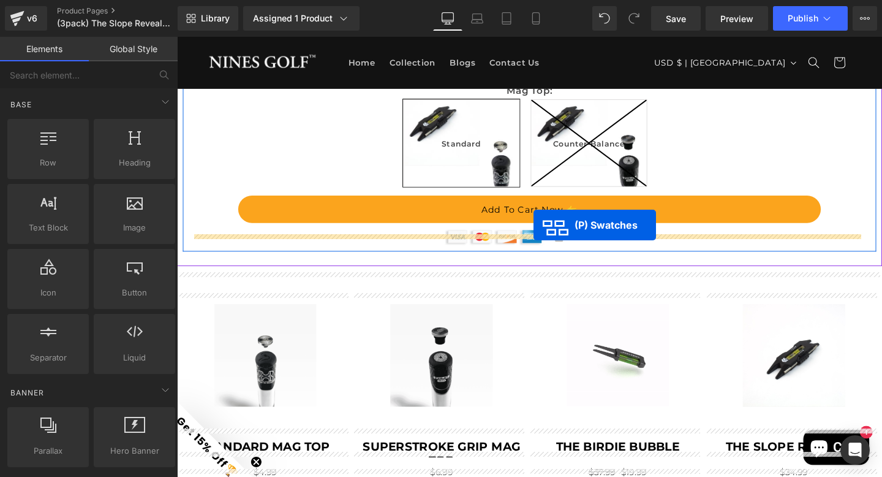
scroll to position [2793, 0]
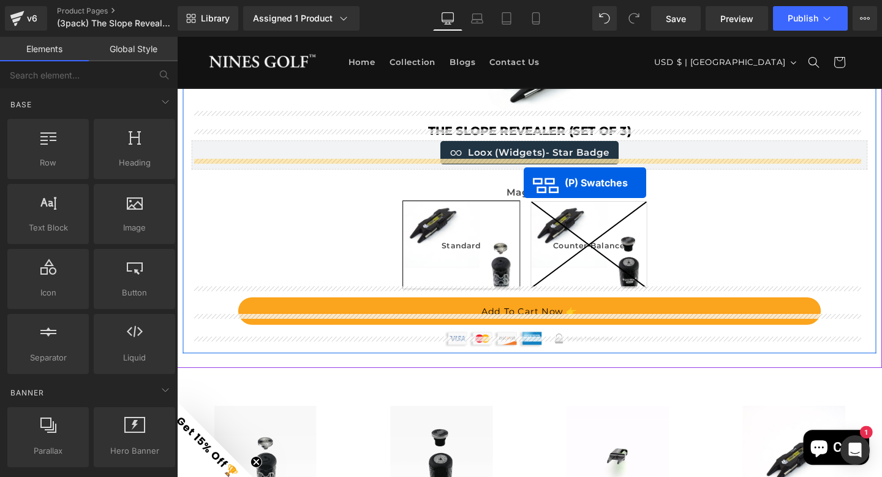
drag, startPoint x: 501, startPoint y: 240, endPoint x: 542, endPoint y: 190, distance: 64.0
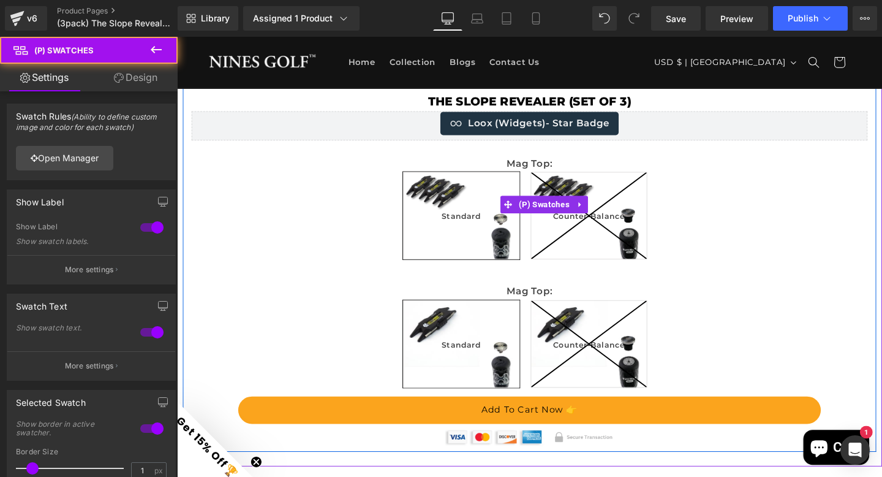
scroll to position [2763, 0]
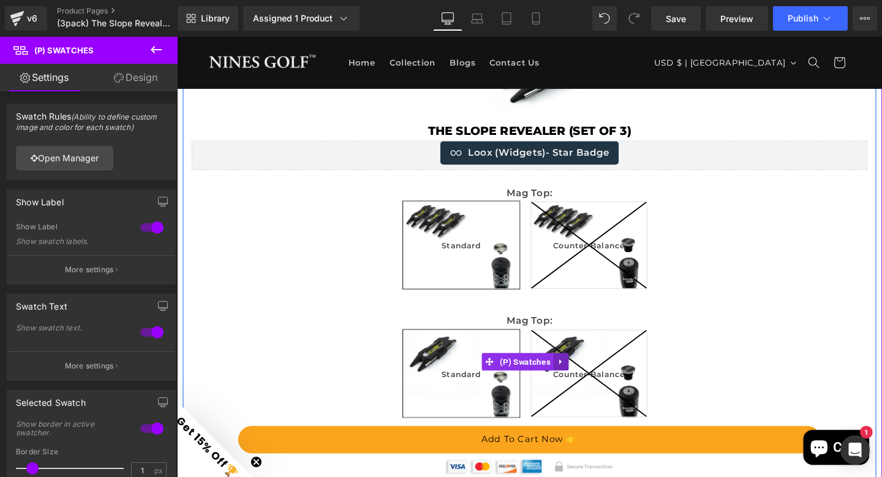
click at [580, 376] on icon at bounding box center [580, 379] width 2 height 6
click at [587, 374] on icon at bounding box center [589, 378] width 9 height 9
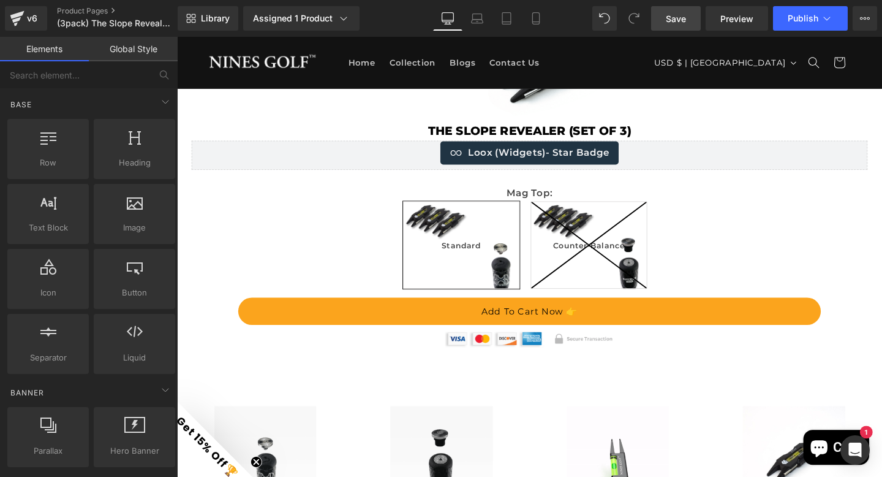
drag, startPoint x: 685, startPoint y: 21, endPoint x: 550, endPoint y: 229, distance: 247.7
click at [685, 21] on span "Save" at bounding box center [676, 18] width 20 height 13
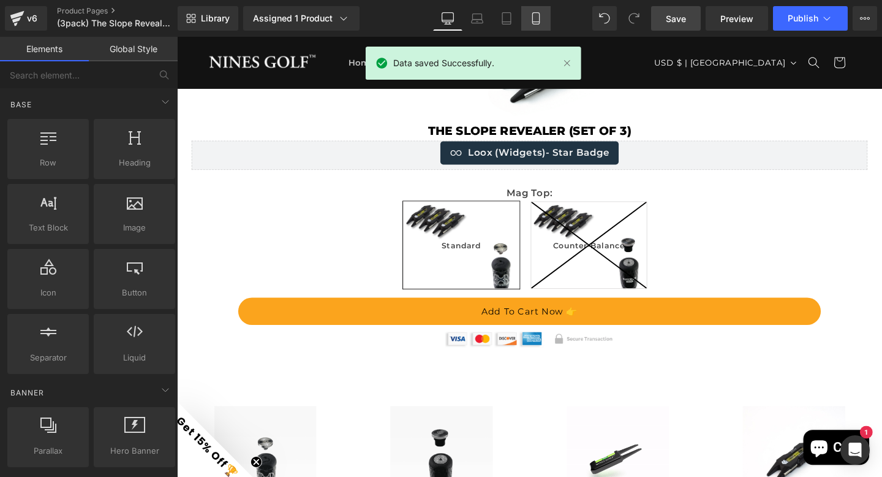
drag, startPoint x: 533, startPoint y: 19, endPoint x: 195, endPoint y: 205, distance: 385.4
click at [533, 19] on icon at bounding box center [536, 18] width 12 height 12
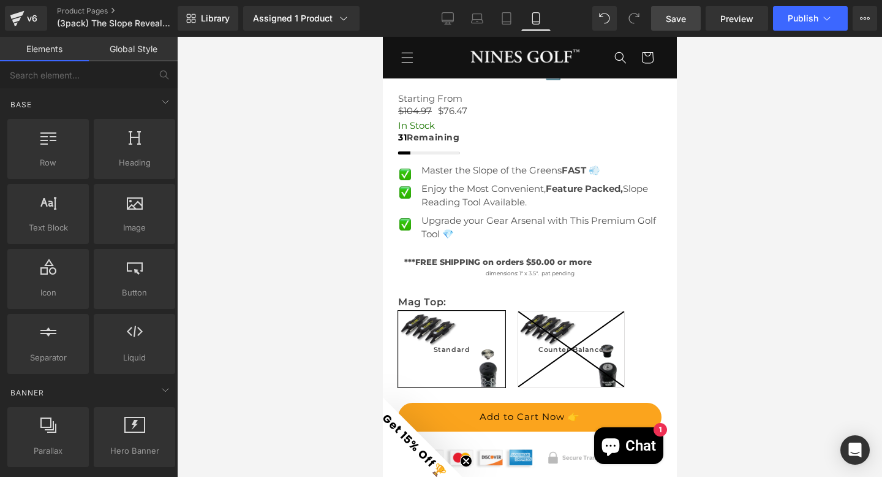
scroll to position [469, 0]
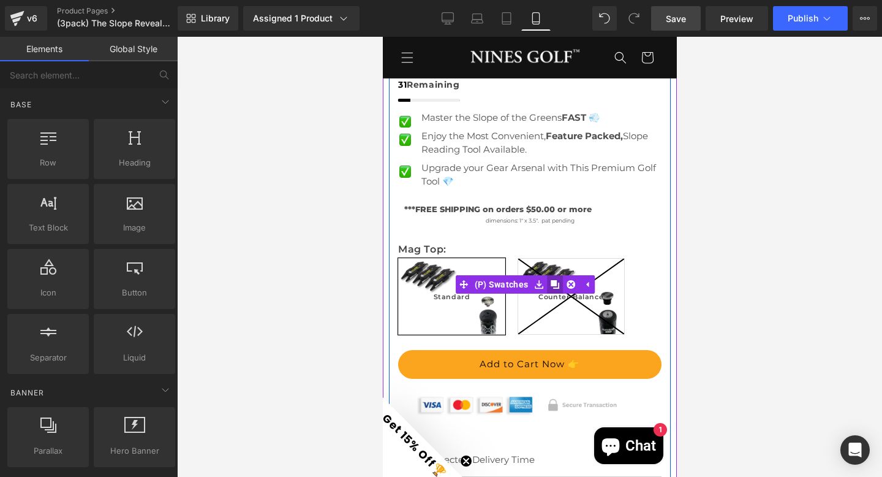
click at [555, 280] on icon at bounding box center [554, 284] width 9 height 9
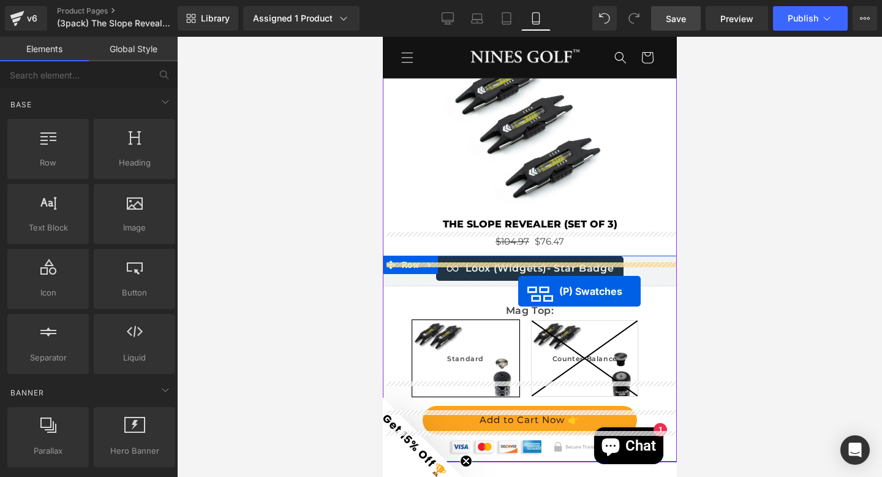
scroll to position [3939, 0]
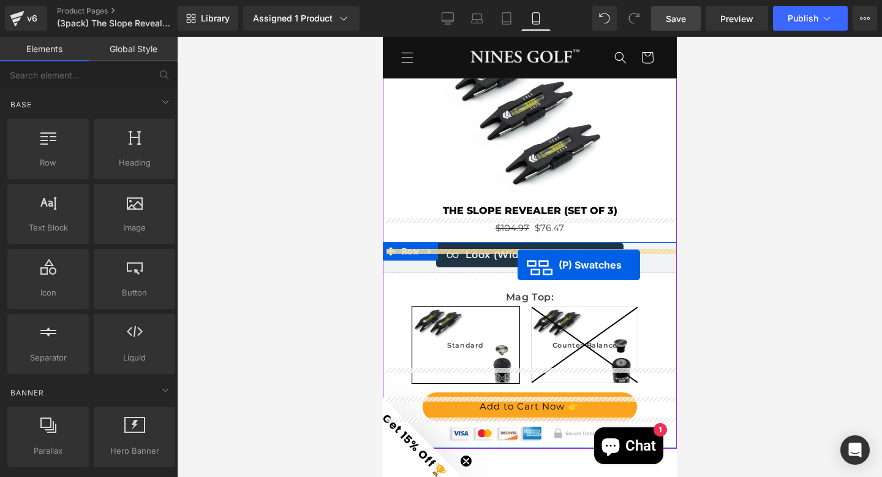
drag, startPoint x: 487, startPoint y: 148, endPoint x: 517, endPoint y: 265, distance: 121.0
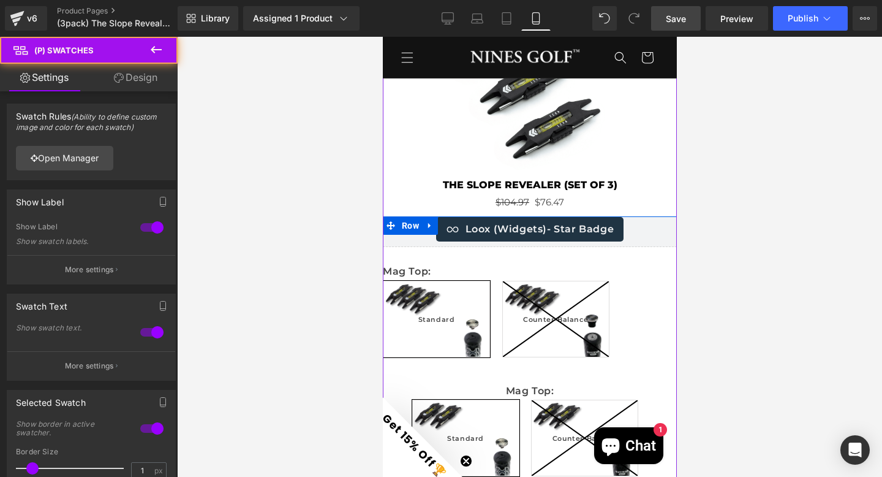
scroll to position [3997, 0]
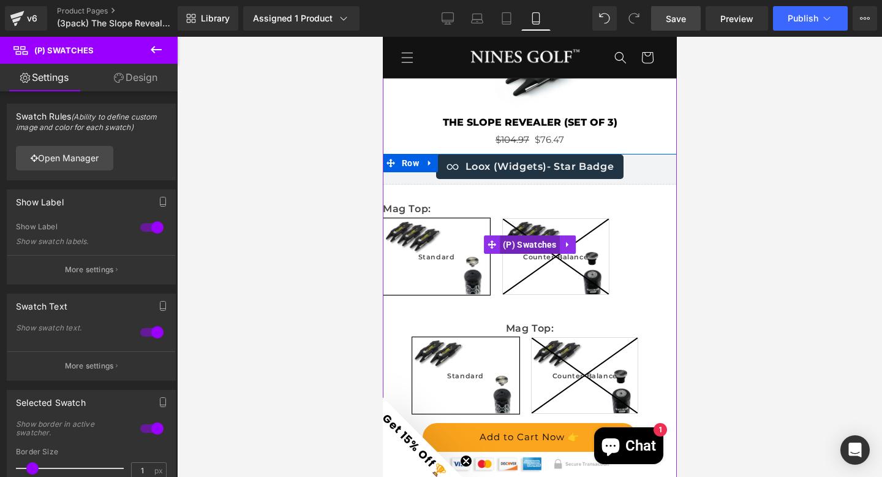
click at [517, 235] on span "(P) Swatches" at bounding box center [529, 244] width 60 height 18
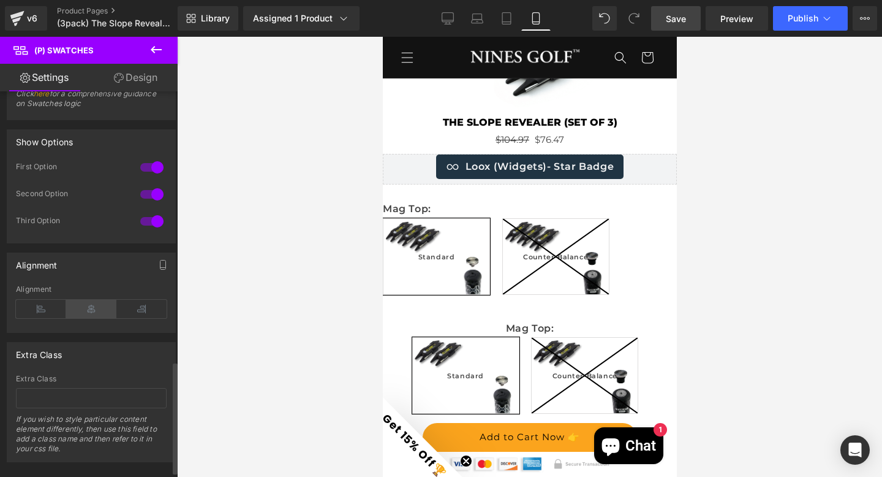
scroll to position [930, 0]
click at [88, 308] on icon at bounding box center [91, 307] width 50 height 18
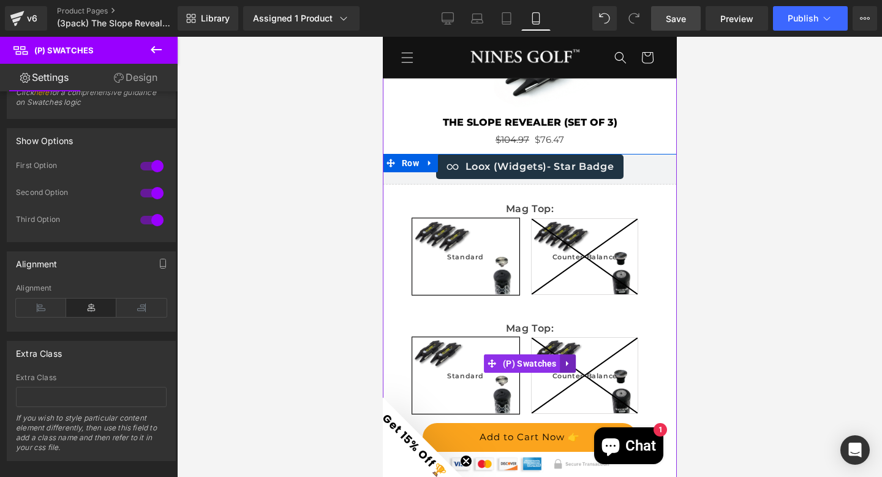
click at [563, 359] on icon at bounding box center [567, 363] width 9 height 9
click at [571, 359] on icon at bounding box center [575, 363] width 9 height 9
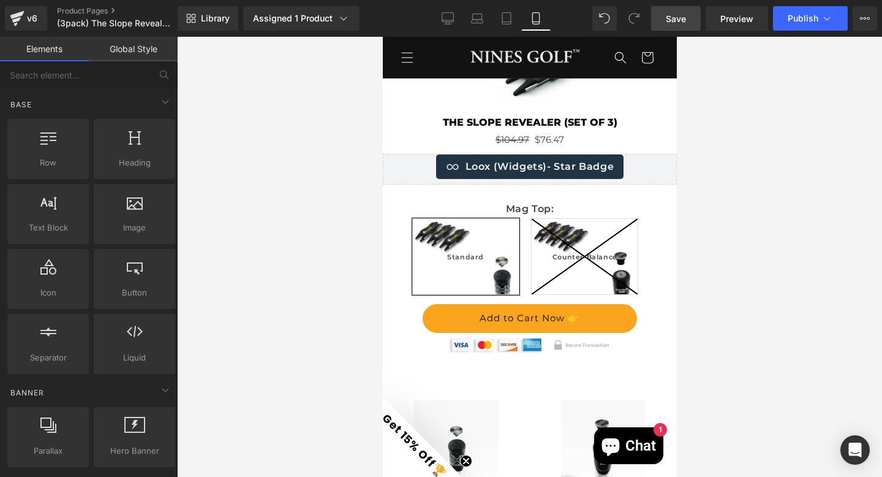
click at [674, 15] on span "Save" at bounding box center [676, 18] width 20 height 13
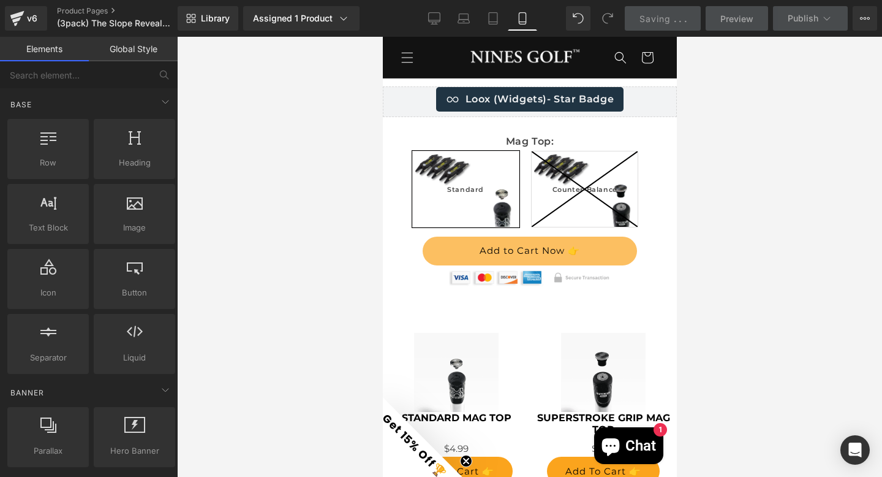
scroll to position [3666, 0]
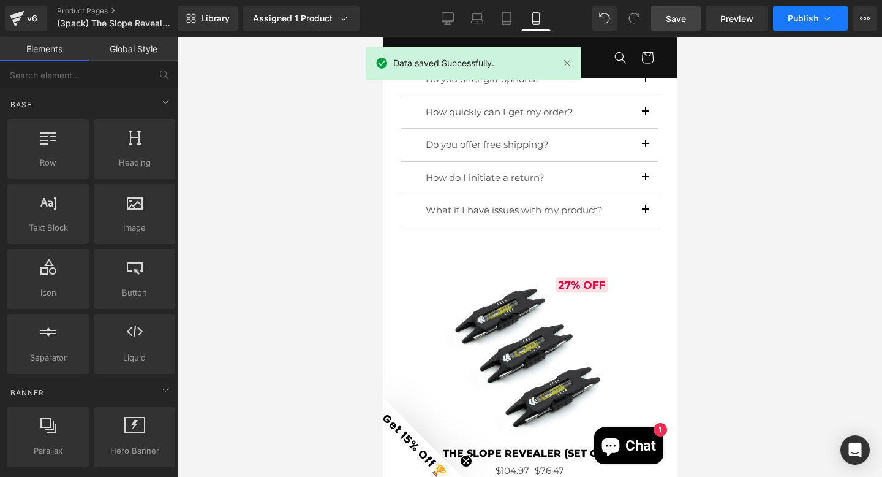
click at [796, 18] on span "Publish" at bounding box center [803, 18] width 31 height 10
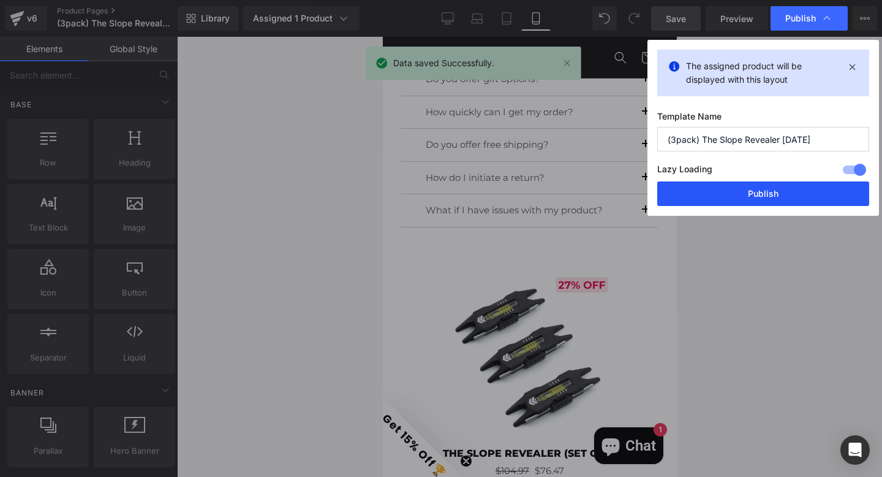
click at [760, 192] on button "Publish" at bounding box center [764, 193] width 212 height 25
